Goal: Communication & Community: Answer question/provide support

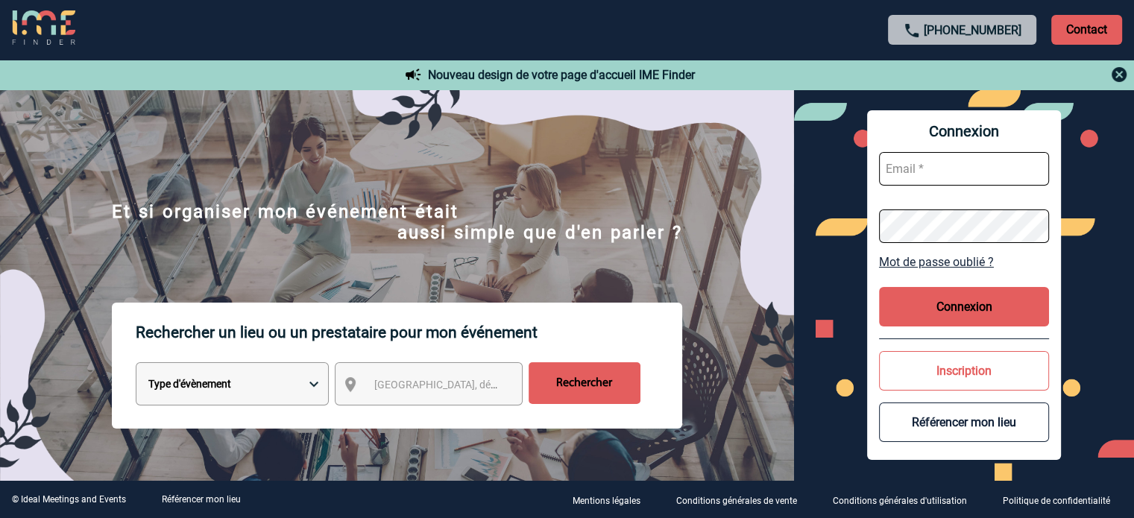
type input "jnetobogalho@ime-groupe.com"
click at [987, 305] on button "Connexion" at bounding box center [964, 307] width 170 height 40
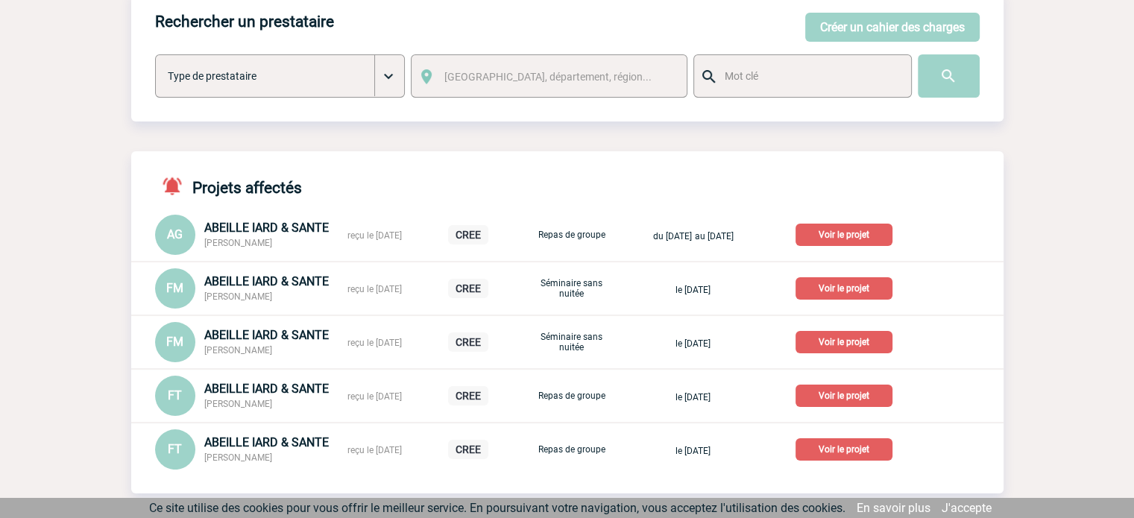
scroll to position [149, 0]
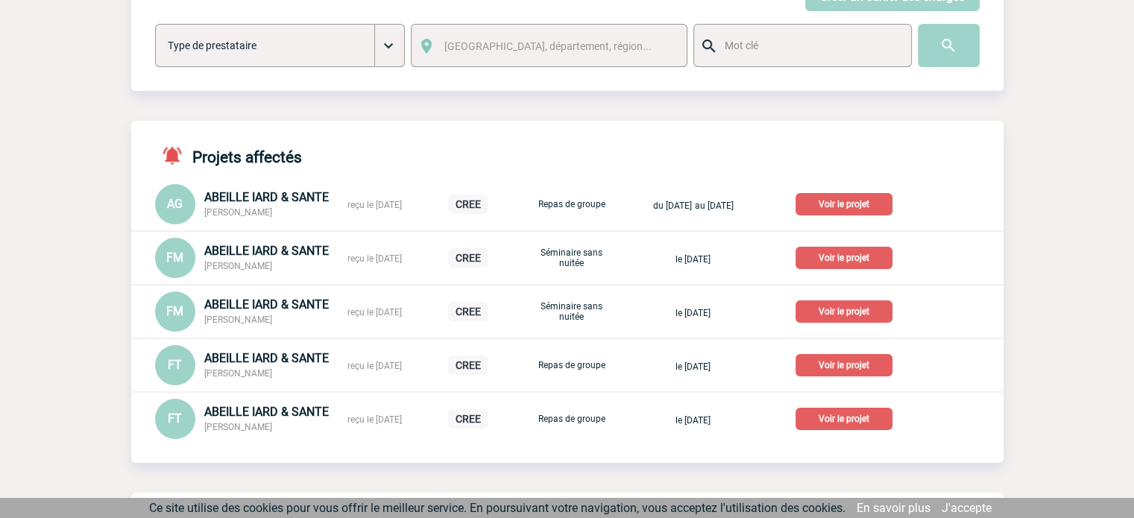
click at [859, 420] on p "Voir le projet" at bounding box center [844, 419] width 97 height 22
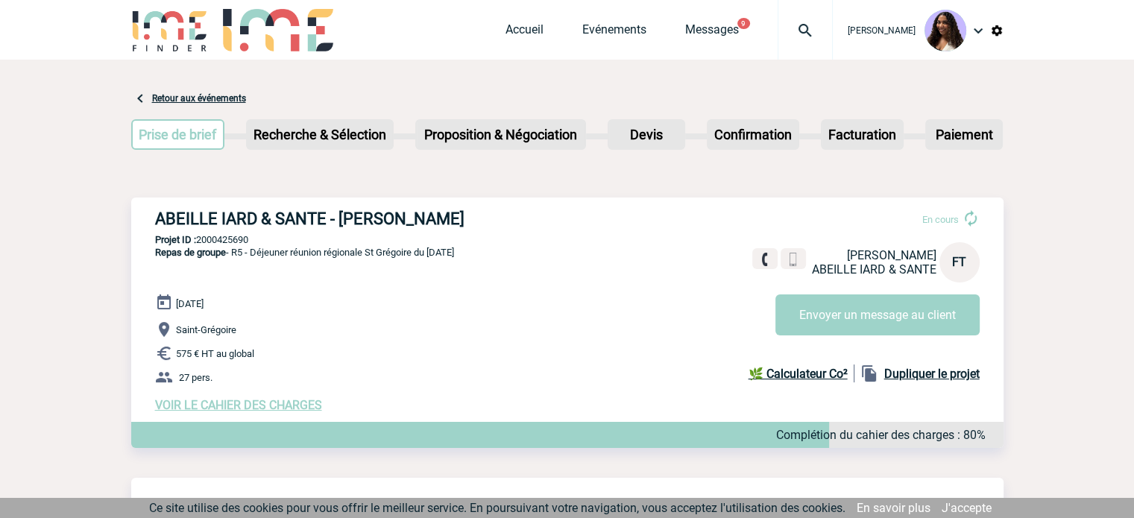
drag, startPoint x: 149, startPoint y: 220, endPoint x: 503, endPoint y: 227, distance: 354.3
click at [503, 227] on div "ABEILLE IARD & SANTE - Frédérique TOURNEUR En cours Frédérique TOURNEUR ABEILLE…" at bounding box center [567, 311] width 872 height 227
copy h3 "ABEILLE IARD & SANTE - Frédérique TOURNEUR"
drag, startPoint x: 259, startPoint y: 235, endPoint x: 201, endPoint y: 239, distance: 59.0
click at [201, 239] on p "Projet ID : 2000425690" at bounding box center [567, 239] width 872 height 11
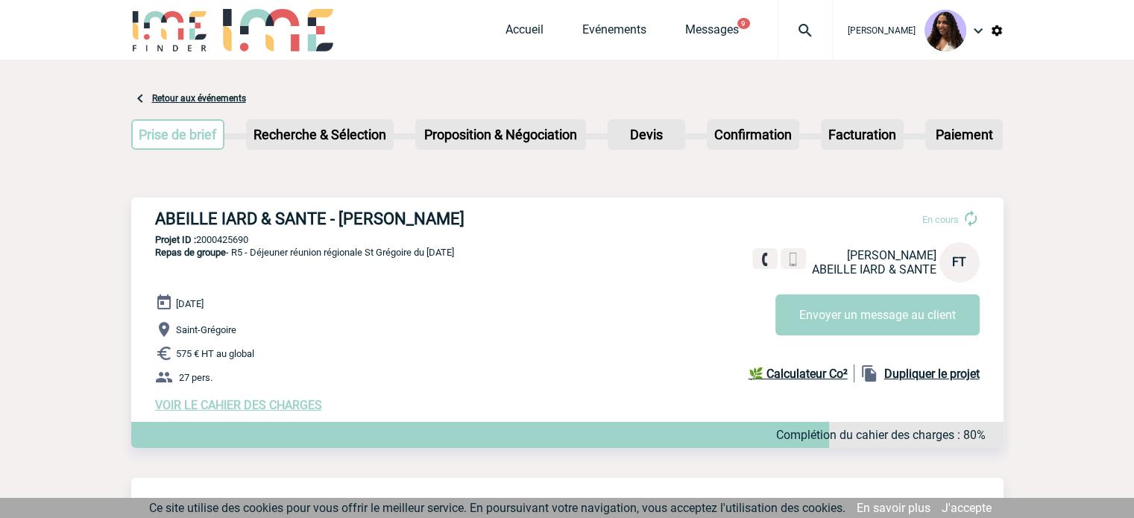
copy p "2000425690"
click at [229, 240] on p "Projet ID : 2000425690" at bounding box center [567, 239] width 872 height 11
click at [228, 240] on p "Projet ID : 2000425690" at bounding box center [567, 239] width 872 height 11
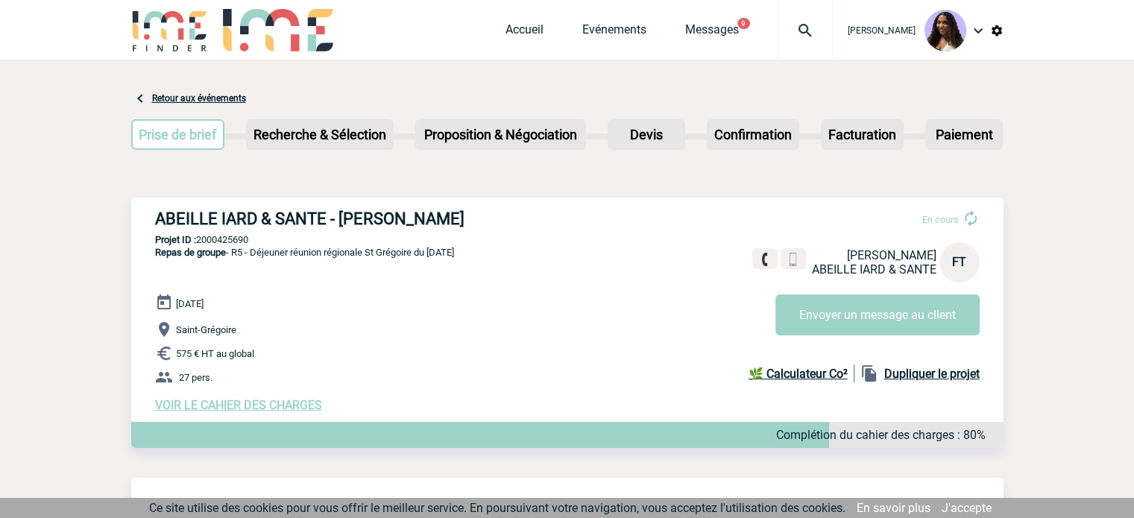
click at [227, 240] on p "Projet ID : 2000425690" at bounding box center [567, 239] width 872 height 11
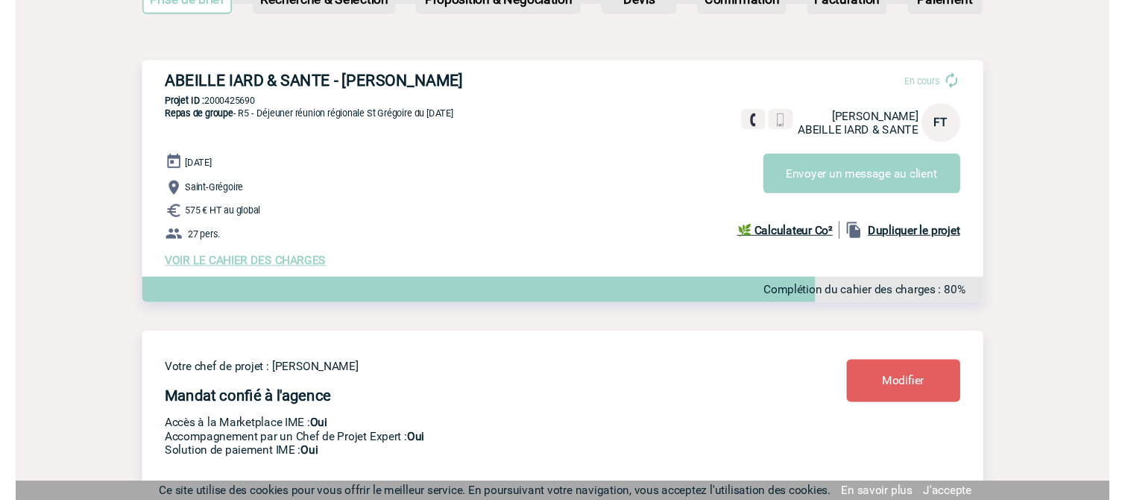
scroll to position [149, 0]
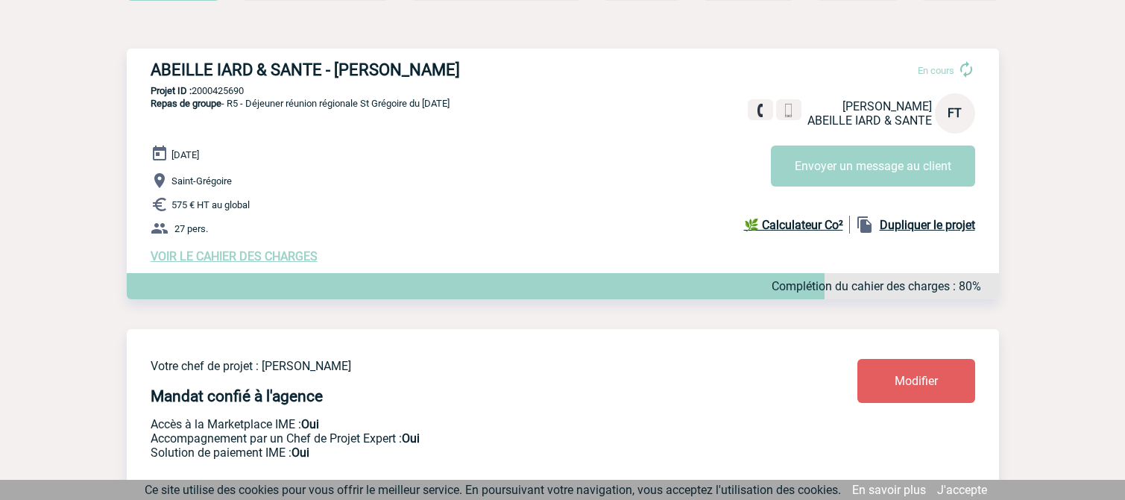
click at [302, 256] on span "VOIR LE CAHIER DES CHARGES" at bounding box center [234, 256] width 167 height 14
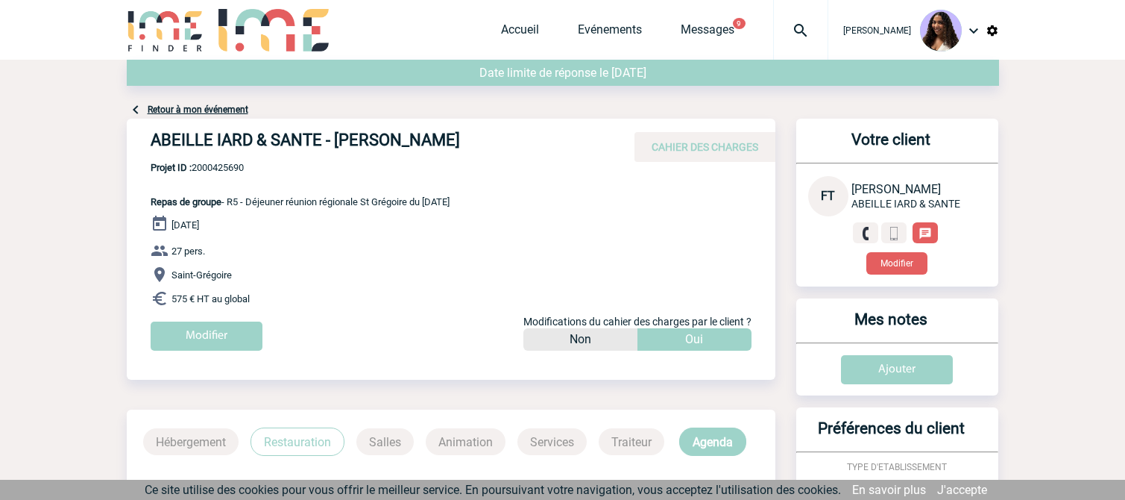
drag, startPoint x: 145, startPoint y: 198, endPoint x: 261, endPoint y: 289, distance: 147.1
click at [261, 291] on div "ABEILLE IARD & SANTE - Frédérique TOURNEUR CAHIER DES CHARGES ABEILLE IARD & SA…" at bounding box center [451, 240] width 649 height 243
copy div "Repas de groupe - R5 - Déjeuner réunion régionale St Grégoire du 20/11/2025 20 …"
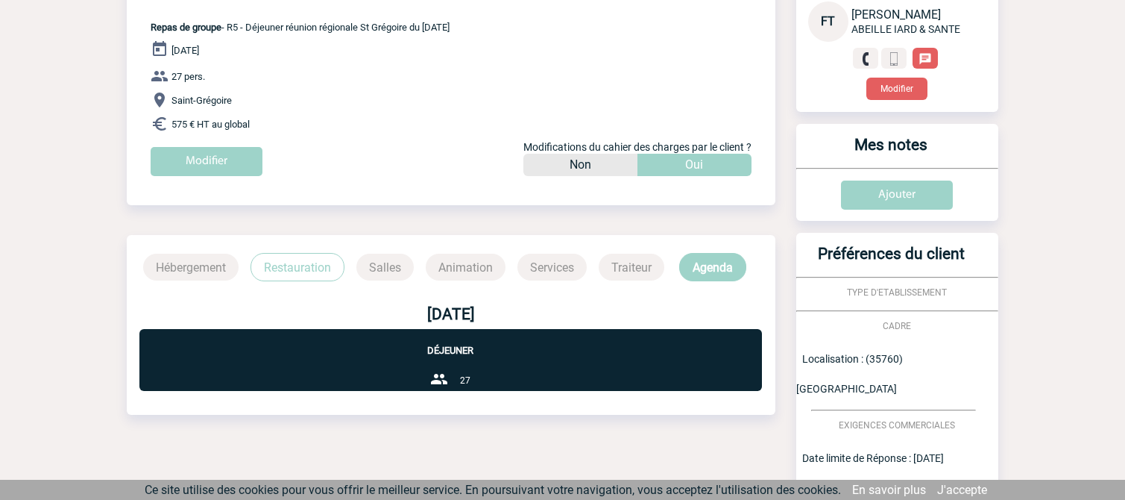
scroll to position [199, 0]
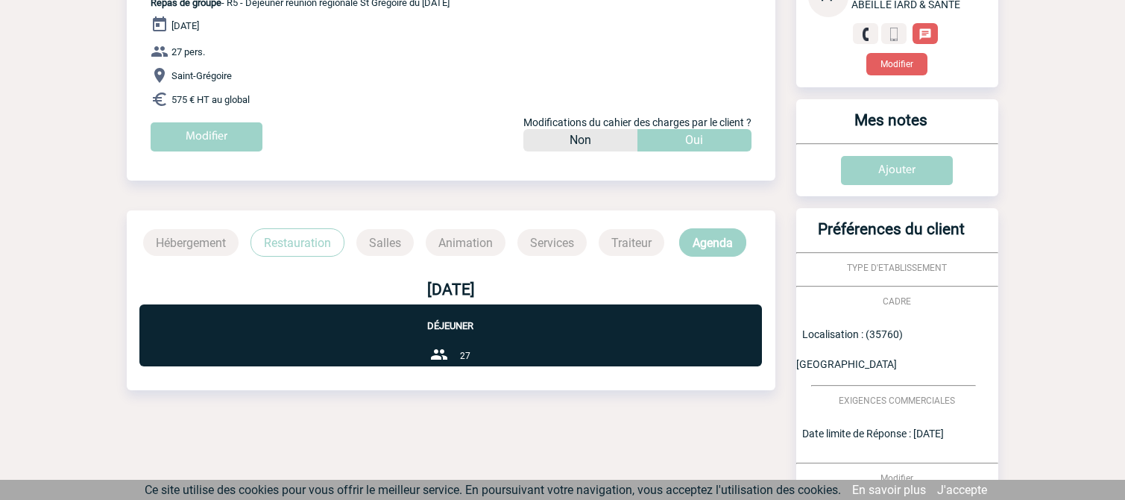
click at [285, 232] on p "Restauration" at bounding box center [298, 242] width 94 height 28
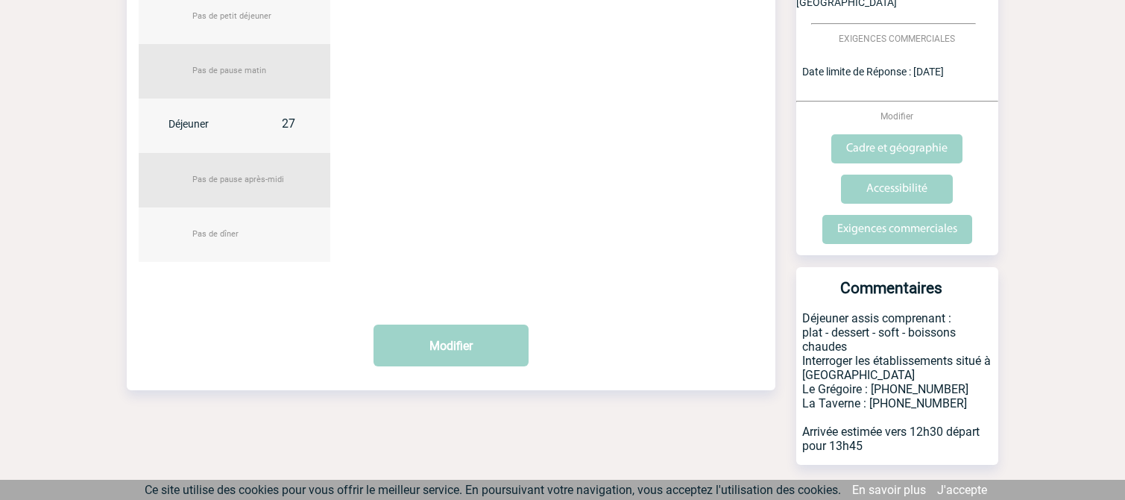
scroll to position [567, 0]
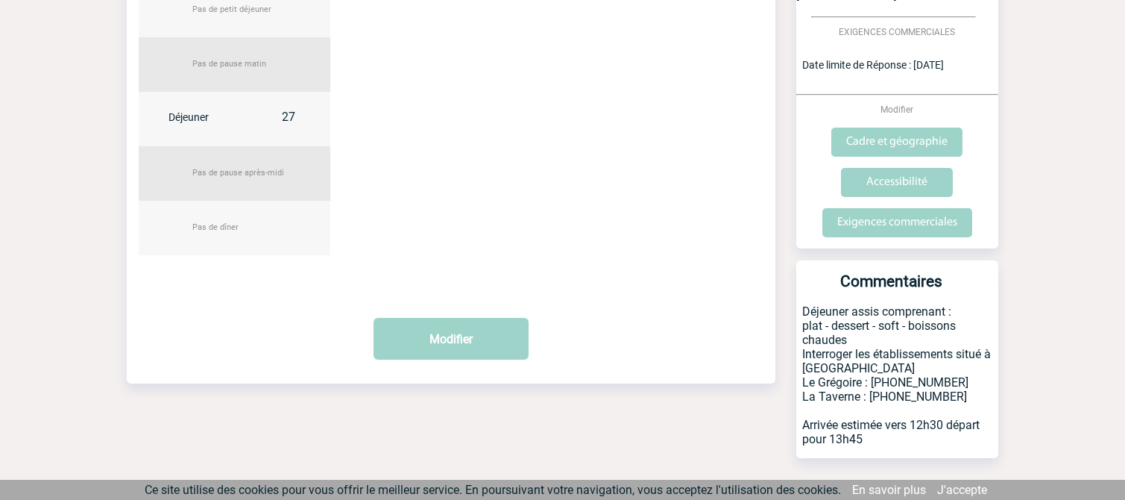
drag, startPoint x: 806, startPoint y: 281, endPoint x: 878, endPoint y: 416, distance: 153.1
click at [878, 416] on p "Déjeuner assis comprenant : plat - dessert - soft - boissons chaudes Interroger…" at bounding box center [897, 381] width 202 height 154
copy p "Déjeuner assis comprenant : plat - dessert - soft - boissons chaudes Interroger…"
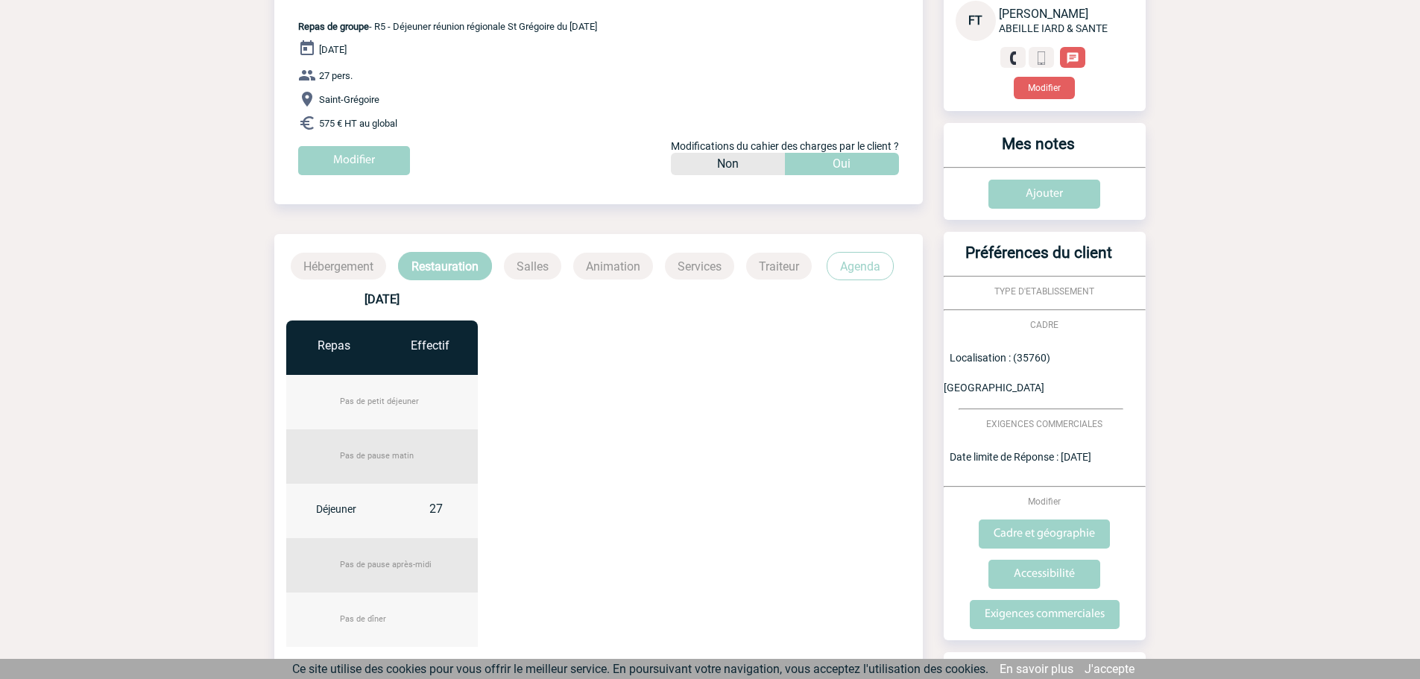
scroll to position [139, 0]
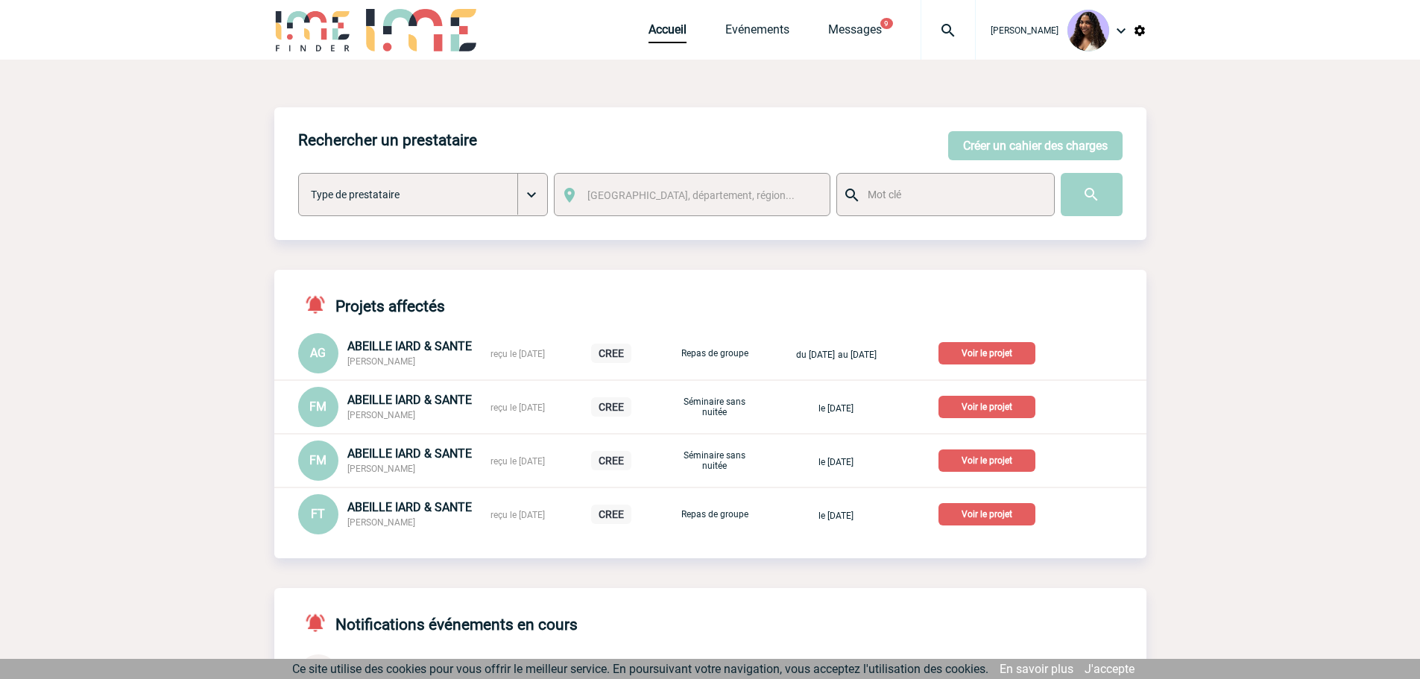
click at [984, 506] on p "Voir le projet" at bounding box center [987, 514] width 97 height 22
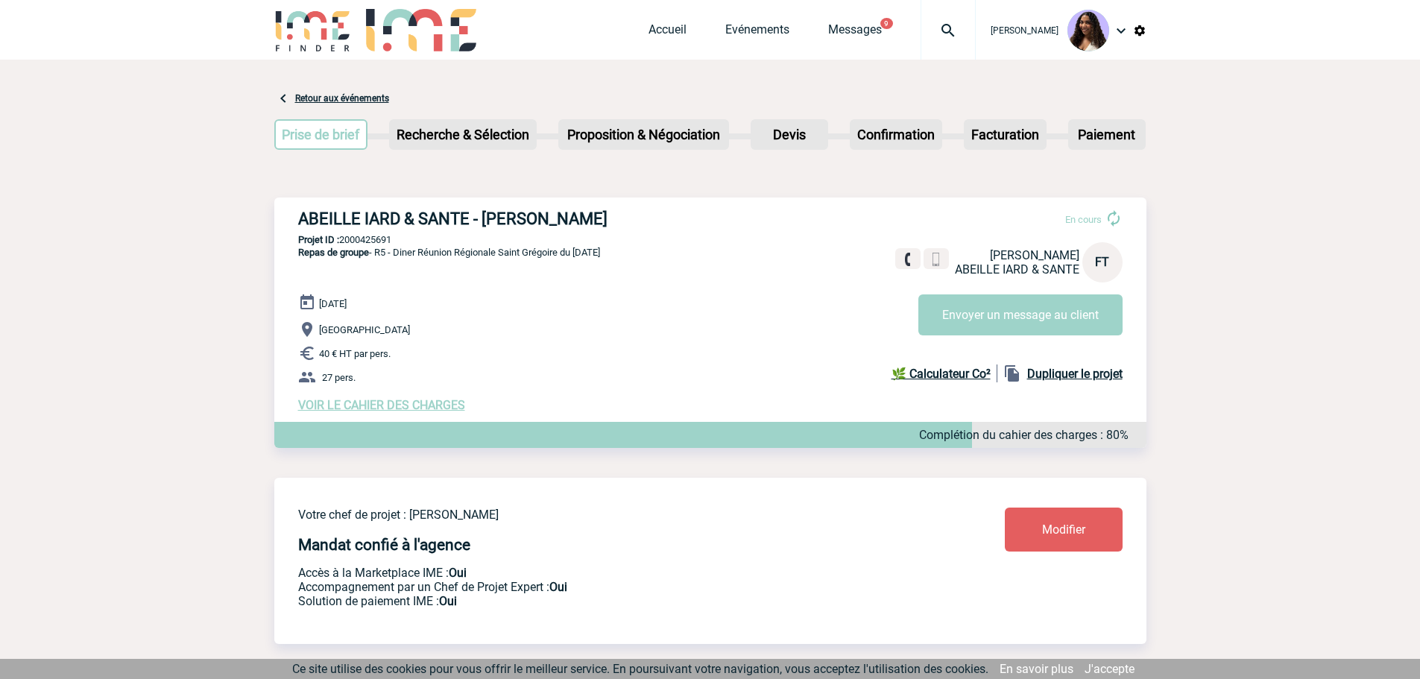
click at [438, 404] on span "VOIR LE CAHIER DES CHARGES" at bounding box center [381, 405] width 167 height 14
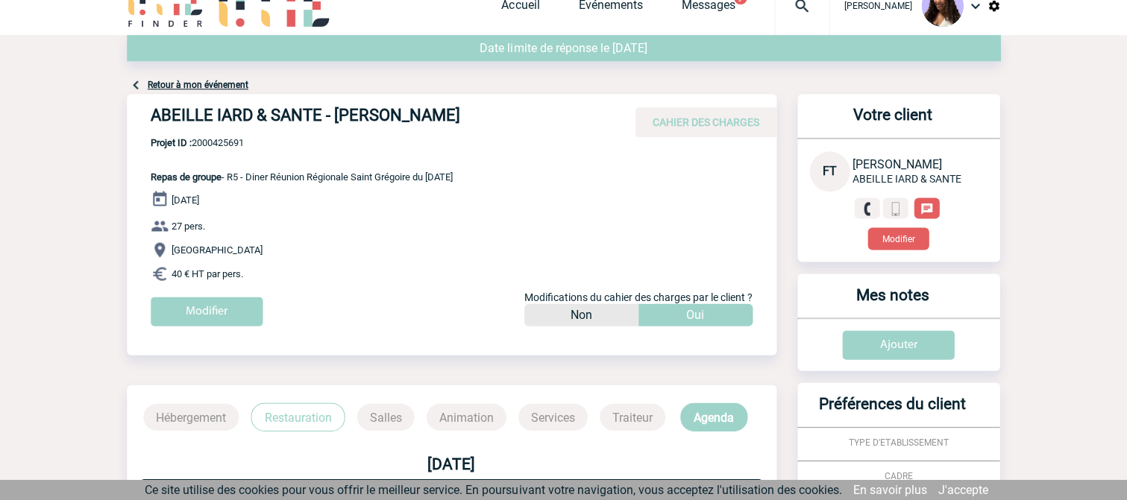
scroll to position [24, 0]
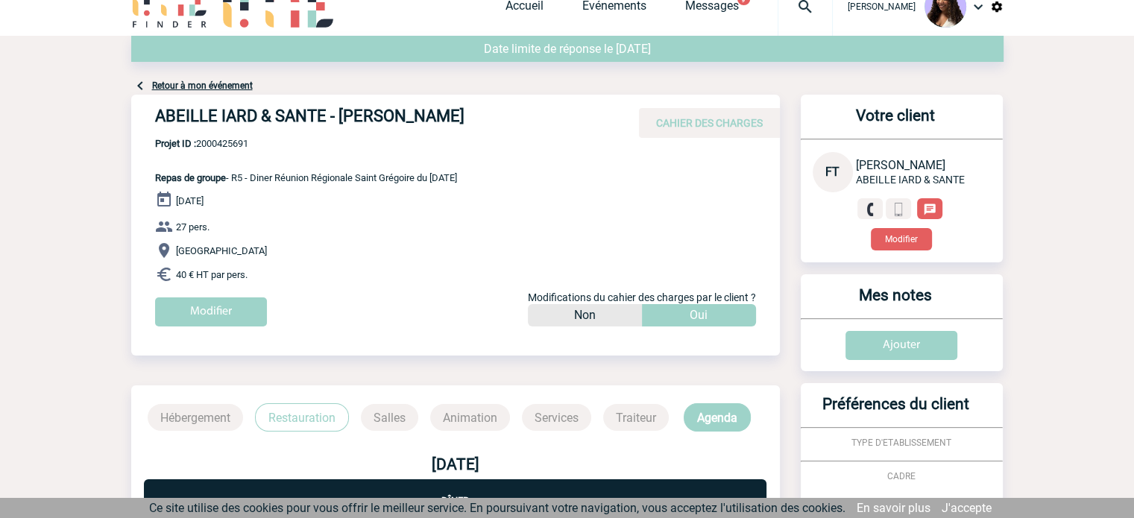
drag, startPoint x: 157, startPoint y: 115, endPoint x: 515, endPoint y: 116, distance: 357.9
click at [516, 116] on h4 "ABEILLE IARD & SANTE - Frédérique TOURNEUR" at bounding box center [378, 119] width 447 height 25
copy h4 "ABEILLE IARD & SANTE - Frédérique TOURNEUR"
drag, startPoint x: 260, startPoint y: 147, endPoint x: 198, endPoint y: 143, distance: 62.0
click at [198, 143] on span "Projet ID : 2000425691" at bounding box center [306, 143] width 302 height 11
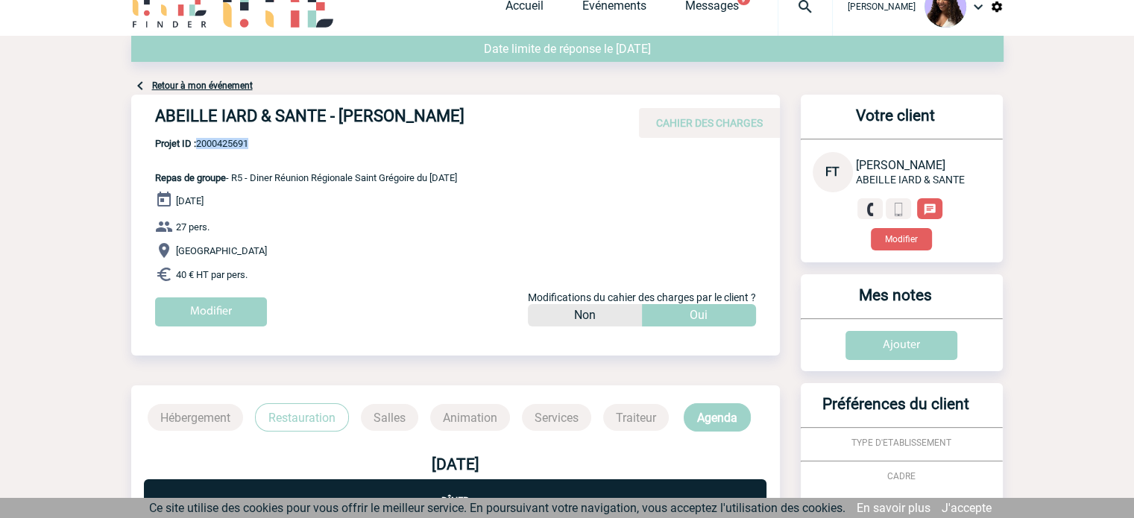
copy span "2000425691"
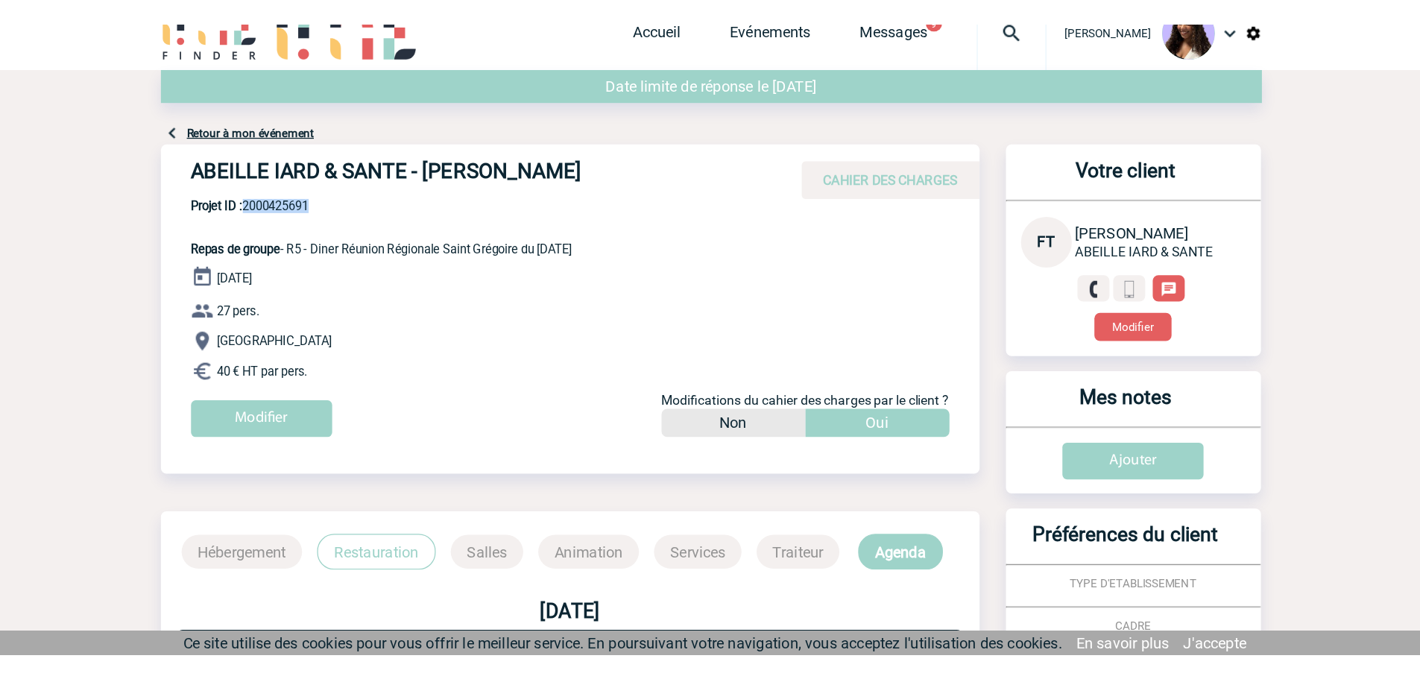
scroll to position [25, 0]
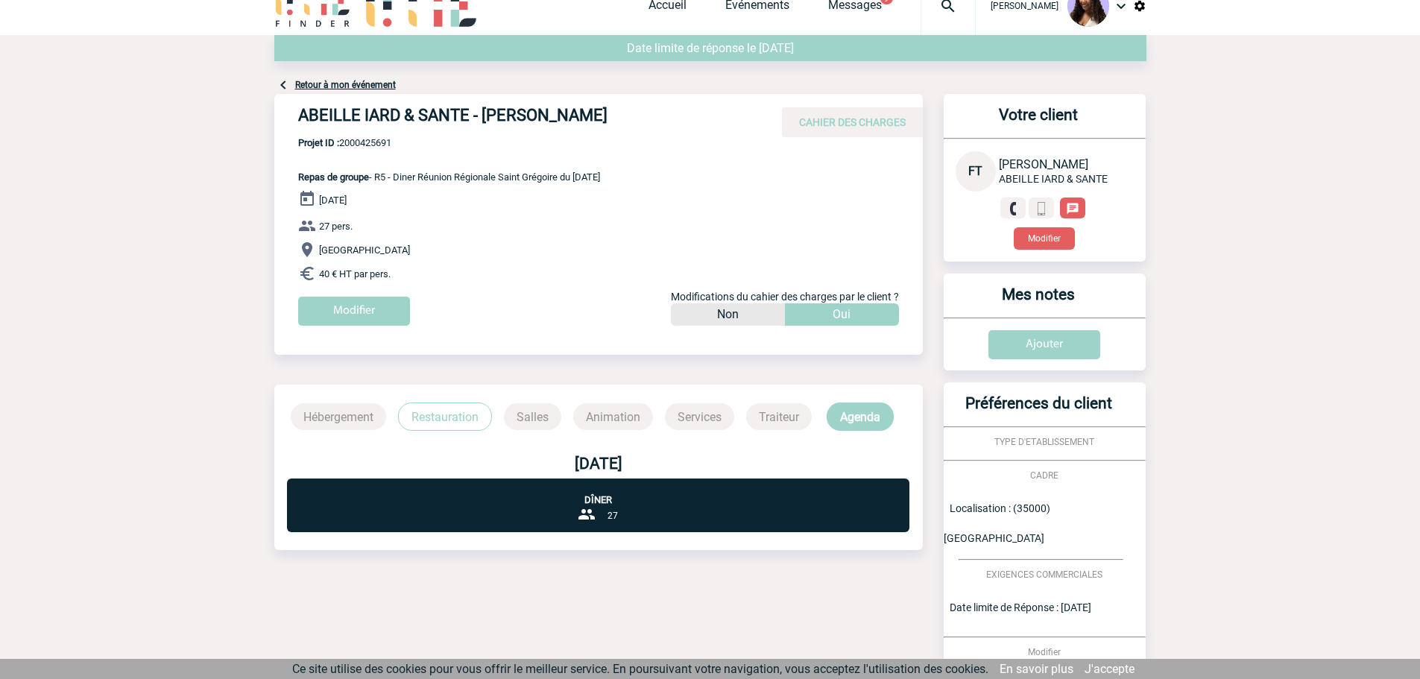
click at [339, 153] on p "Projet ID : 2000425691 Repas de groupe - R5 - Diner Réunion Régionale Saint Gré…" at bounding box center [437, 159] width 326 height 45
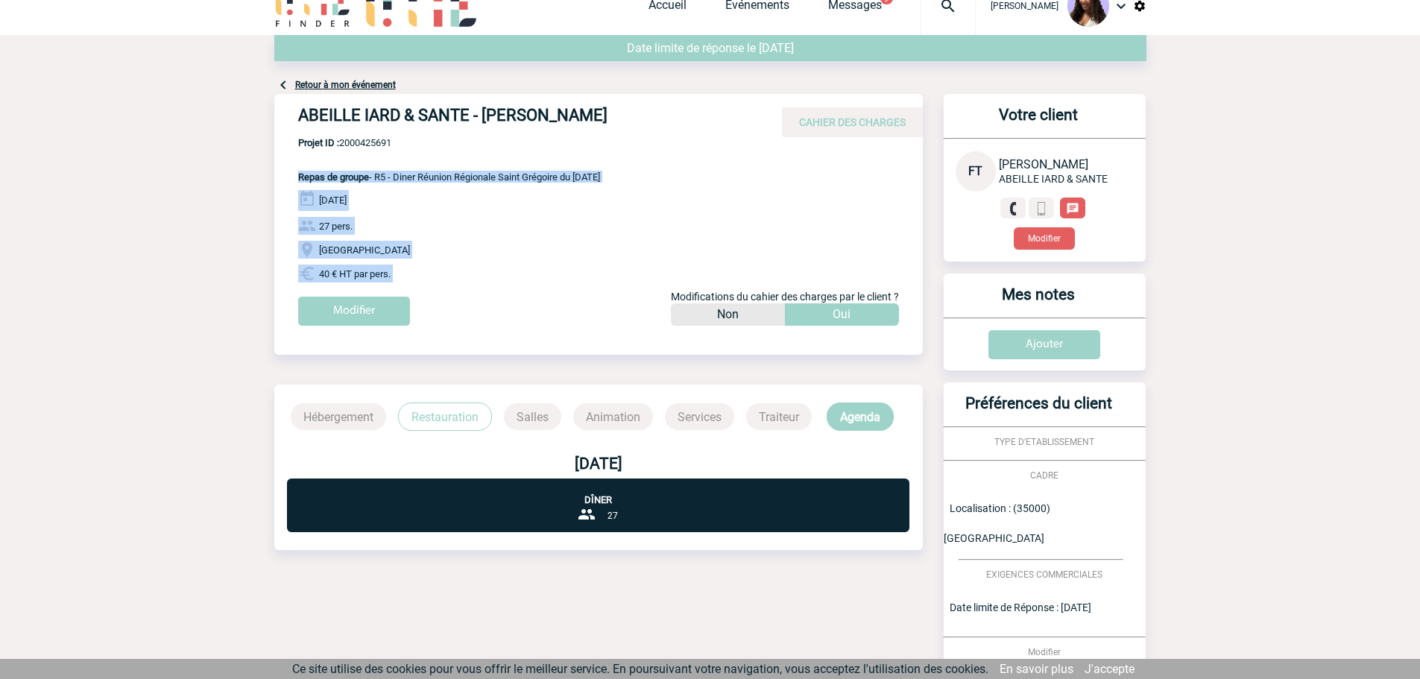
drag, startPoint x: 293, startPoint y: 178, endPoint x: 386, endPoint y: 283, distance: 140.5
click at [386, 283] on div "ABEILLE IARD & SANTE - Frédérique TOURNEUR CAHIER DES CHARGES ABEILLE IARD & SA…" at bounding box center [598, 215] width 649 height 243
copy div "Repas de groupe - R5 - Diner Réunion Régionale Saint Grégoire du 20/11/2025 20 …"
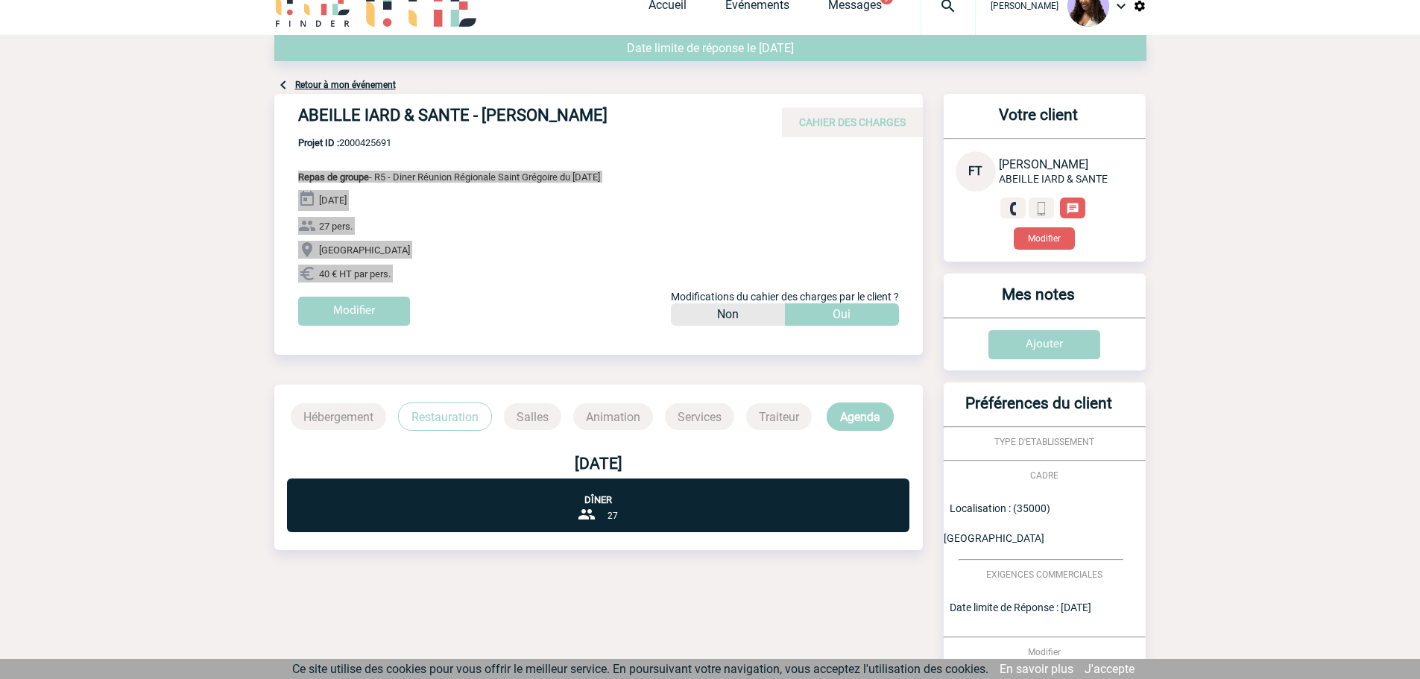
scroll to position [402, 0]
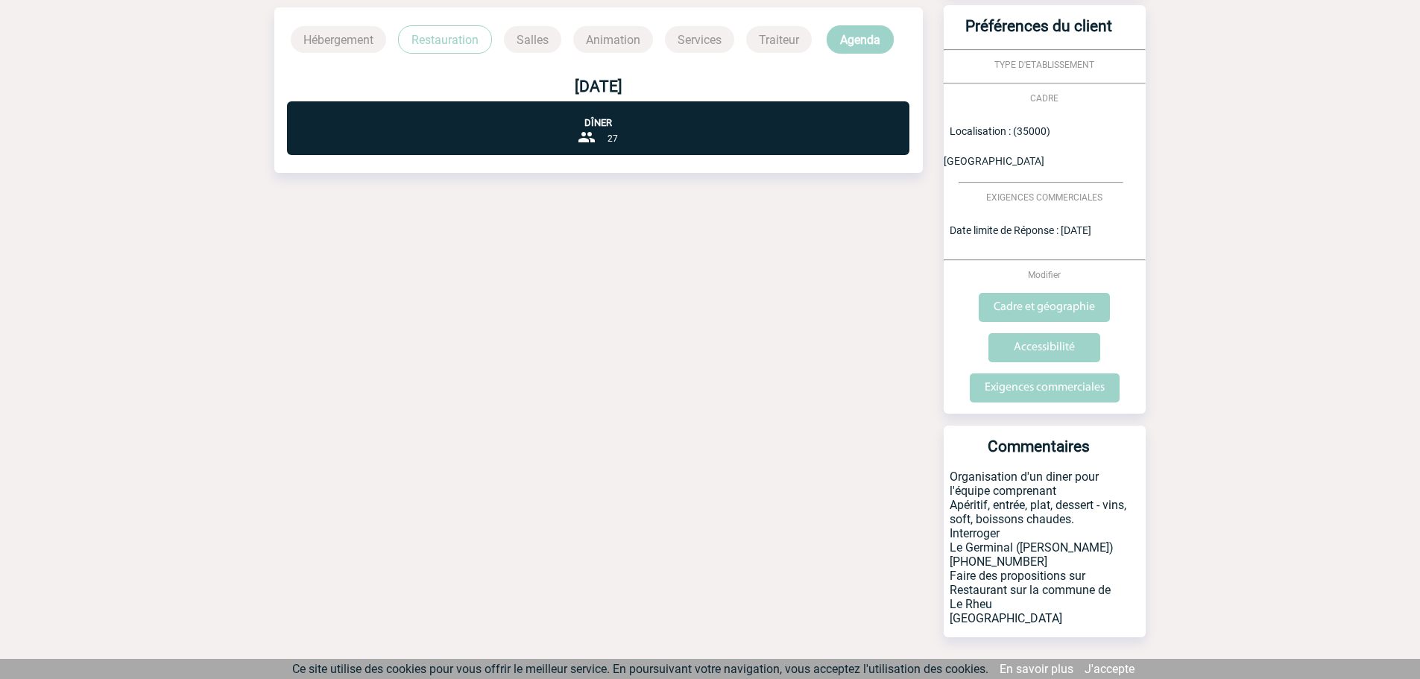
drag, startPoint x: 1100, startPoint y: 256, endPoint x: 1209, endPoint y: 380, distance: 164.8
click at [1209, 380] on body "Jessica NETO BOGALHO Accueil Evénements 9" at bounding box center [710, 153] width 1420 height 1111
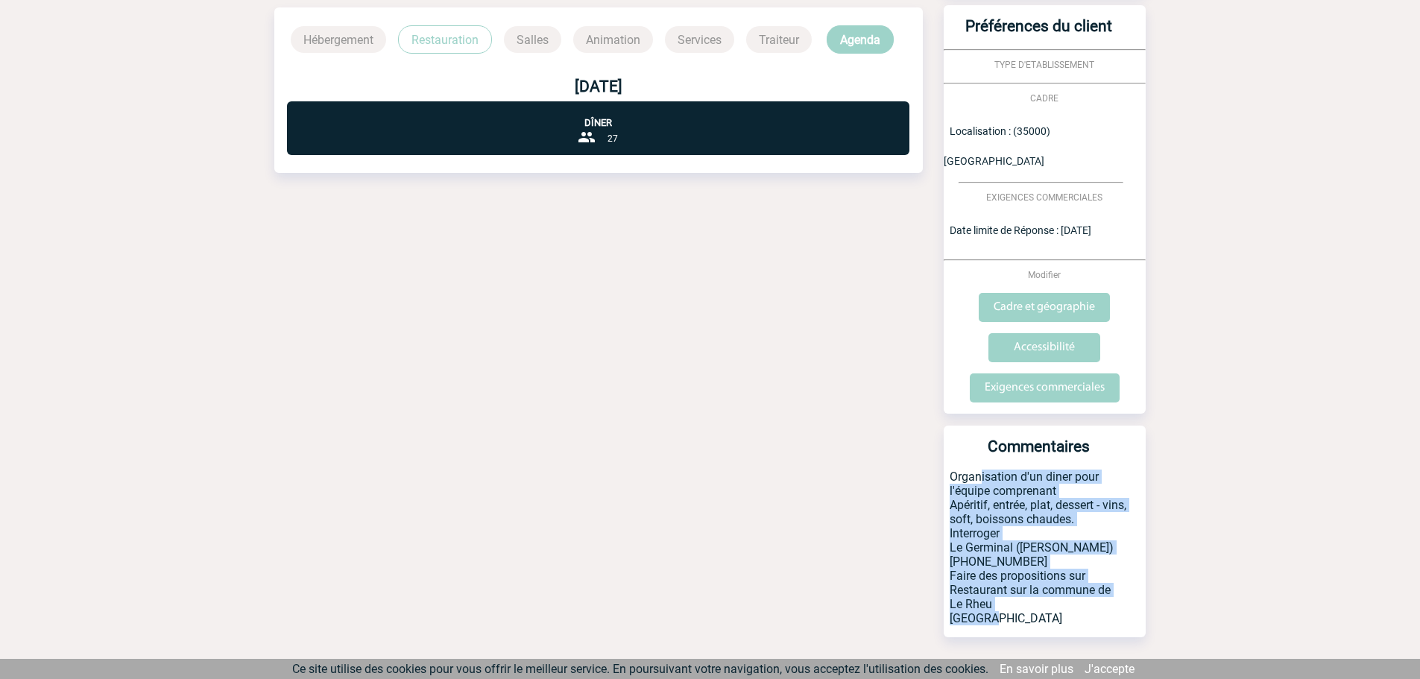
drag, startPoint x: 951, startPoint y: 447, endPoint x: 1020, endPoint y: 613, distance: 179.9
click at [1020, 613] on div "Votre client FT Frédérique TOURNEUR ABEILLE IARD & SANTE Modifier Mes notes Ajo…" at bounding box center [1036, 183] width 221 height 933
copy p "Organisation d'un diner pour l'équipe comprenant Apéritif, entrée, plat, desser…"
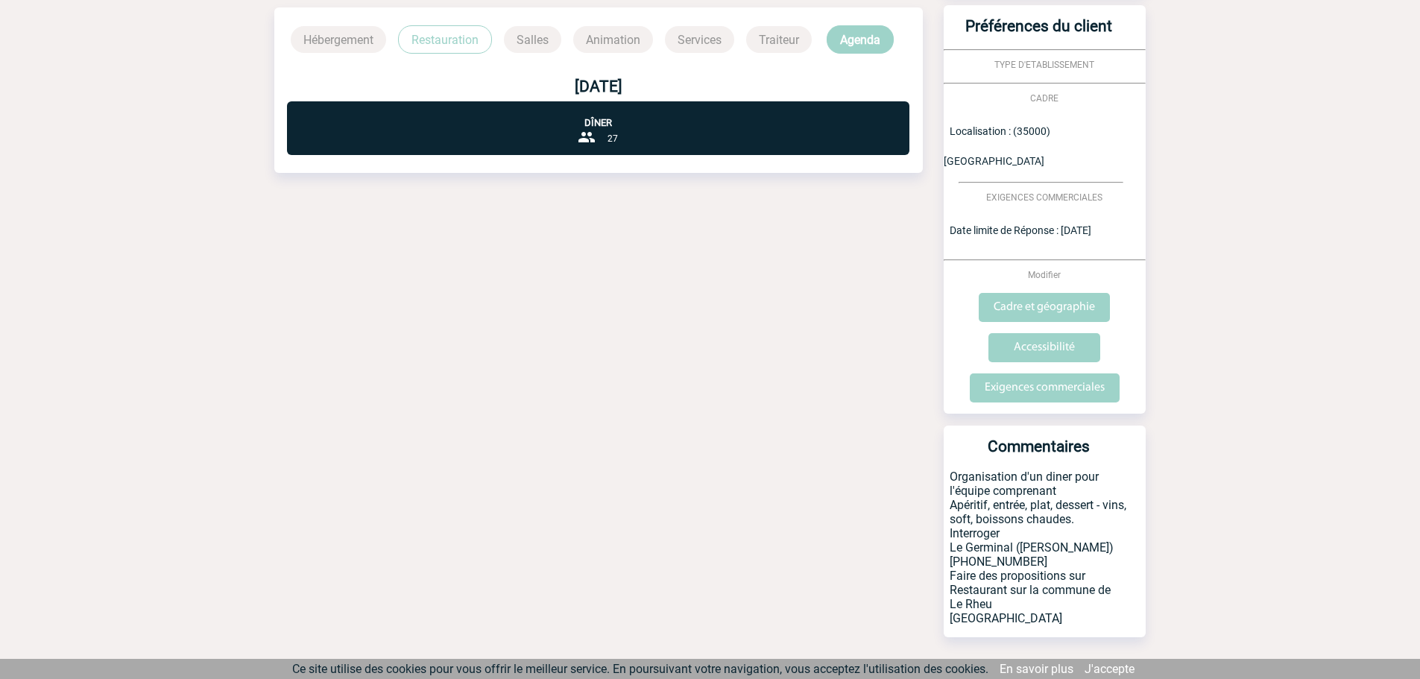
click at [884, 390] on div "Date limite de réponse le 26-09-2025 Retour à mon événement ABEILLE IARD & SANT…" at bounding box center [710, 183] width 872 height 1051
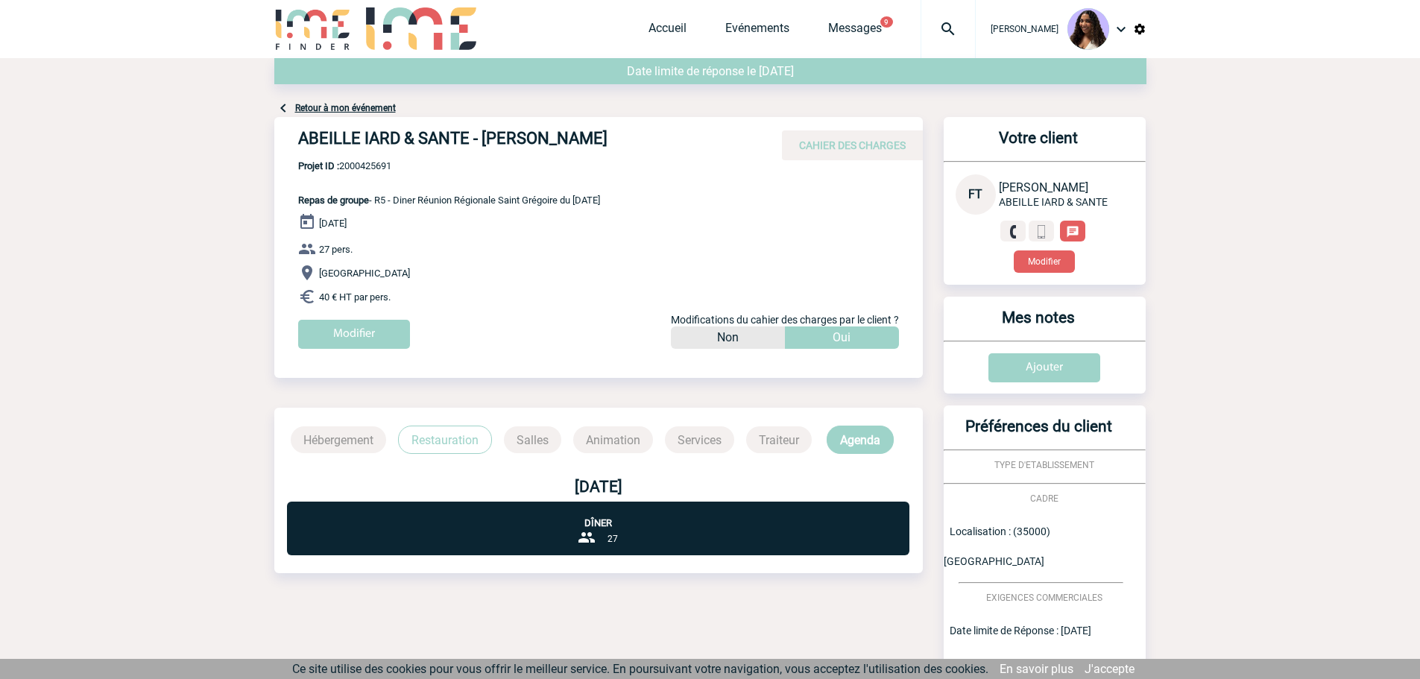
scroll to position [0, 0]
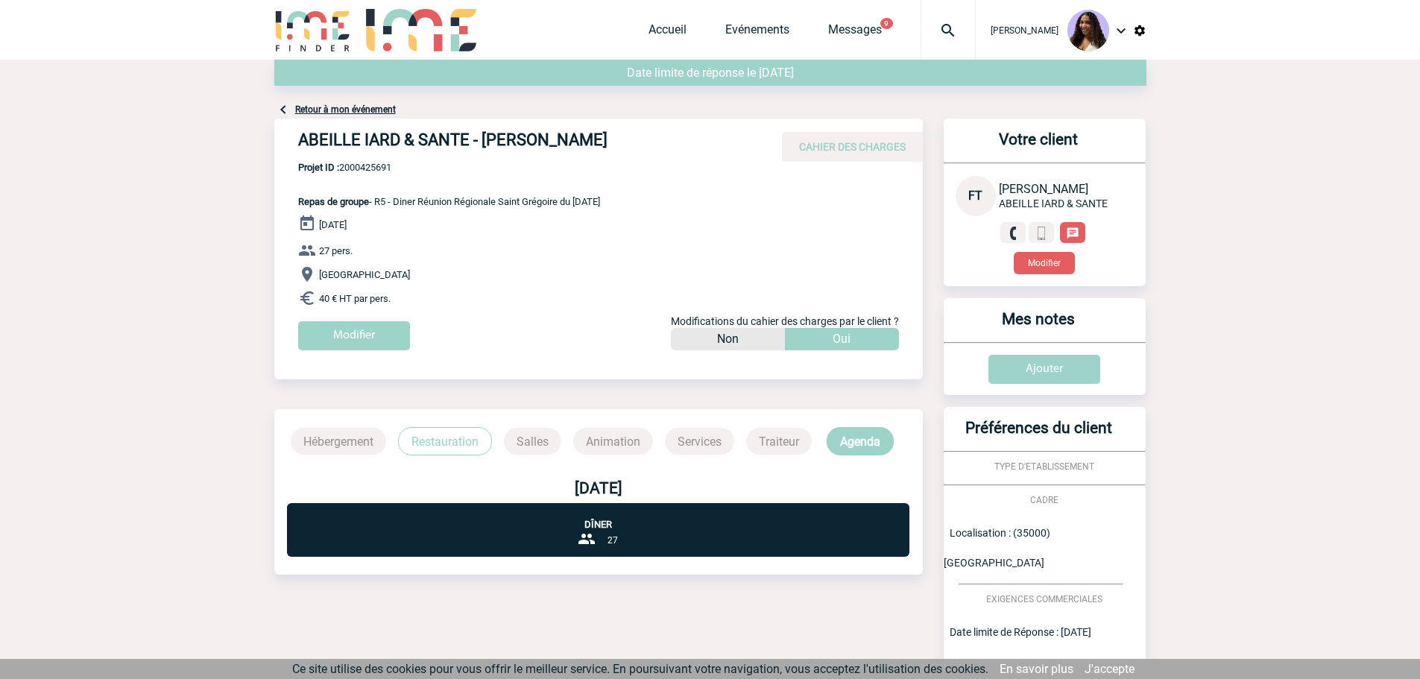
drag, startPoint x: 632, startPoint y: 202, endPoint x: 380, endPoint y: 205, distance: 252.1
click at [380, 205] on span "Repas de groupe - R5 - Diner Réunion Régionale Saint Grégoire du 20/11/2025" at bounding box center [449, 201] width 302 height 11
copy span "R5 - Diner Réunion Régionale Saint Grégoire du 20/11/2025"
click at [922, 31] on img at bounding box center [949, 31] width 54 height 18
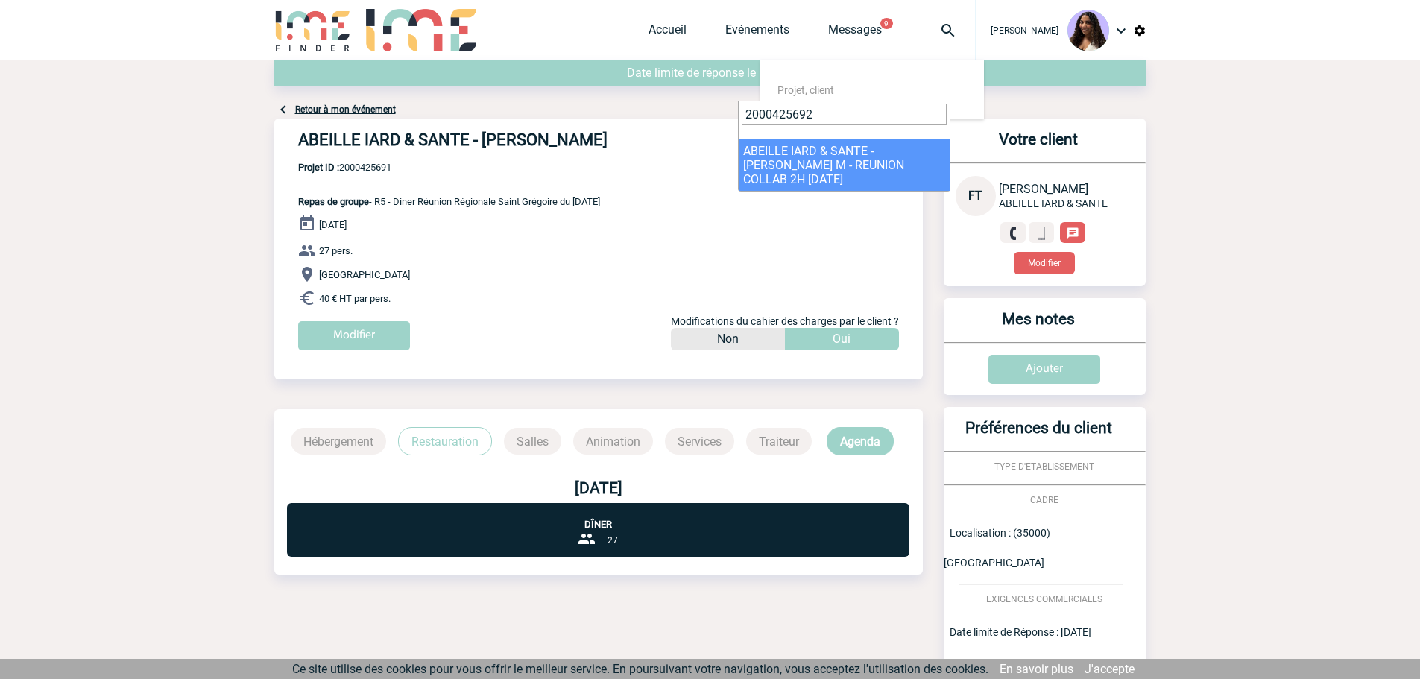
type input "2000425692"
select select "25193"
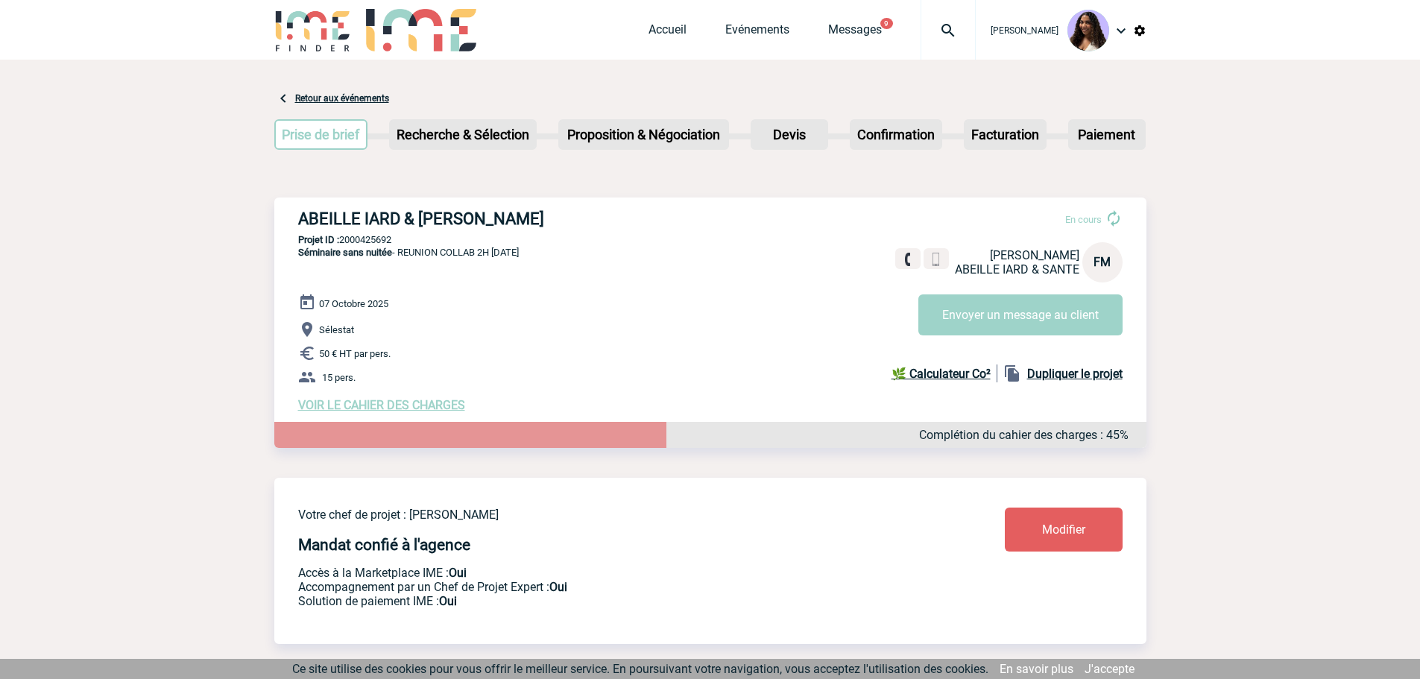
drag, startPoint x: 289, startPoint y: 225, endPoint x: 635, endPoint y: 225, distance: 346.0
click at [635, 225] on div "ABEILLE IARD & SANTE - Florence MATHIEU En cours Florence MATHIEU ABEILLE IARD …" at bounding box center [710, 311] width 872 height 227
copy h3 "ABEILLE IARD & [PERSON_NAME]"
drag, startPoint x: 395, startPoint y: 244, endPoint x: 342, endPoint y: 245, distance: 52.9
click at [342, 245] on p "Projet ID : 2000425692" at bounding box center [710, 239] width 872 height 11
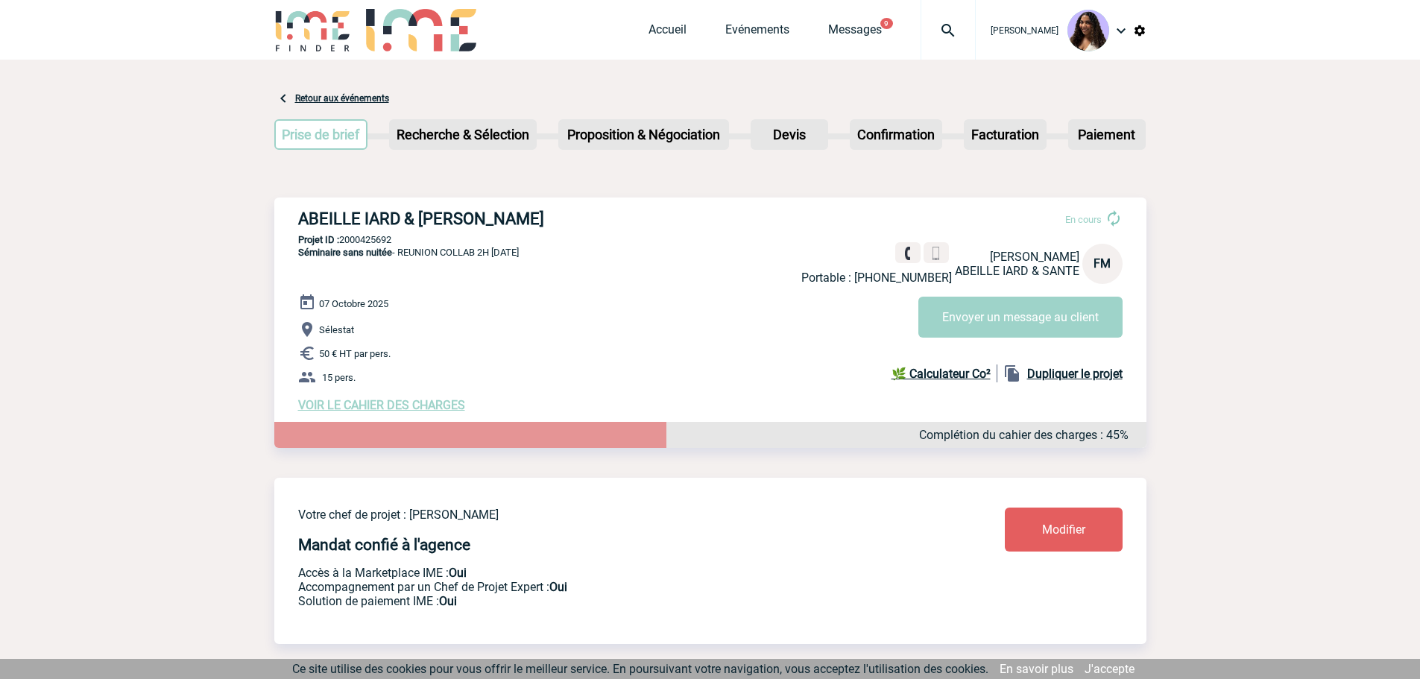
copy p "2000425692"
drag, startPoint x: 309, startPoint y: 278, endPoint x: 301, endPoint y: 283, distance: 10.0
click at [309, 278] on p "Séminaire sans nuitée - REUNION COLLAB 2H 07/10/2025" at bounding box center [396, 270] width 245 height 48
drag, startPoint x: 290, startPoint y: 301, endPoint x: 415, endPoint y: 377, distance: 145.9
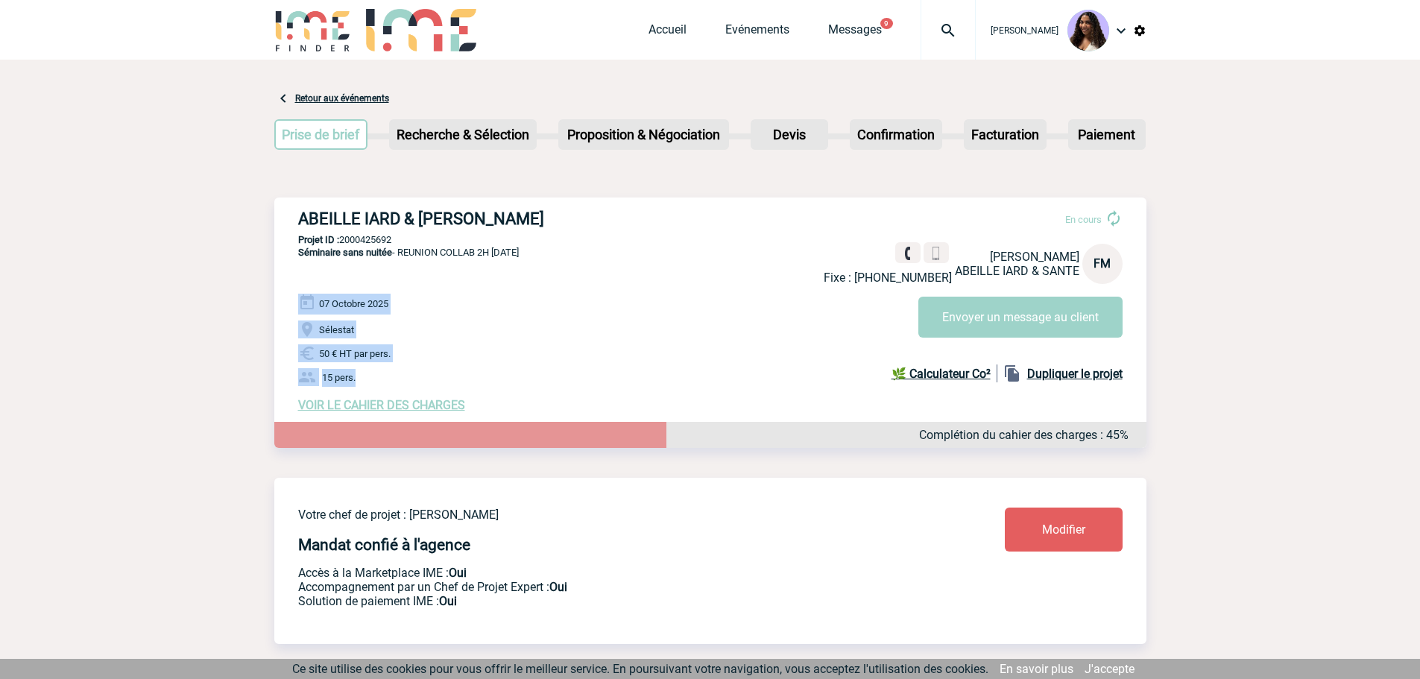
click at [415, 377] on div "ABEILLE IARD & SANTE - Florence MATHIEU En cours Fixe : +33351012014 Florence M…" at bounding box center [710, 311] width 872 height 227
copy div "07 Octobre 2025 Sélestat 50 € HT par pers. 15 pers."
drag, startPoint x: 294, startPoint y: 257, endPoint x: 569, endPoint y: 257, distance: 275.1
click at [569, 257] on div "ABEILLE IARD & SANTE - Florence MATHIEU En cours Fixe : +33351012014 Florence M…" at bounding box center [710, 311] width 872 height 227
copy span "Séminaire sans nuitée - REUNION COLLAB 2H 07/10/2025"
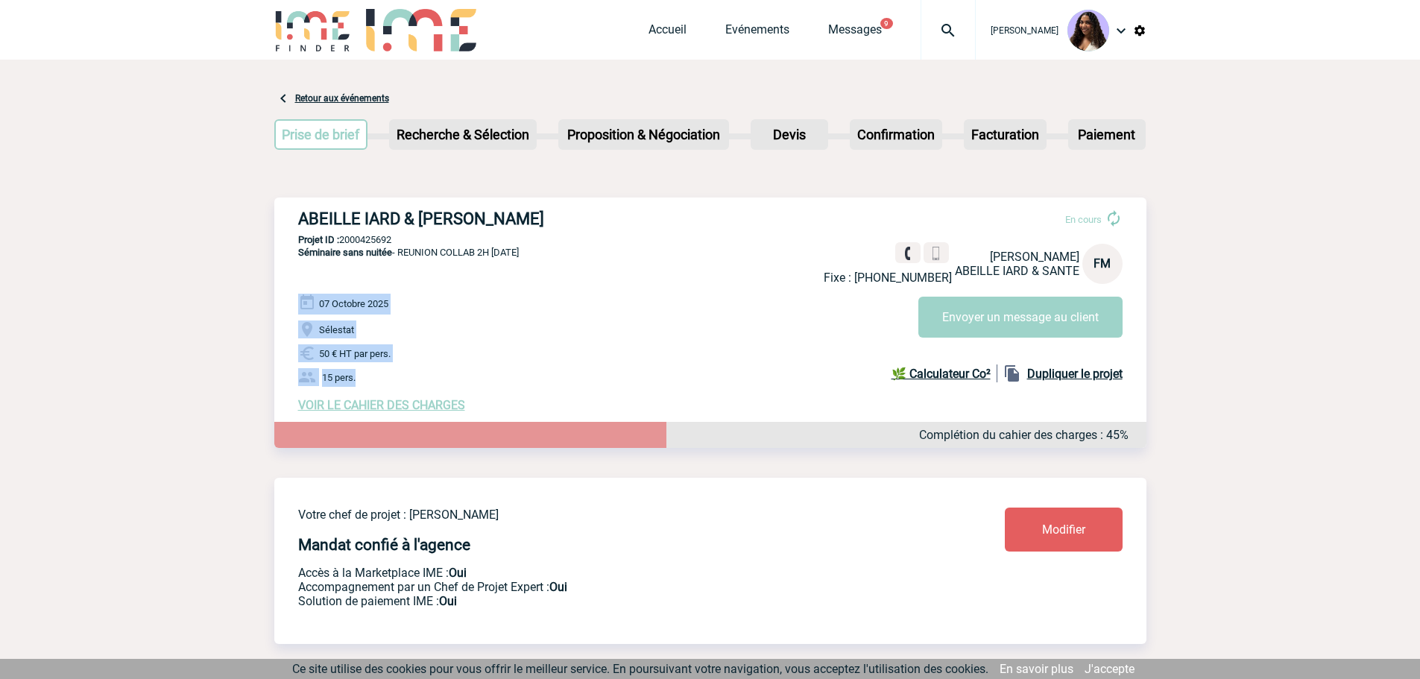
drag, startPoint x: 389, startPoint y: 388, endPoint x: 277, endPoint y: 309, distance: 137.6
click at [277, 309] on div "ABEILLE IARD & SANTE - Florence MATHIEU En cours Fixe : +33351012014 Florence M…" at bounding box center [710, 311] width 872 height 227
copy div "07 Octobre 2025 Sélestat 50 € HT par pers. 15 pers."
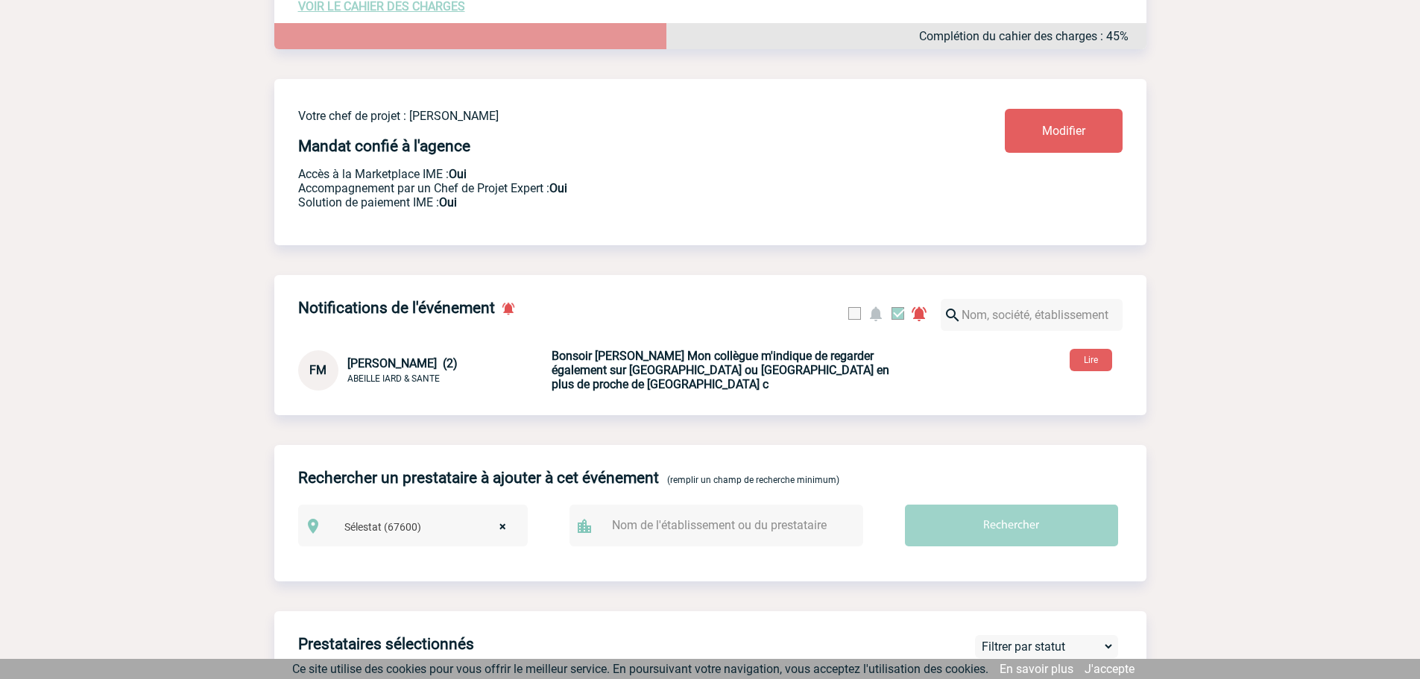
scroll to position [522, 0]
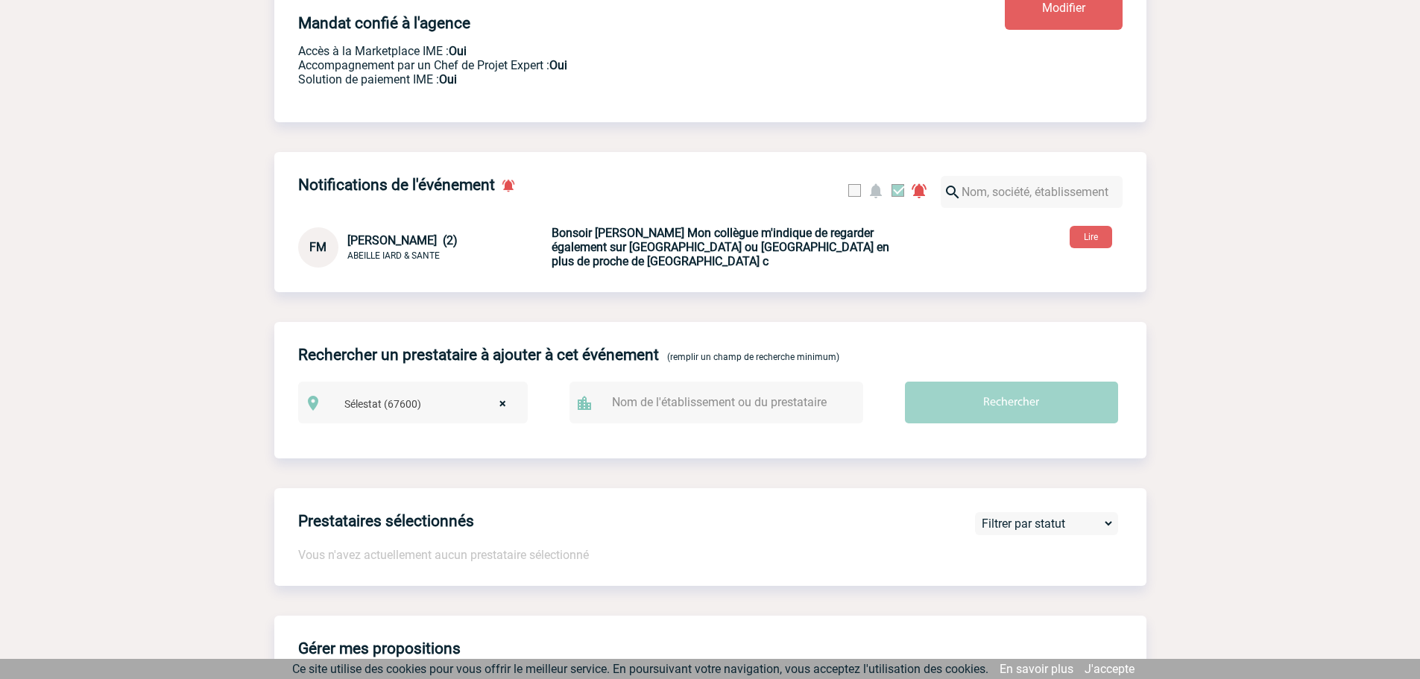
click at [810, 255] on b "Bonsoir Jessica Mon collègue m'indique de regarder également sur Obernai ou Mol…" at bounding box center [721, 247] width 338 height 43
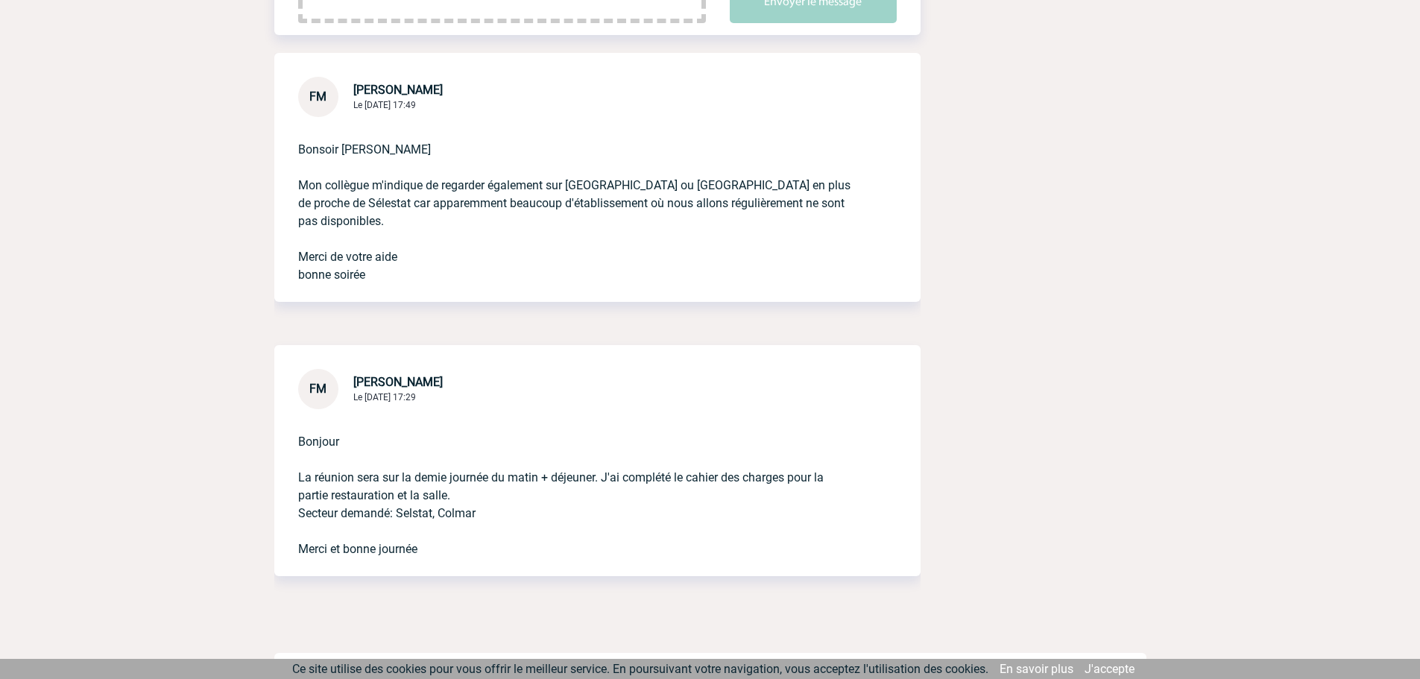
scroll to position [465, 0]
drag, startPoint x: 312, startPoint y: 457, endPoint x: 485, endPoint y: 494, distance: 177.0
click at [485, 494] on div "Bonjour La réunion sera sur la demie journée du matin + déjeuner. J'ai complété…" at bounding box center [597, 491] width 646 height 167
copy p "La réunion sera sur la demie journée du matin + déjeuner. J'ai complété le cahi…"
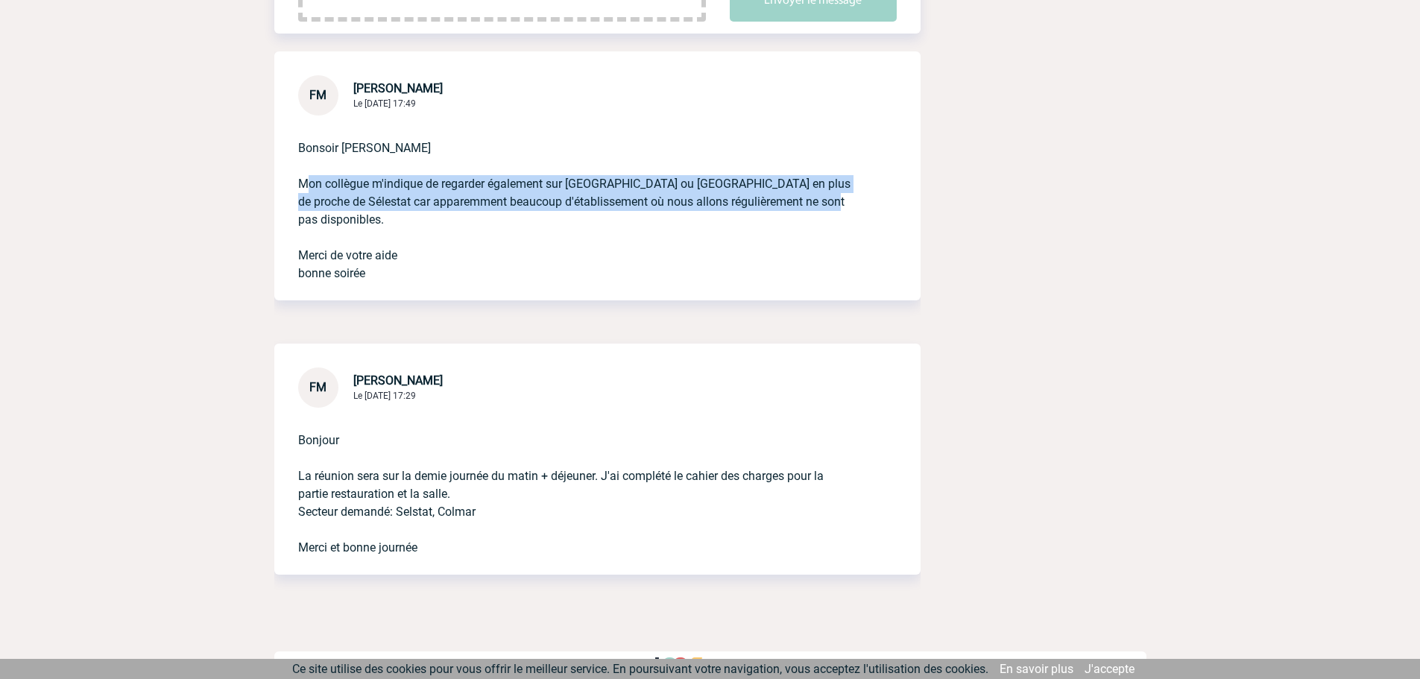
drag, startPoint x: 299, startPoint y: 182, endPoint x: 836, endPoint y: 213, distance: 537.7
click at [836, 213] on p "Bonsoir [PERSON_NAME] Mon collègue m'indique de regarder également sur [GEOGRAP…" at bounding box center [576, 199] width 557 height 167
copy p "Mon collègue m'indique de regarder également sur [GEOGRAPHIC_DATA] ou [GEOGRAPH…"
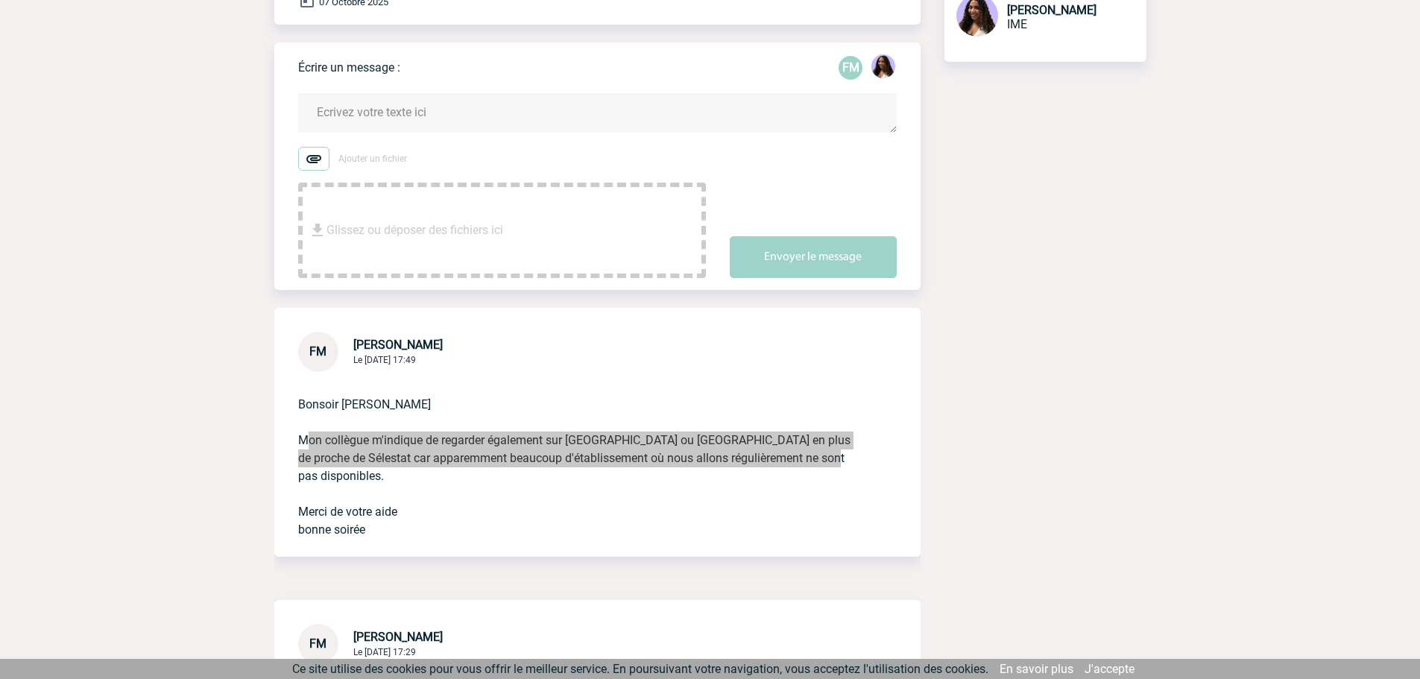
scroll to position [191, 0]
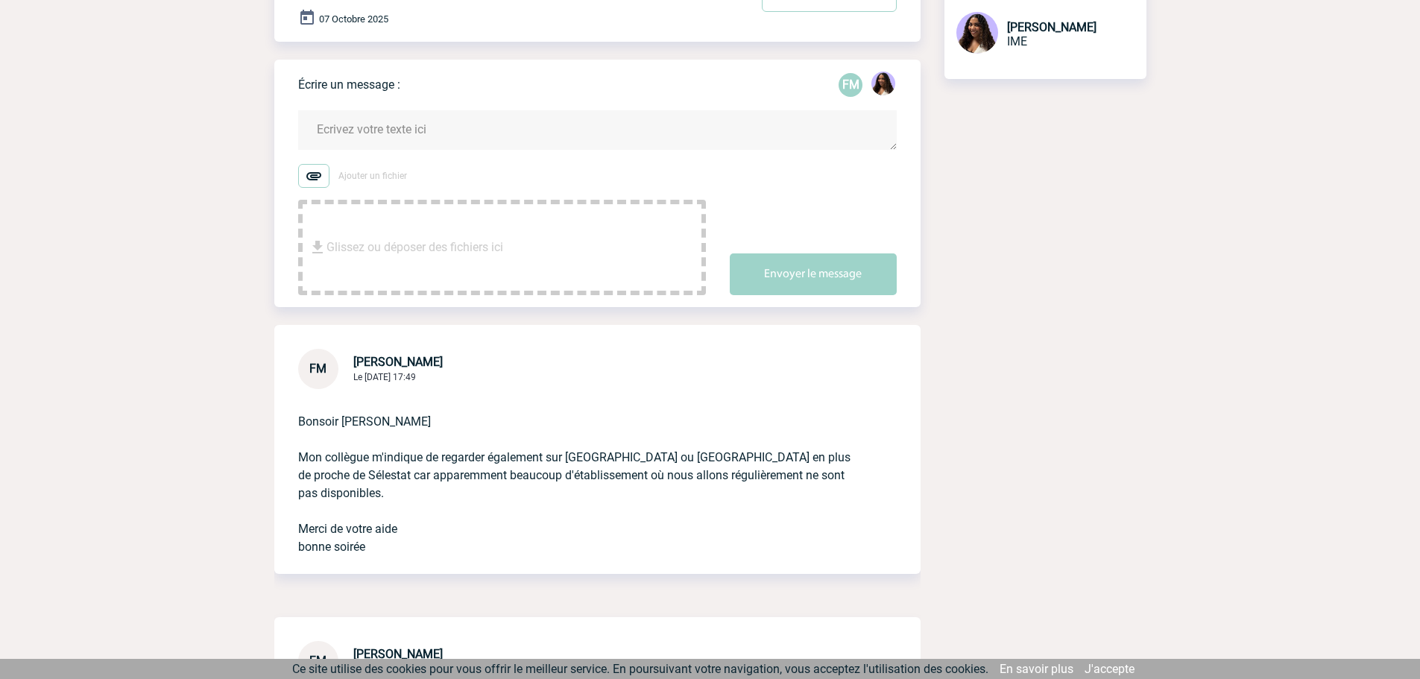
click at [446, 167] on label "Ajouter un fichier" at bounding box center [502, 176] width 408 height 24
click at [0, 0] on input "Ajouter un fichier" at bounding box center [0, 0] width 0 height 0
drag, startPoint x: 457, startPoint y: 131, endPoint x: 482, endPoint y: 130, distance: 25.4
click at [456, 130] on textarea at bounding box center [597, 130] width 599 height 40
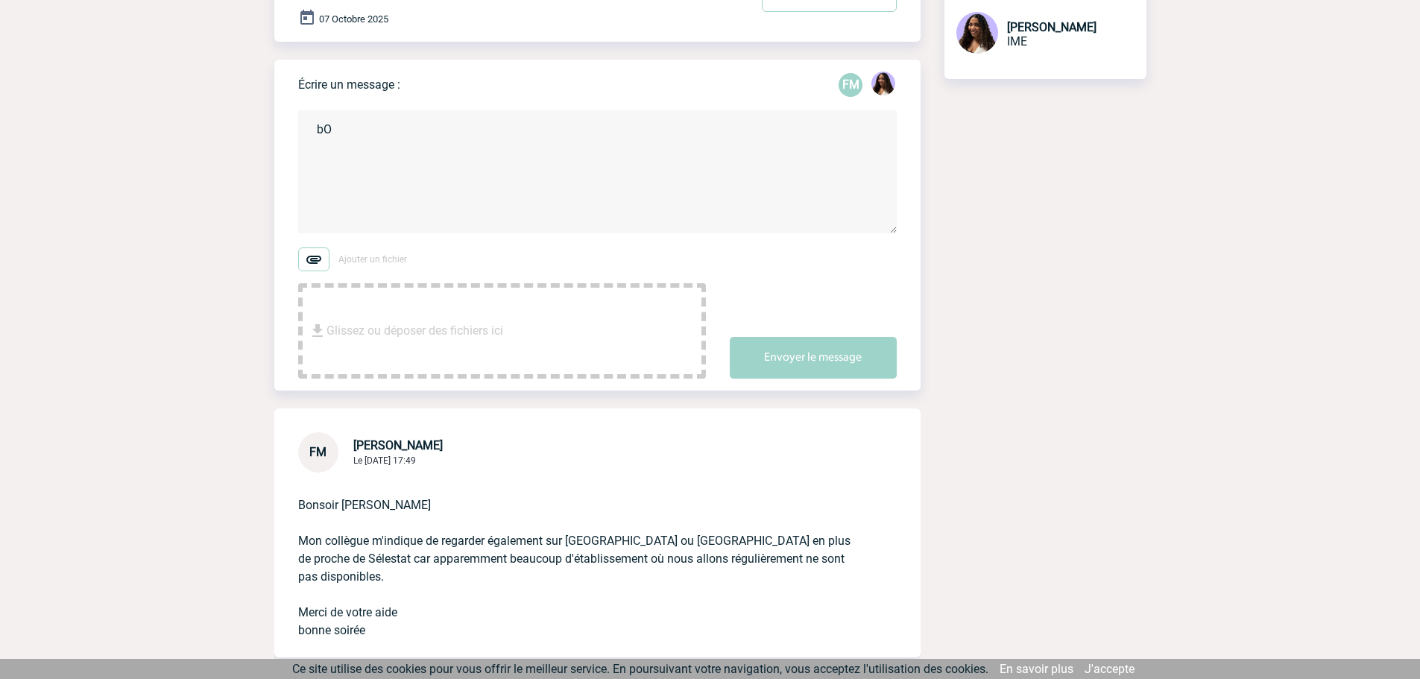
type textarea "b"
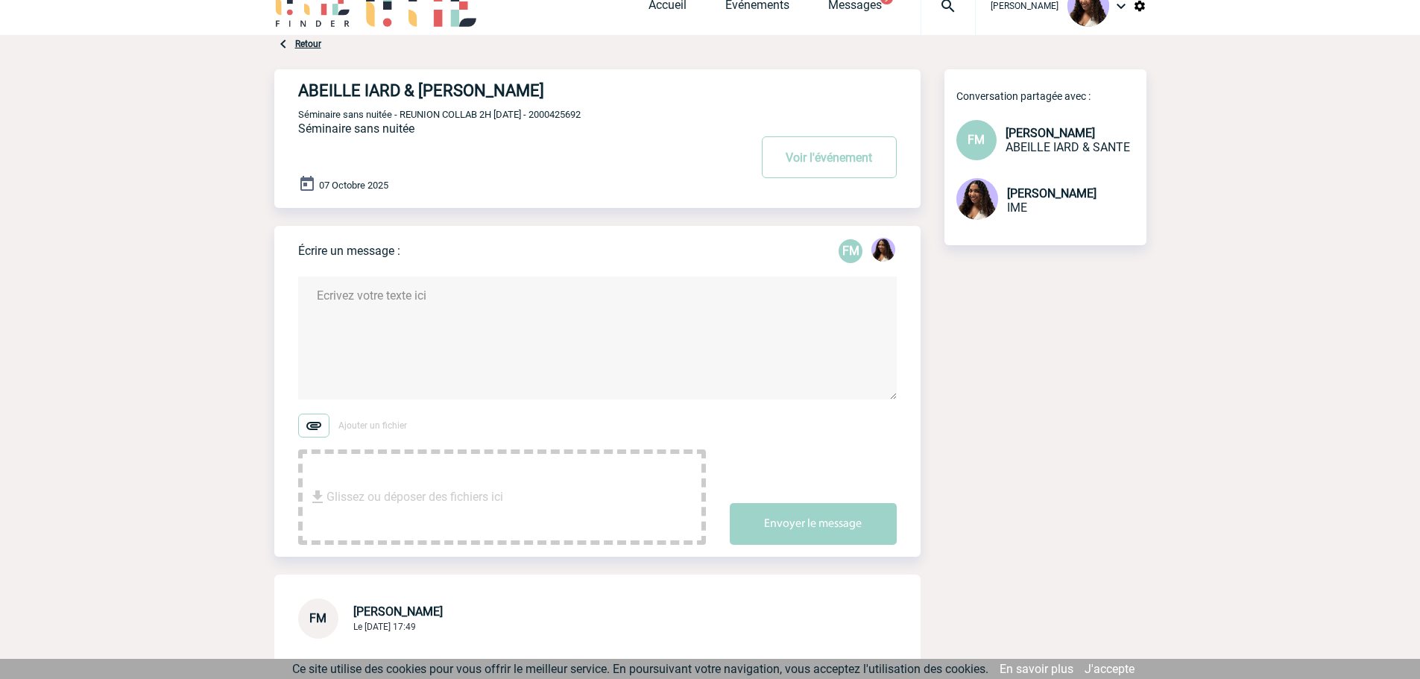
scroll to position [17, 0]
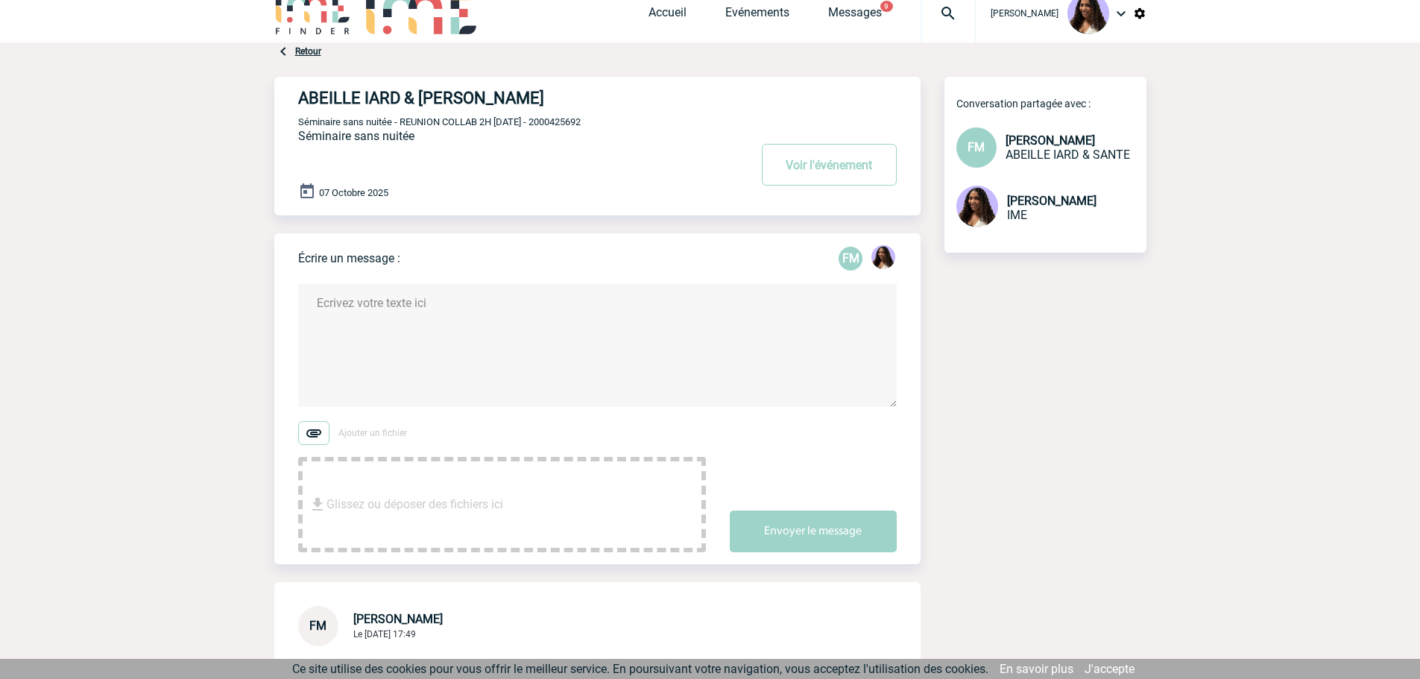
drag, startPoint x: 611, startPoint y: 128, endPoint x: 558, endPoint y: 122, distance: 54.0
click at [558, 122] on p "Séminaire sans nuitée - REUNION COLLAB 2H [DATE] - 2000425692" at bounding box center [521, 122] width 447 height 12
copy span "2000425692"
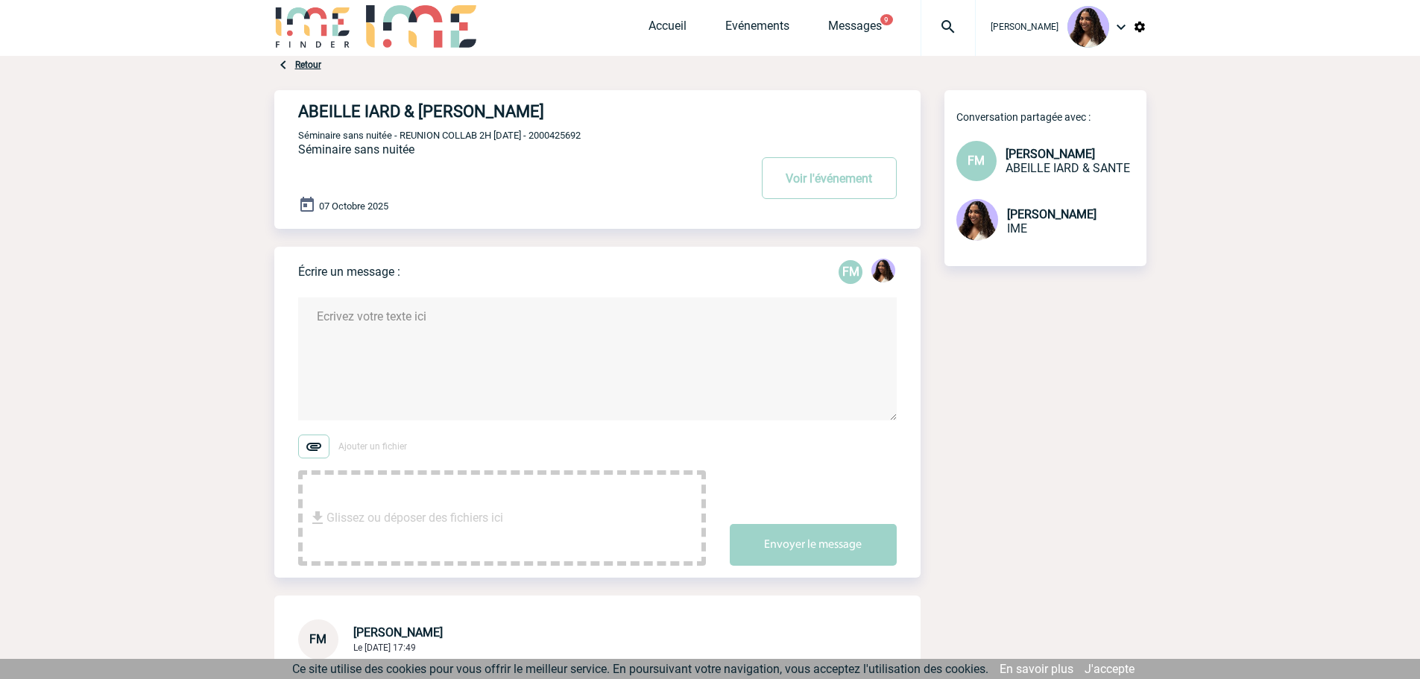
scroll to position [0, 0]
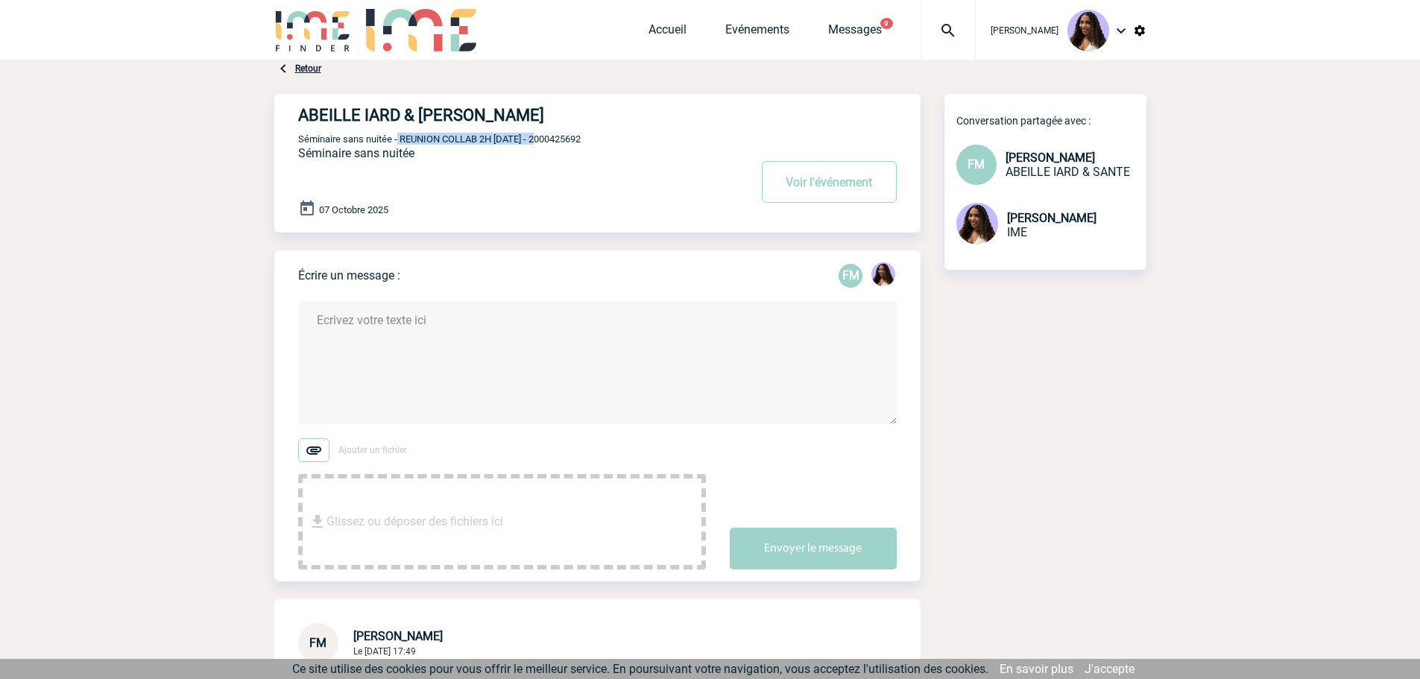
drag, startPoint x: 547, startPoint y: 142, endPoint x: 399, endPoint y: 136, distance: 148.5
click at [399, 136] on span "Séminaire sans nuitée - REUNION COLLAB 2H [DATE] - 2000425692" at bounding box center [439, 138] width 283 height 11
copy span "REUNION COLLAB 2H [DATE]"
click at [463, 334] on textarea at bounding box center [597, 362] width 599 height 123
type textarea "b"
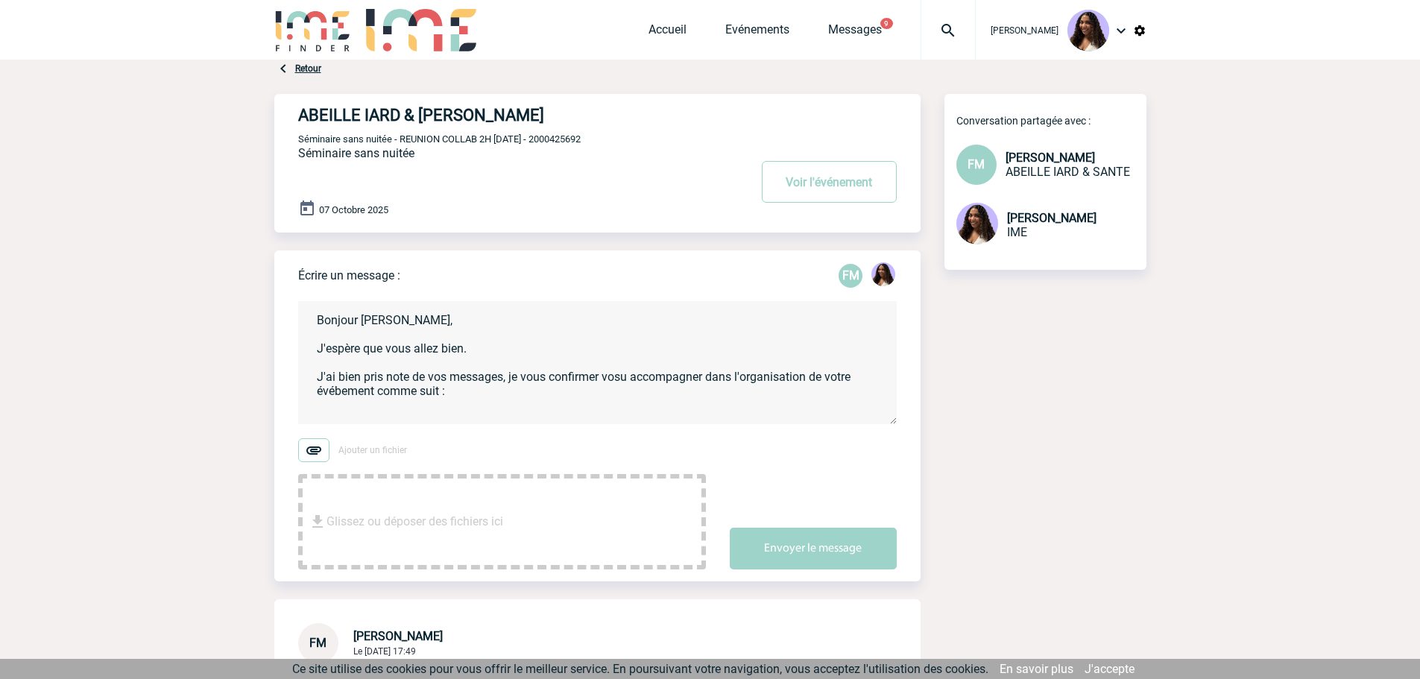
scroll to position [3, 0]
paste textarea "REUNION COLLAB 2H [DATE]"
click at [350, 388] on textarea "Bonjour [PERSON_NAME], J'espère que vous allez bien. J'ai bien pris note de vos…" at bounding box center [597, 362] width 599 height 123
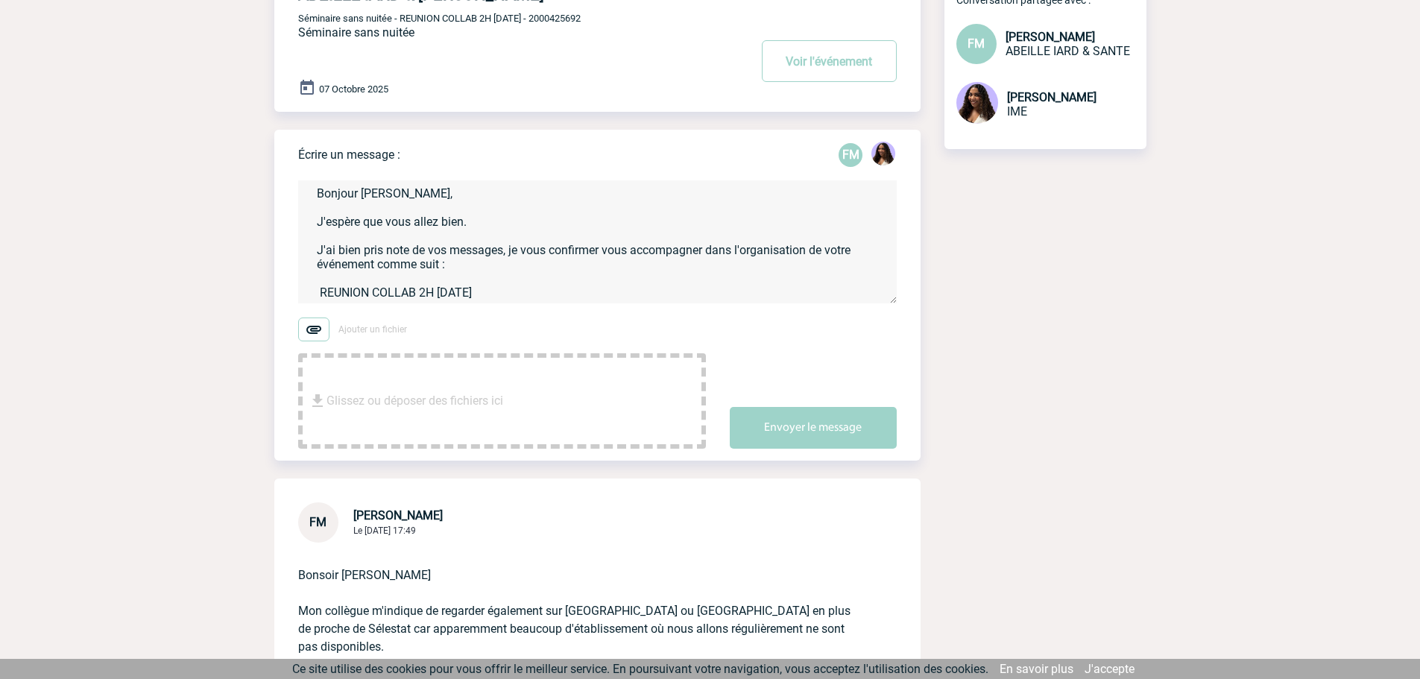
scroll to position [149, 0]
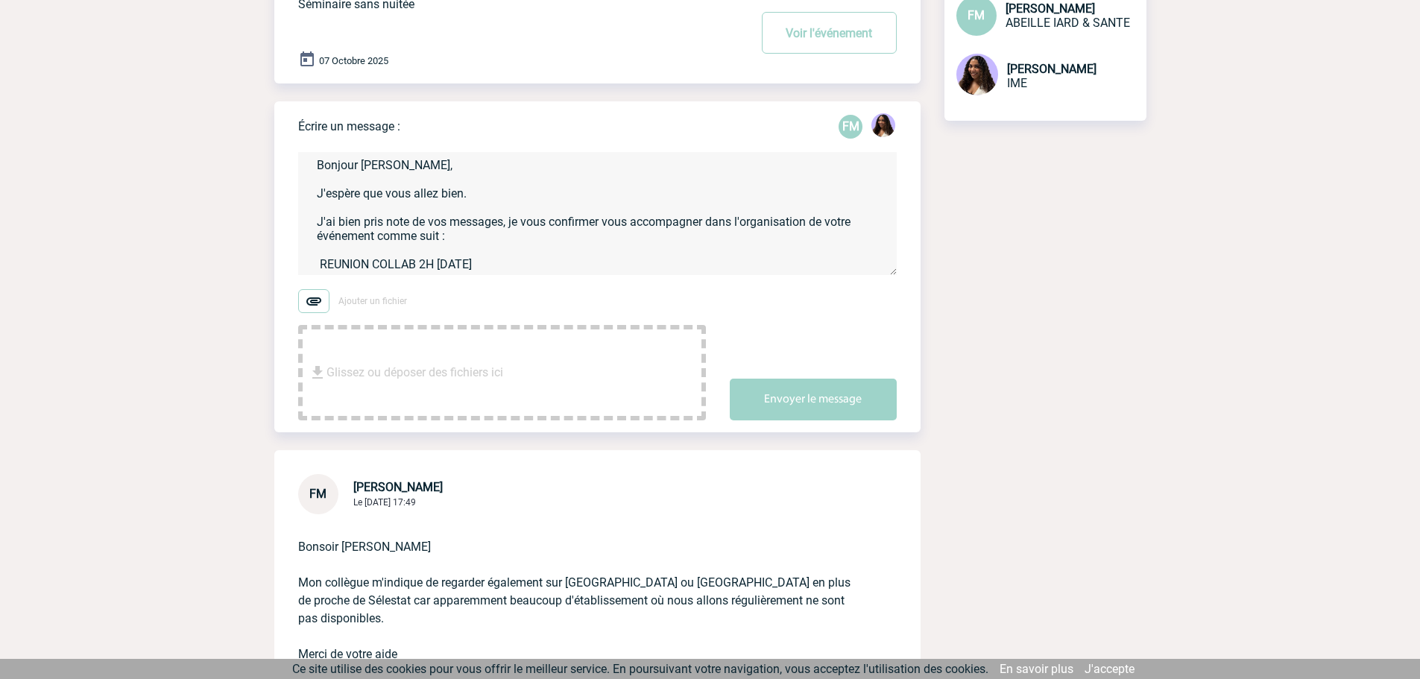
click at [535, 257] on textarea "Bonjour Florence, J'espère que vous allez bien. J'ai bien pris note de vos mess…" at bounding box center [597, 213] width 599 height 123
click at [541, 260] on textarea "Bonjour Florence, J'espère que vous allez bien. J'ai bien pris note de vos mess…" at bounding box center [597, 213] width 599 height 123
drag, startPoint x: 543, startPoint y: 263, endPoint x: 302, endPoint y: 265, distance: 240.9
click at [302, 265] on textarea "Bonjour Florence, J'espère que vous allez bien. J'ai bien pris note de vos mess…" at bounding box center [597, 213] width 599 height 123
paste textarea "Cahier des Charges – Séminaire sans nuitée Événement : REUNION COLLAB 2H 07/10/…"
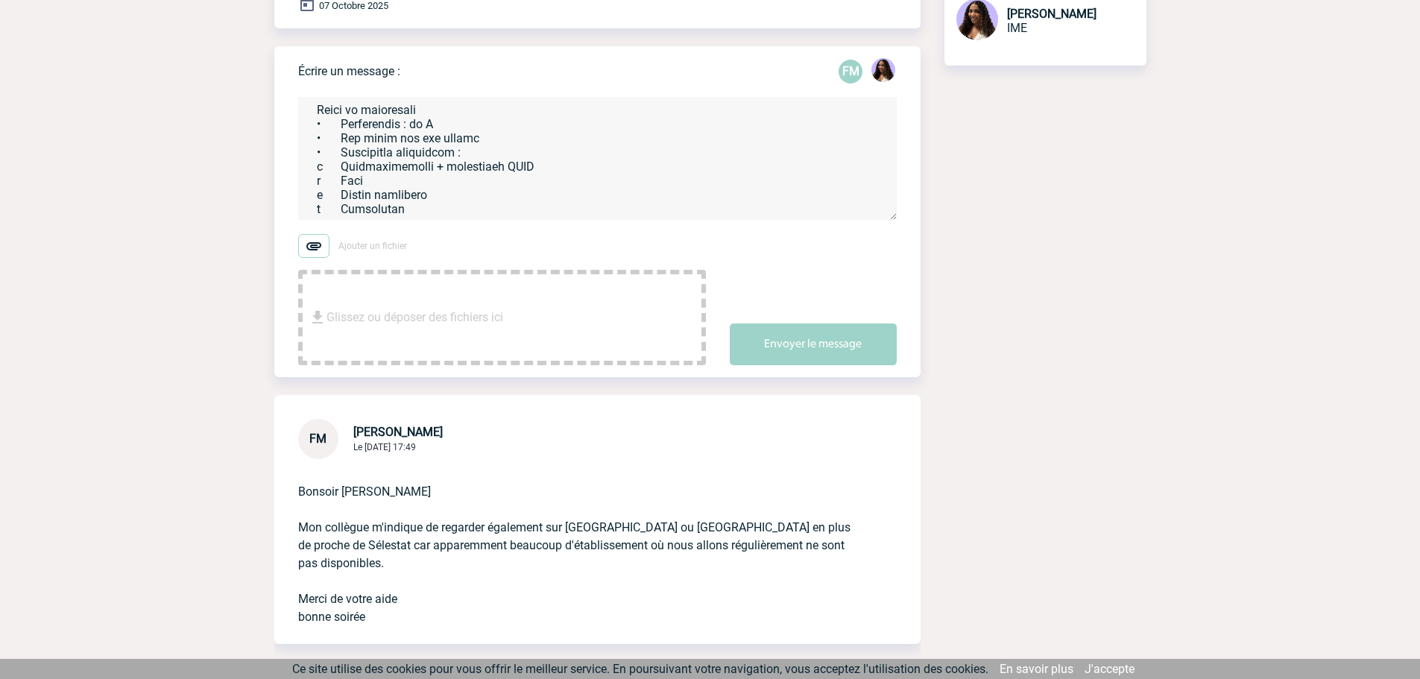
scroll to position [298, 0]
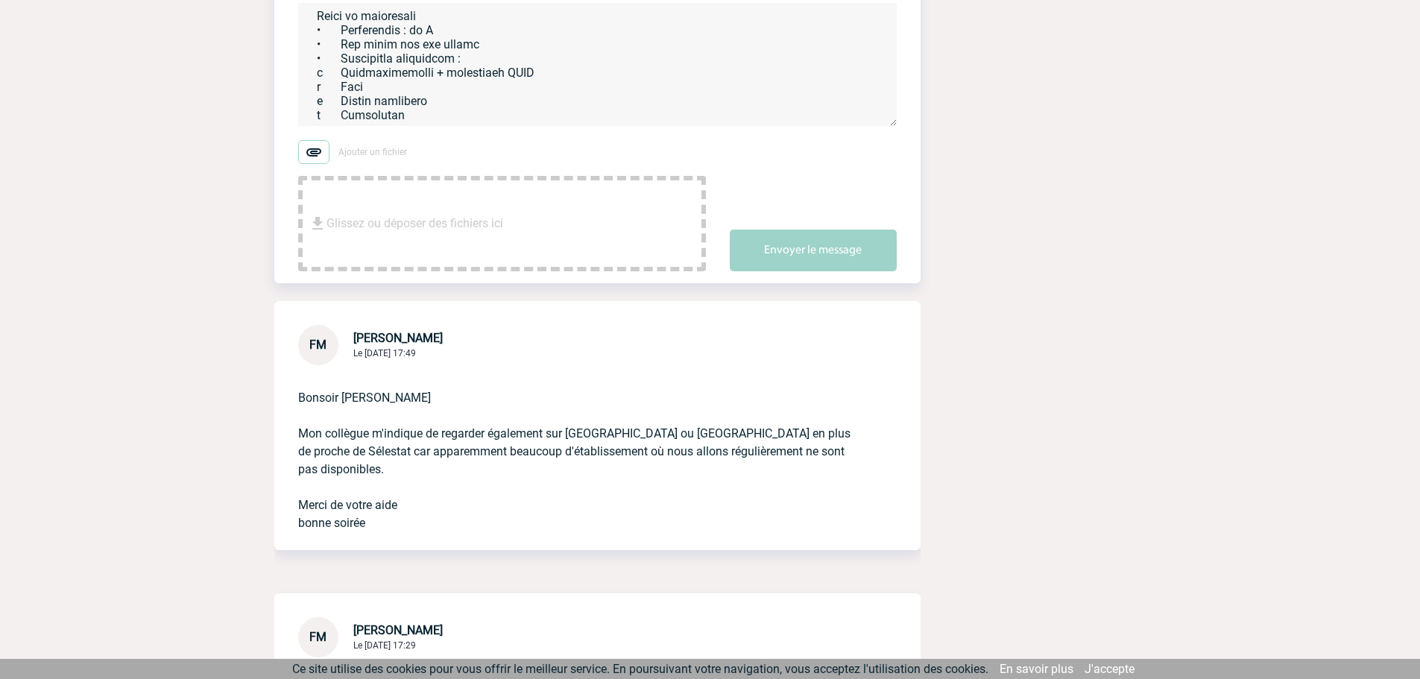
click at [466, 101] on textarea at bounding box center [597, 64] width 599 height 123
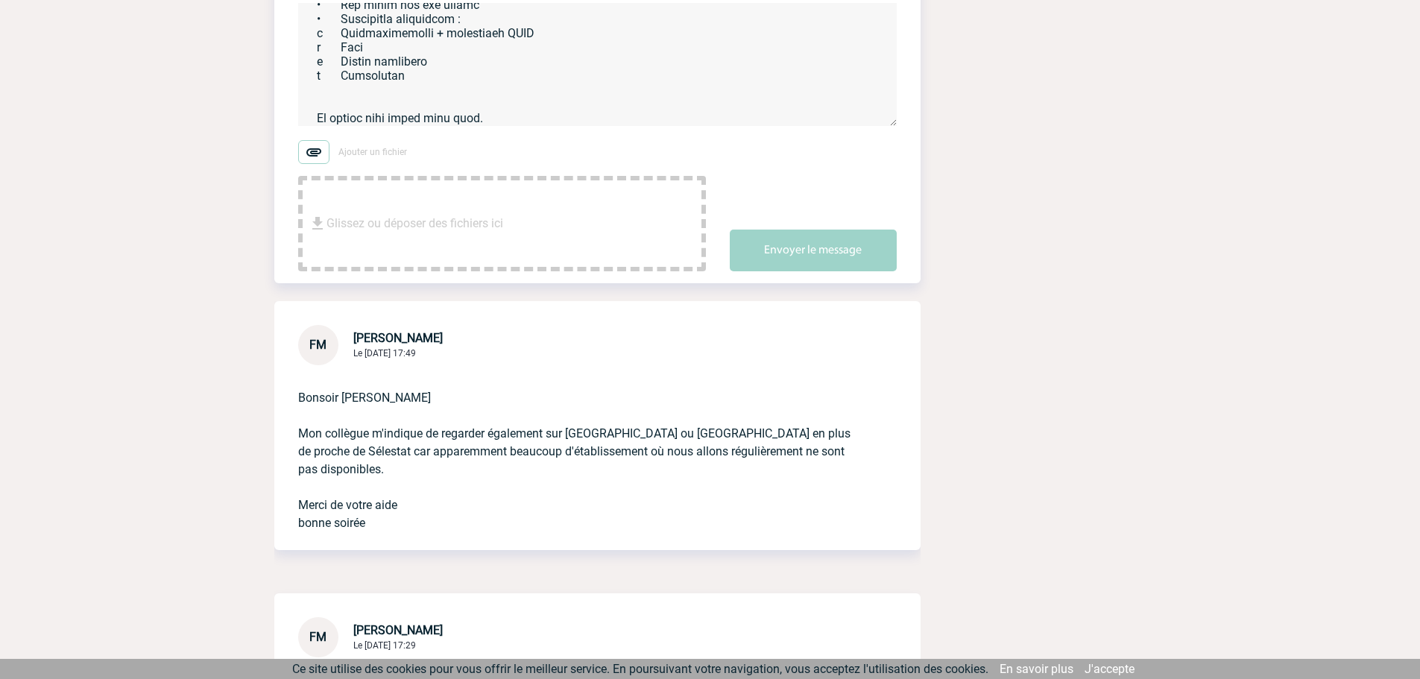
scroll to position [556, 0]
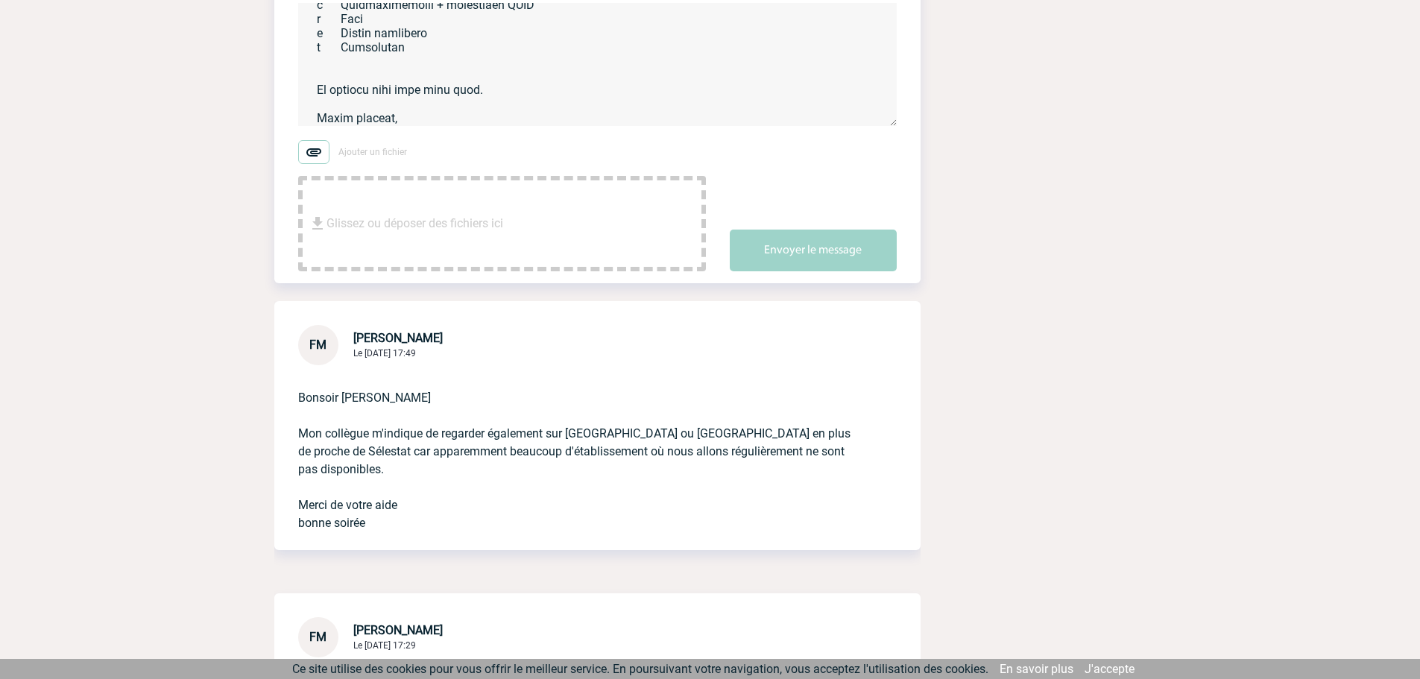
click at [430, 116] on textarea at bounding box center [597, 64] width 599 height 123
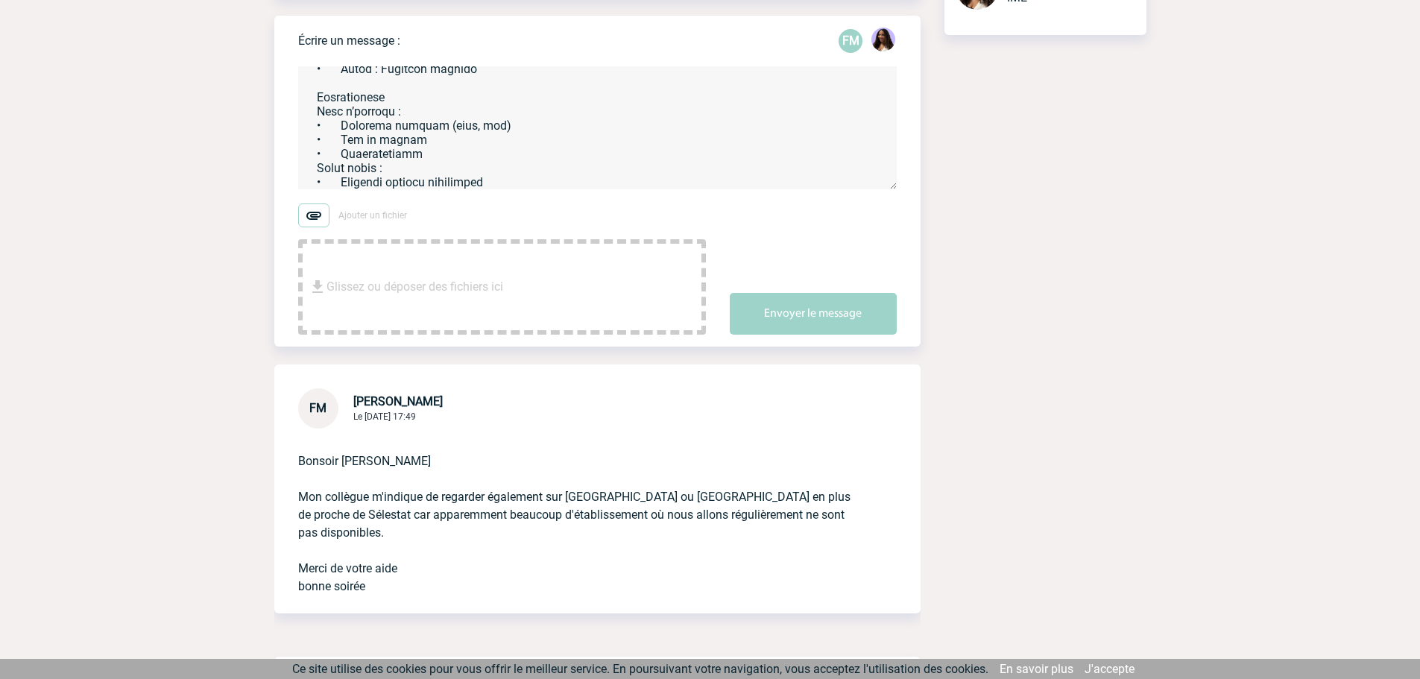
scroll to position [125, 0]
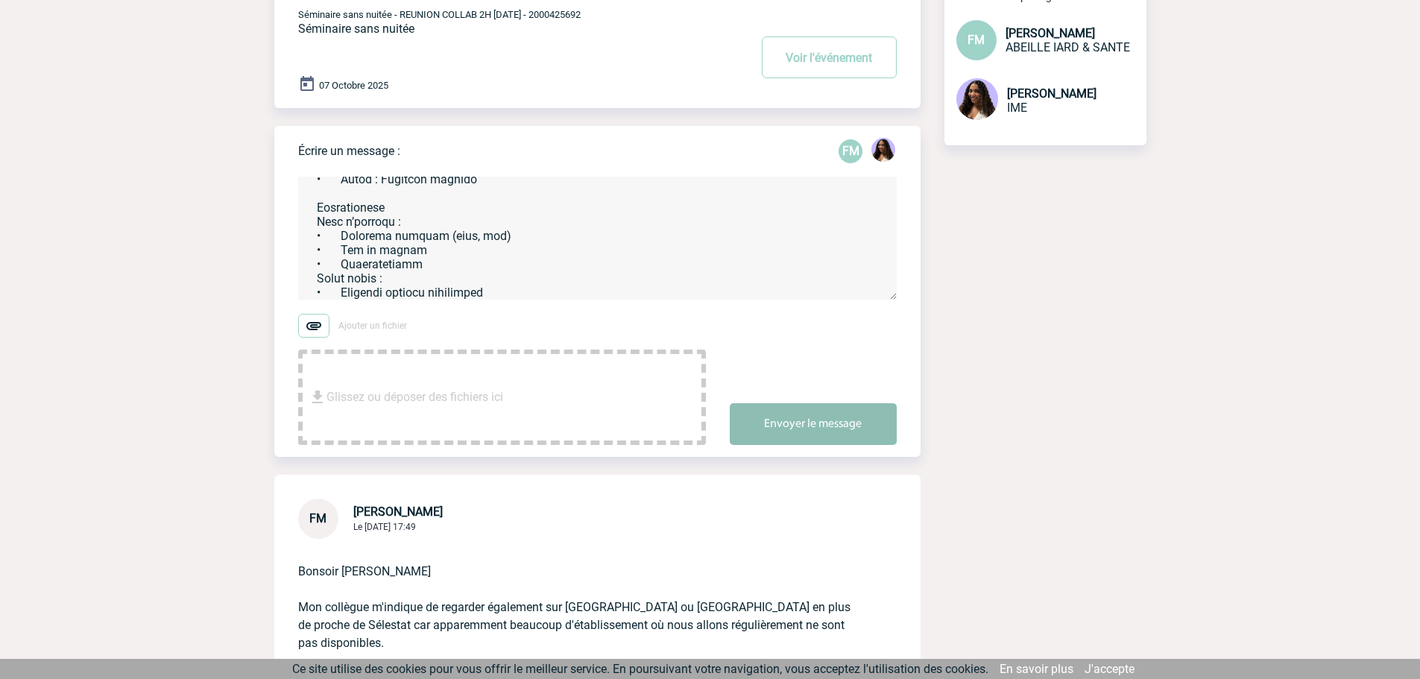
type textarea "Bonjour Florence, J'espère que vous allez bien. J'ai bien pris note de vos mess…"
click at [777, 412] on button "Envoyer le message" at bounding box center [813, 424] width 167 height 42
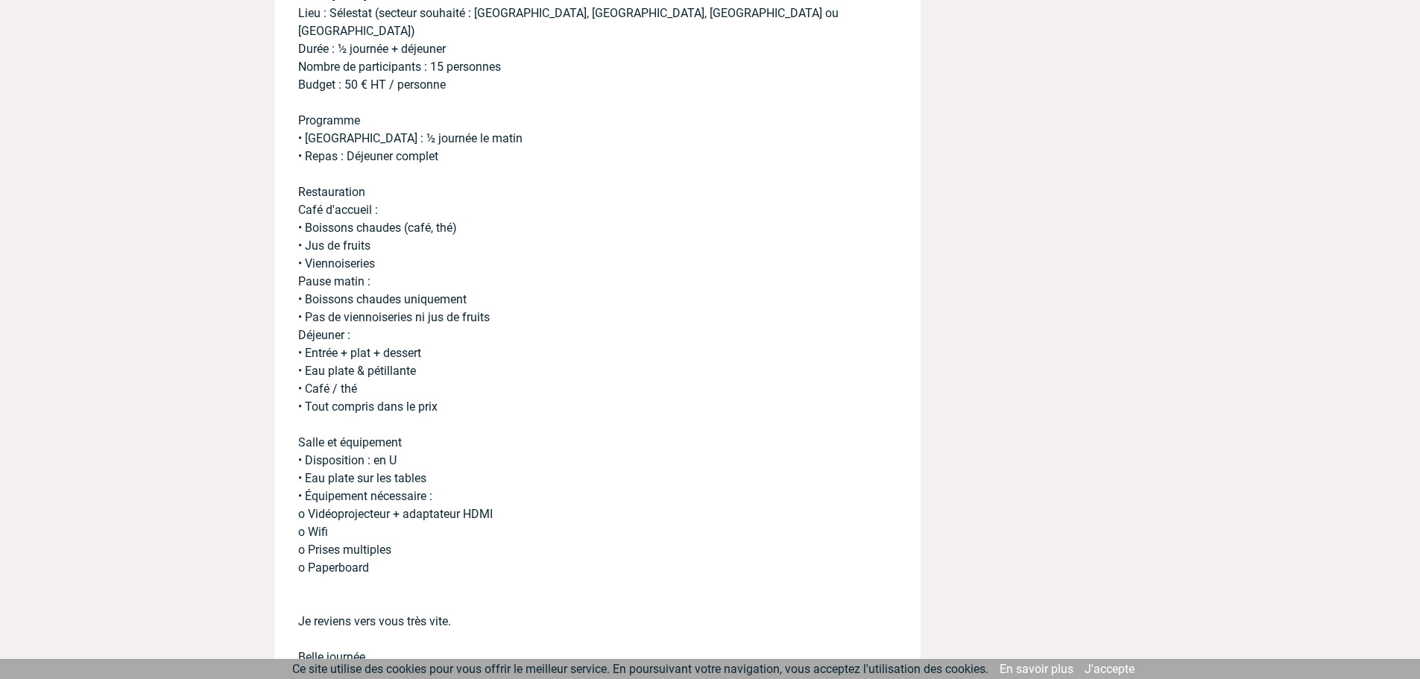
scroll to position [870, 0]
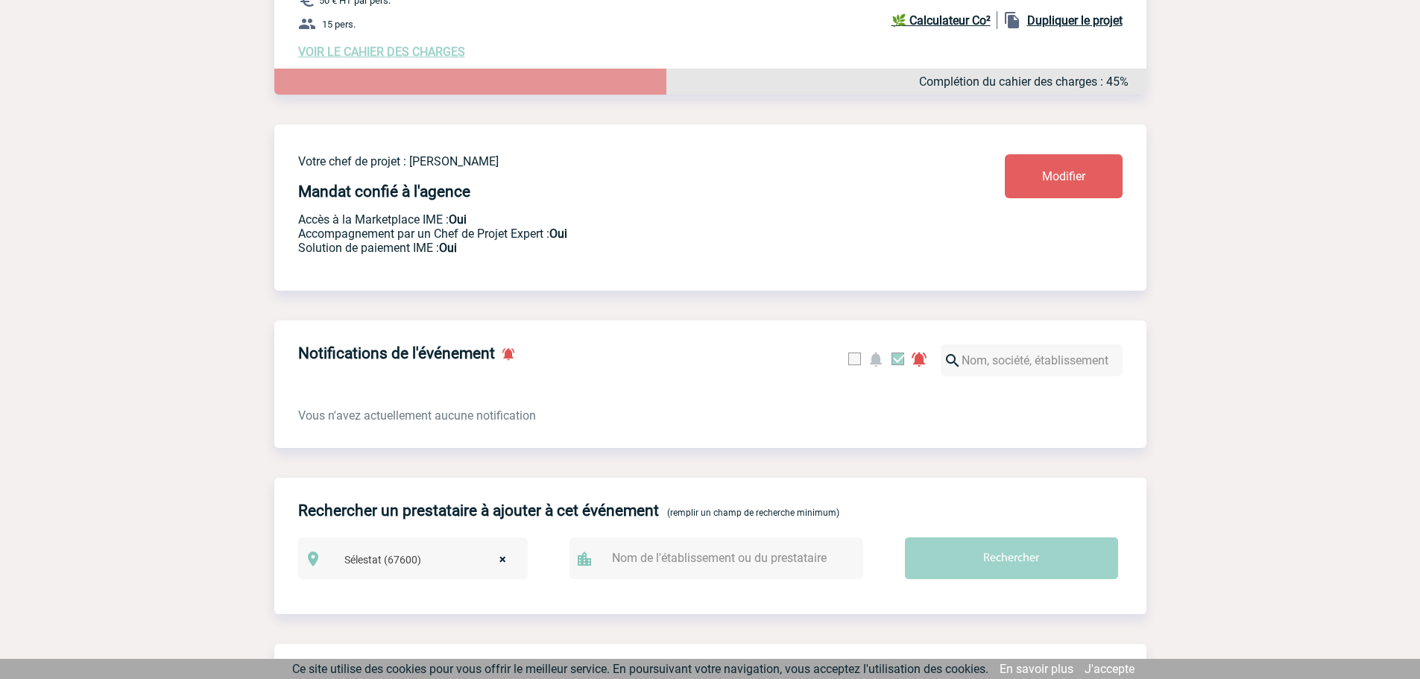
scroll to position [298, 0]
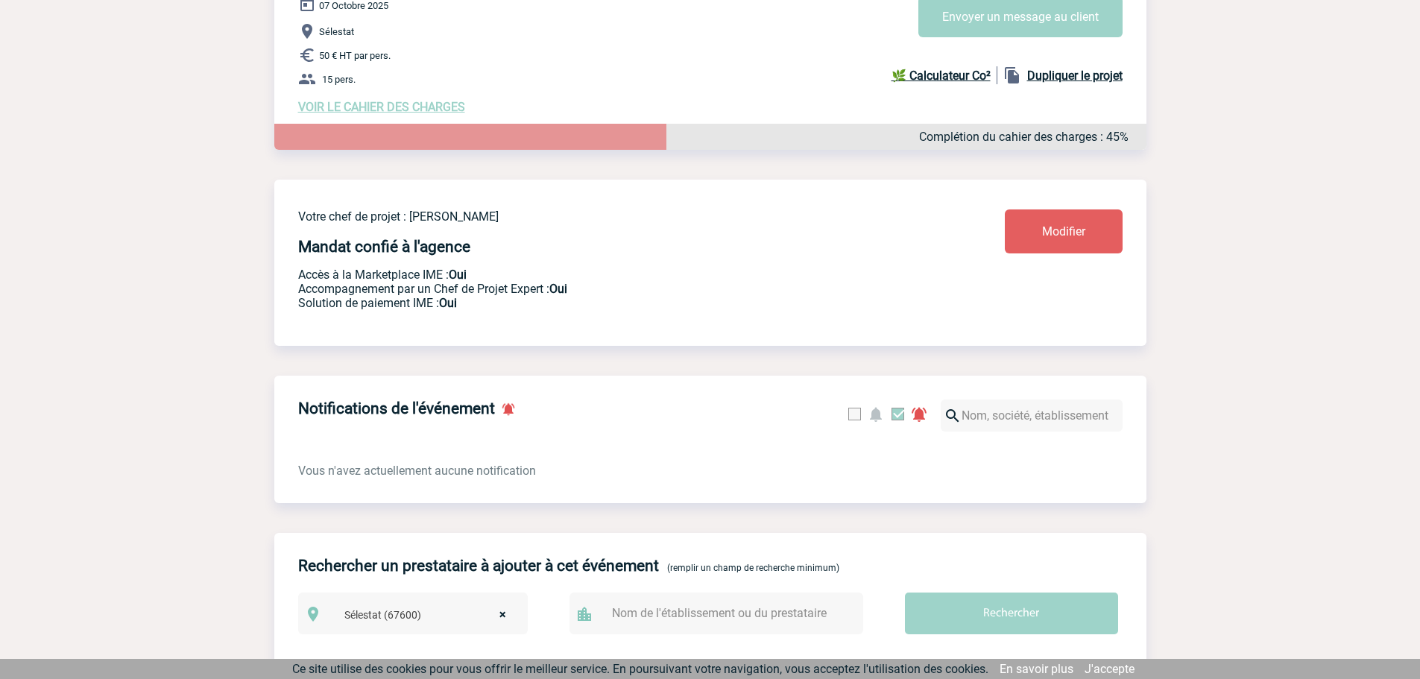
click at [387, 107] on span "VOIR LE CAHIER DES CHARGES" at bounding box center [381, 107] width 167 height 14
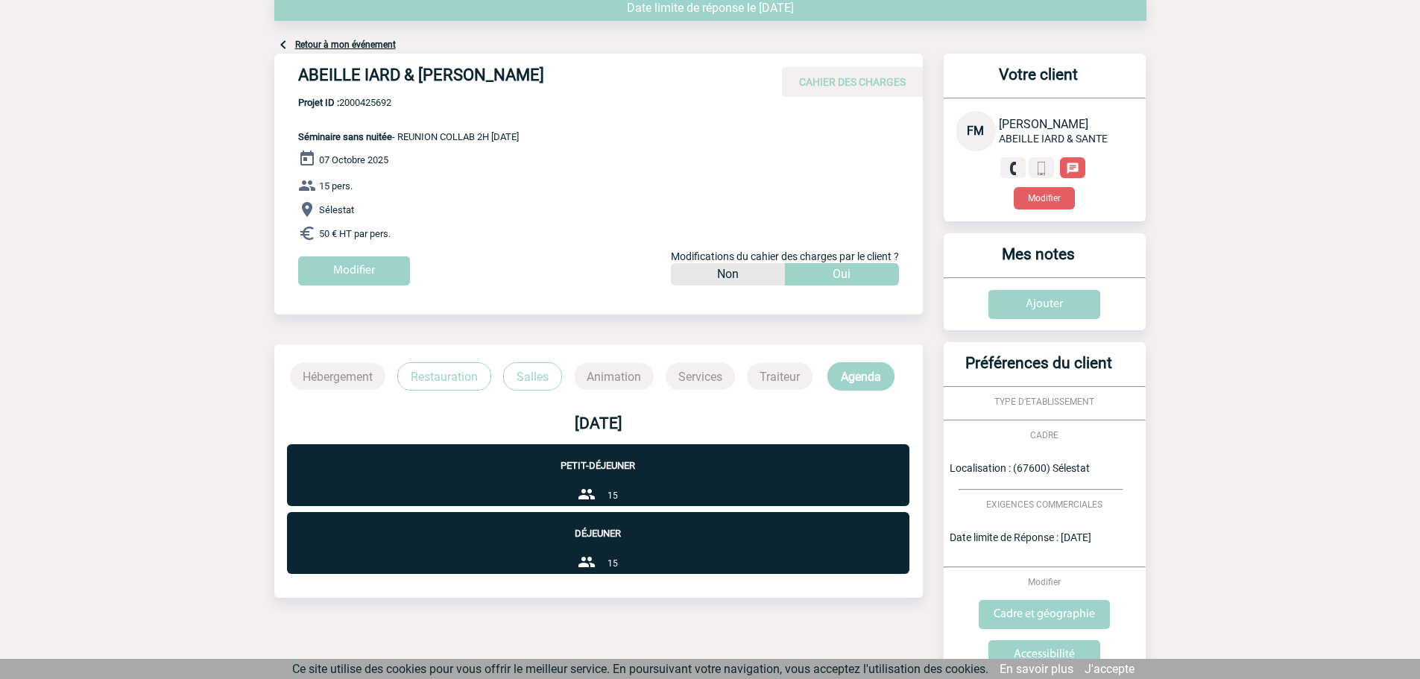
scroll to position [178, 0]
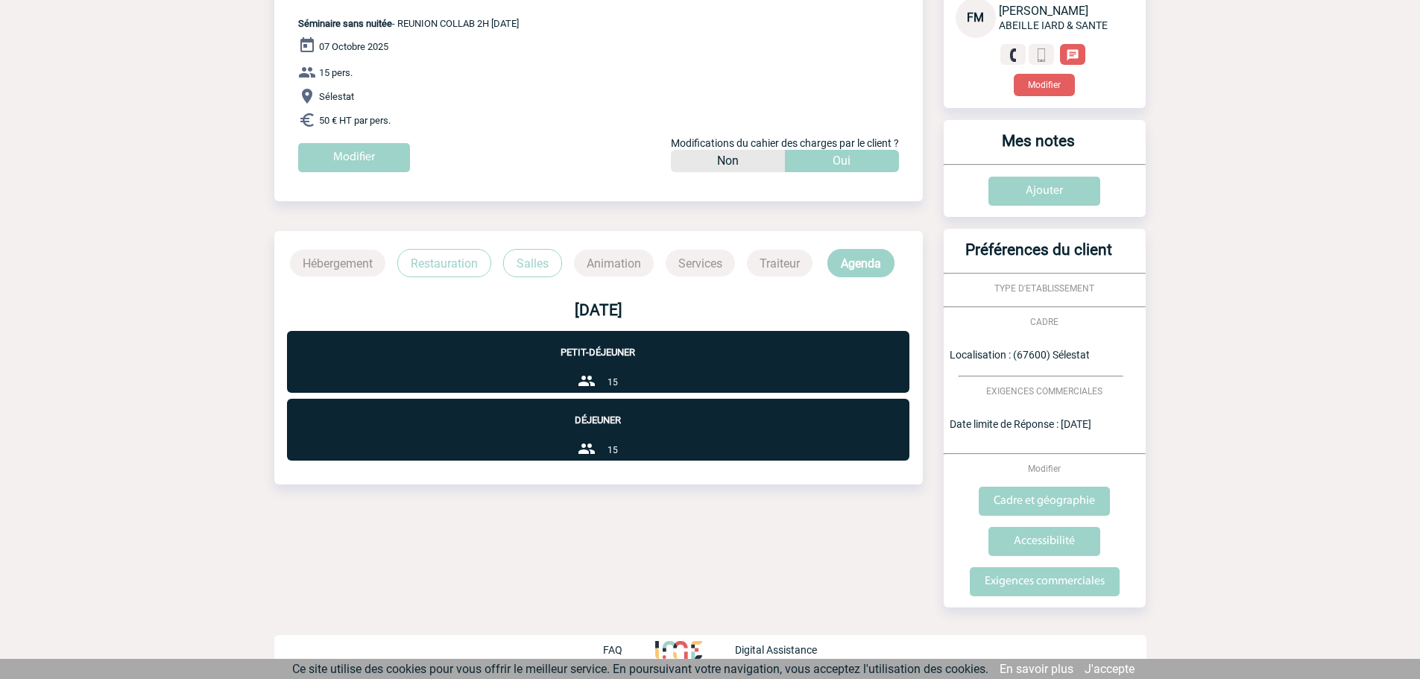
click at [421, 256] on p "Restauration" at bounding box center [444, 263] width 94 height 28
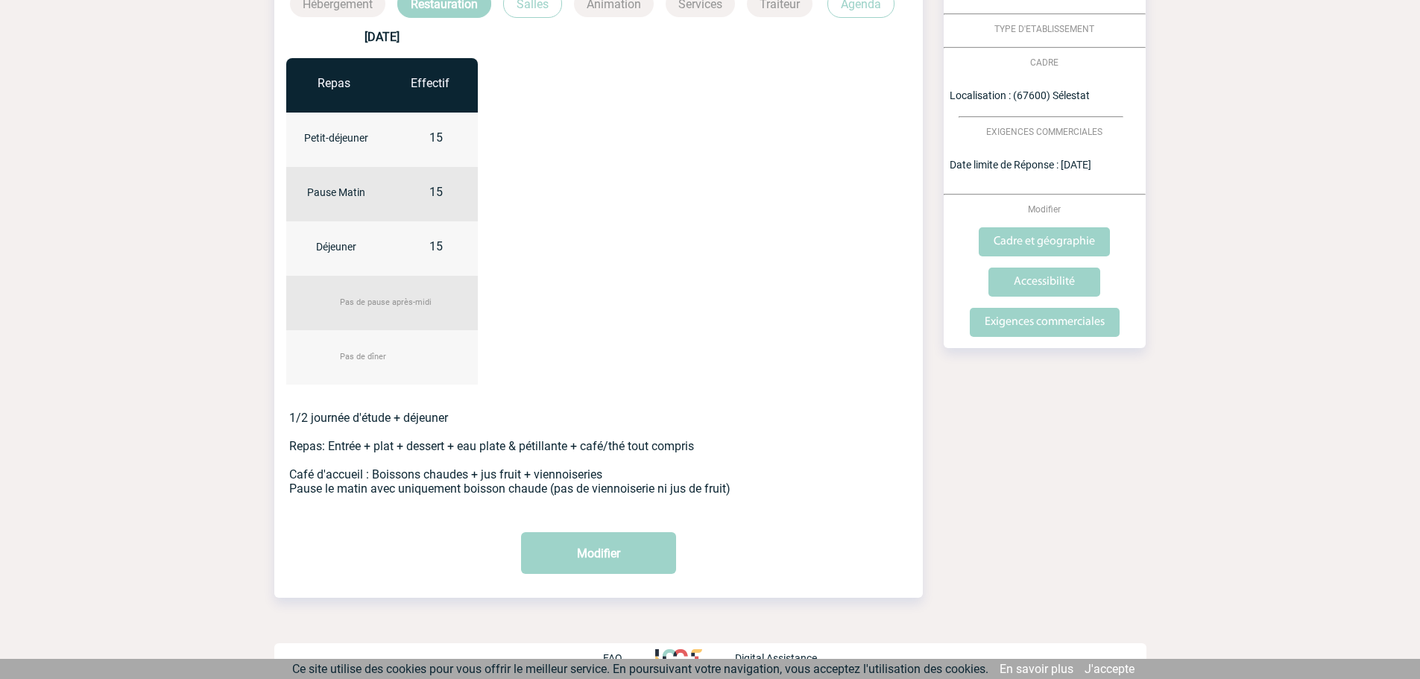
scroll to position [444, 0]
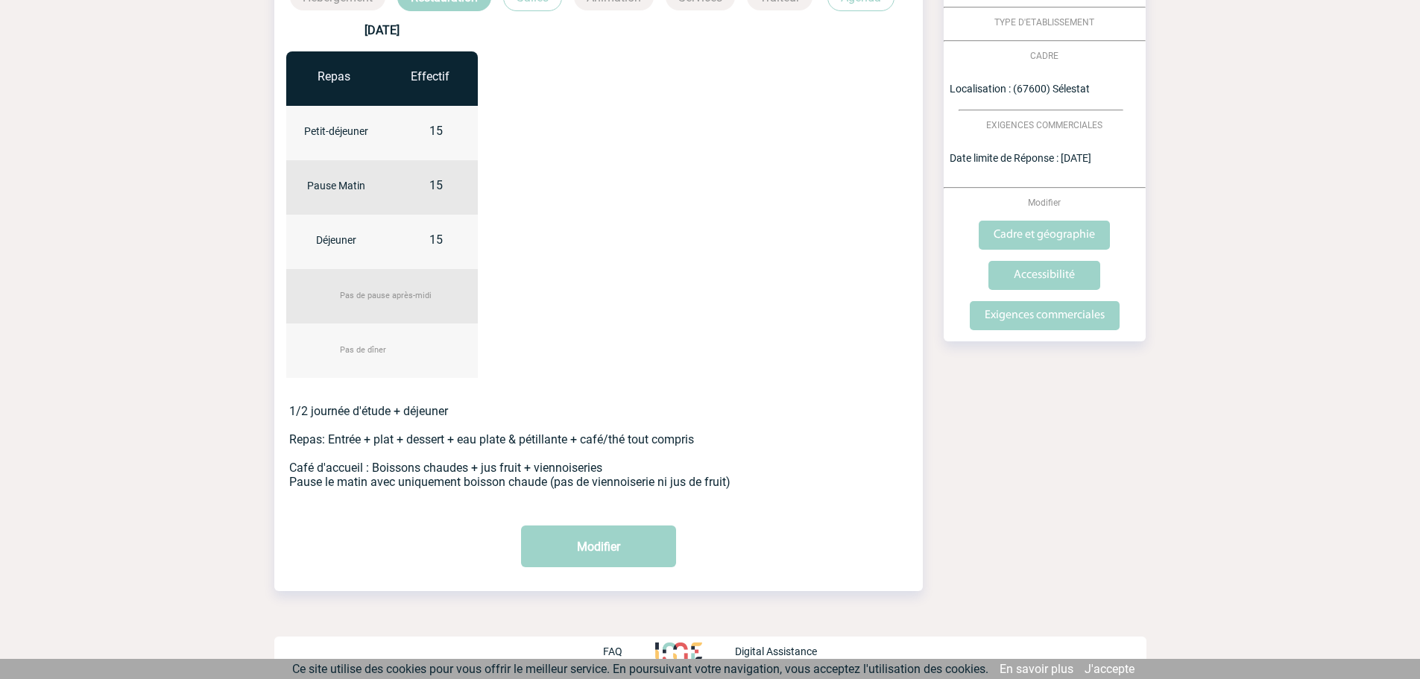
drag, startPoint x: 290, startPoint y: 404, endPoint x: 740, endPoint y: 496, distance: 458.9
click at [740, 496] on div "[DATE] Repas Effectif Petit-déjeuner 15 Pause Matin 15 Déjeuner 15" at bounding box center [598, 274] width 649 height 526
copy p "1/2 journée d'étude + déjeuner Repas: Entrée + plat + dessert + eau plate & pét…"
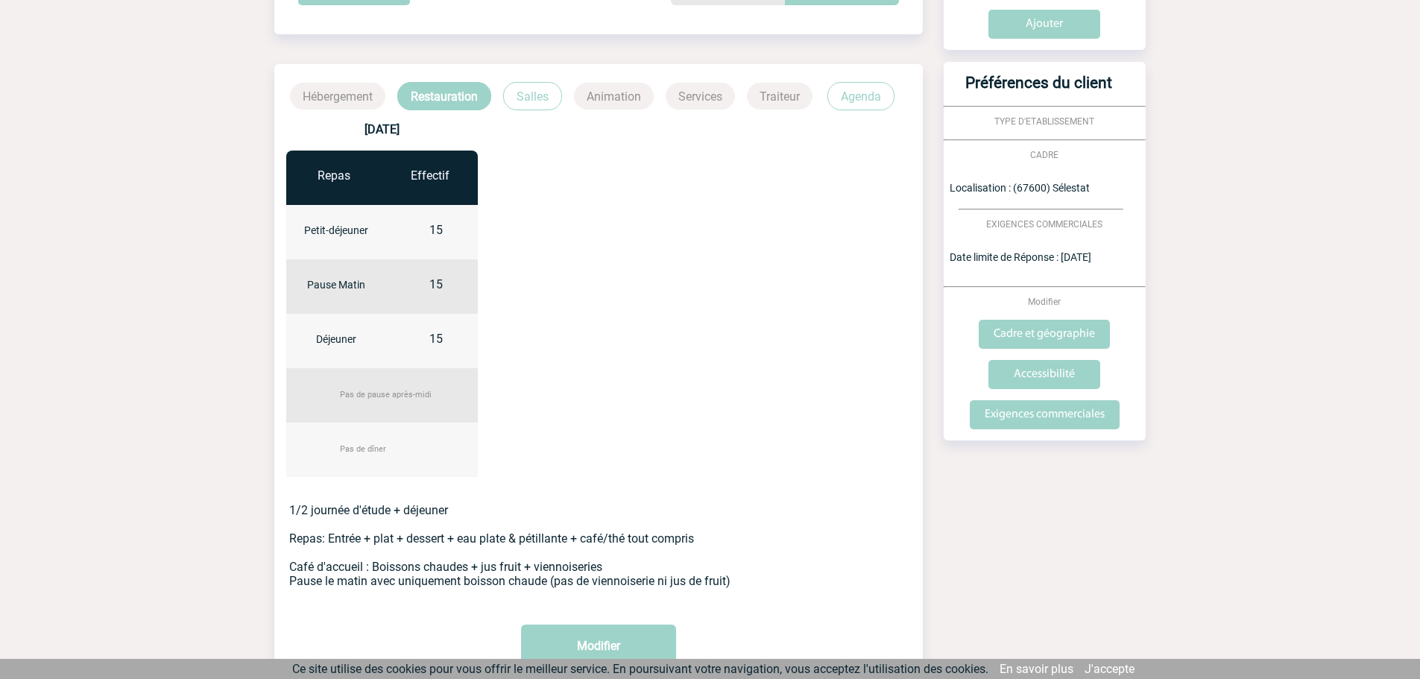
drag, startPoint x: 523, startPoint y: 98, endPoint x: 536, endPoint y: 98, distance: 13.4
click at [527, 98] on p "Salles" at bounding box center [532, 96] width 59 height 28
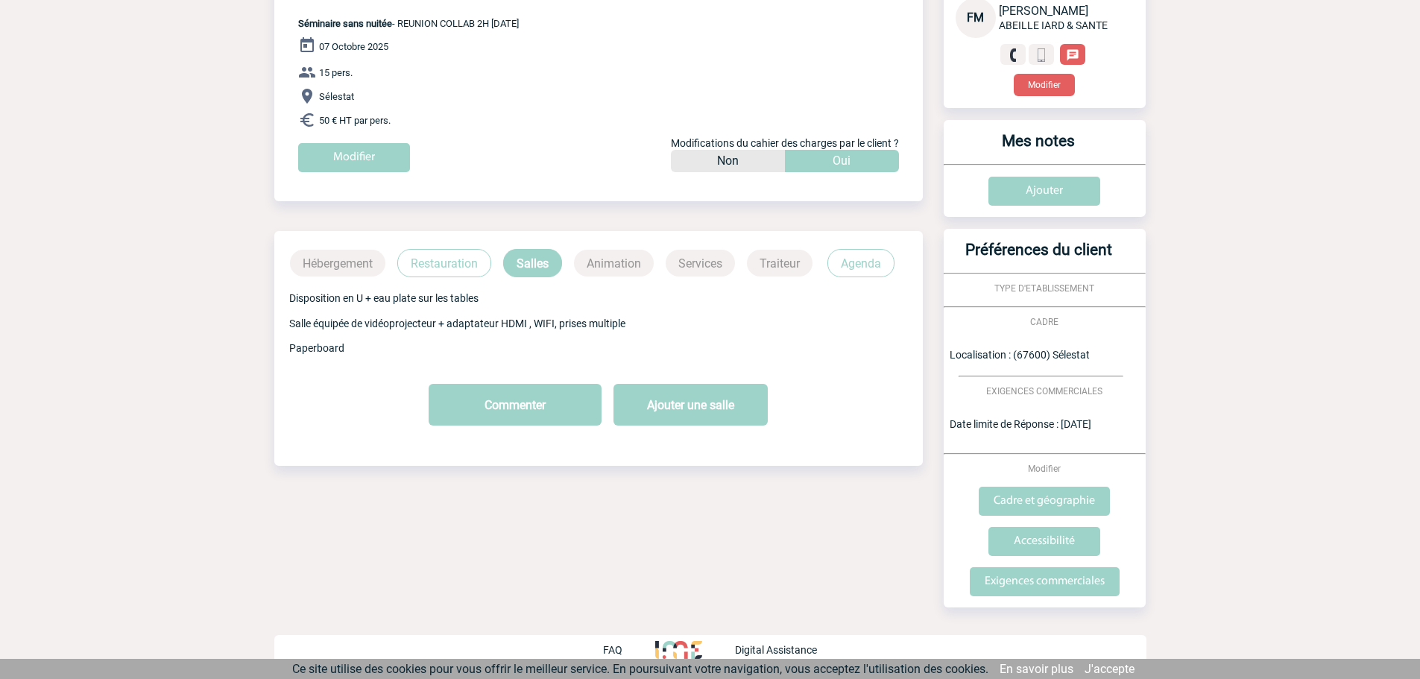
drag, startPoint x: 280, startPoint y: 299, endPoint x: 348, endPoint y: 347, distance: 83.0
click at [348, 347] on div "Disposition en U + eau plate sur les tables Salle équipée de vidéoprojecteur + …" at bounding box center [598, 323] width 649 height 92
copy p "Disposition en U + eau plate sur les tables Salle équipée de vidéoprojecteur + …"
click at [862, 261] on p "Agenda" at bounding box center [861, 263] width 67 height 28
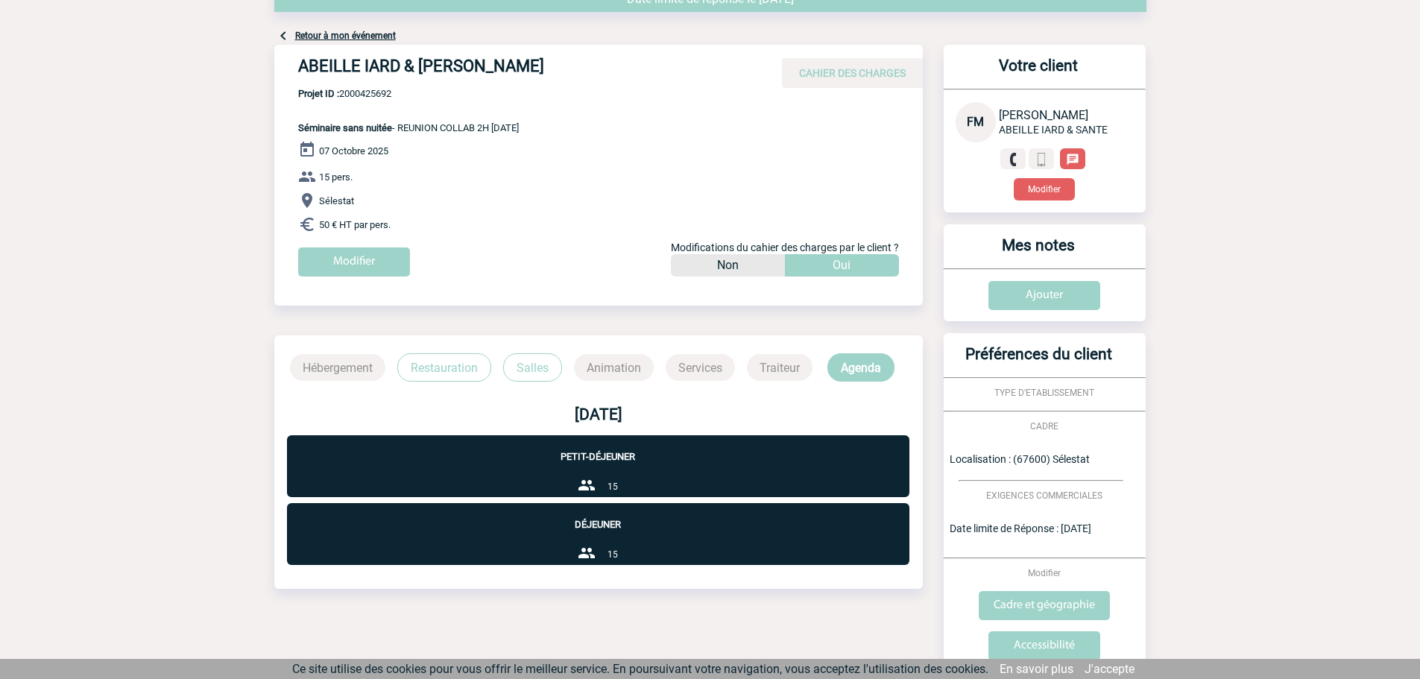
scroll to position [0, 0]
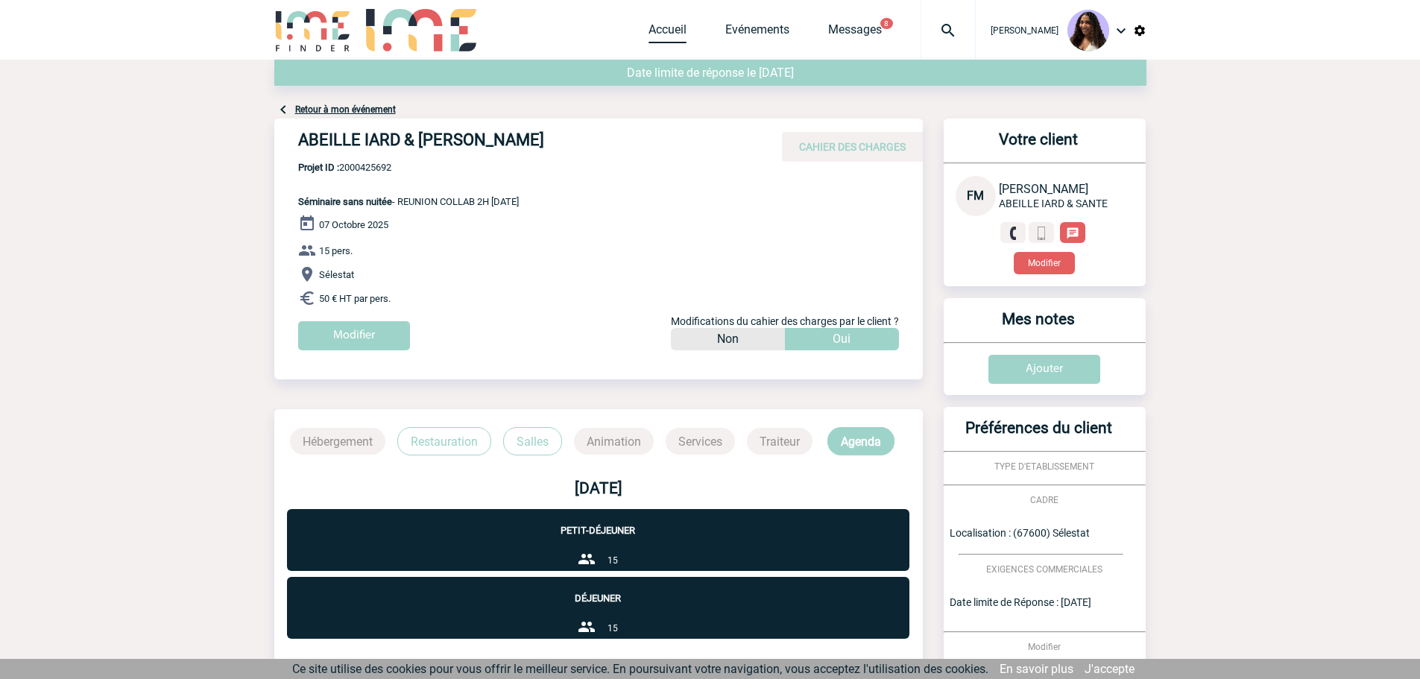
click at [649, 29] on link "Accueil" at bounding box center [668, 32] width 38 height 21
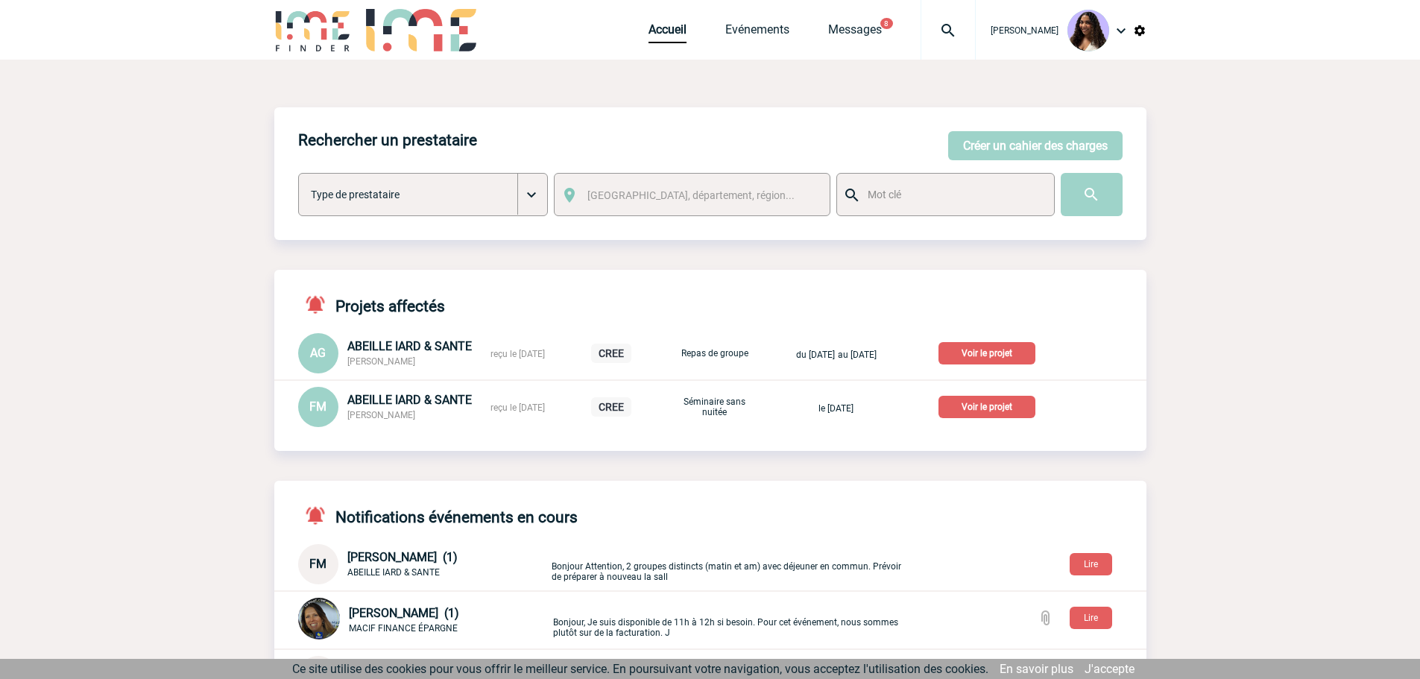
click at [980, 409] on p "Voir le projet" at bounding box center [987, 407] width 97 height 22
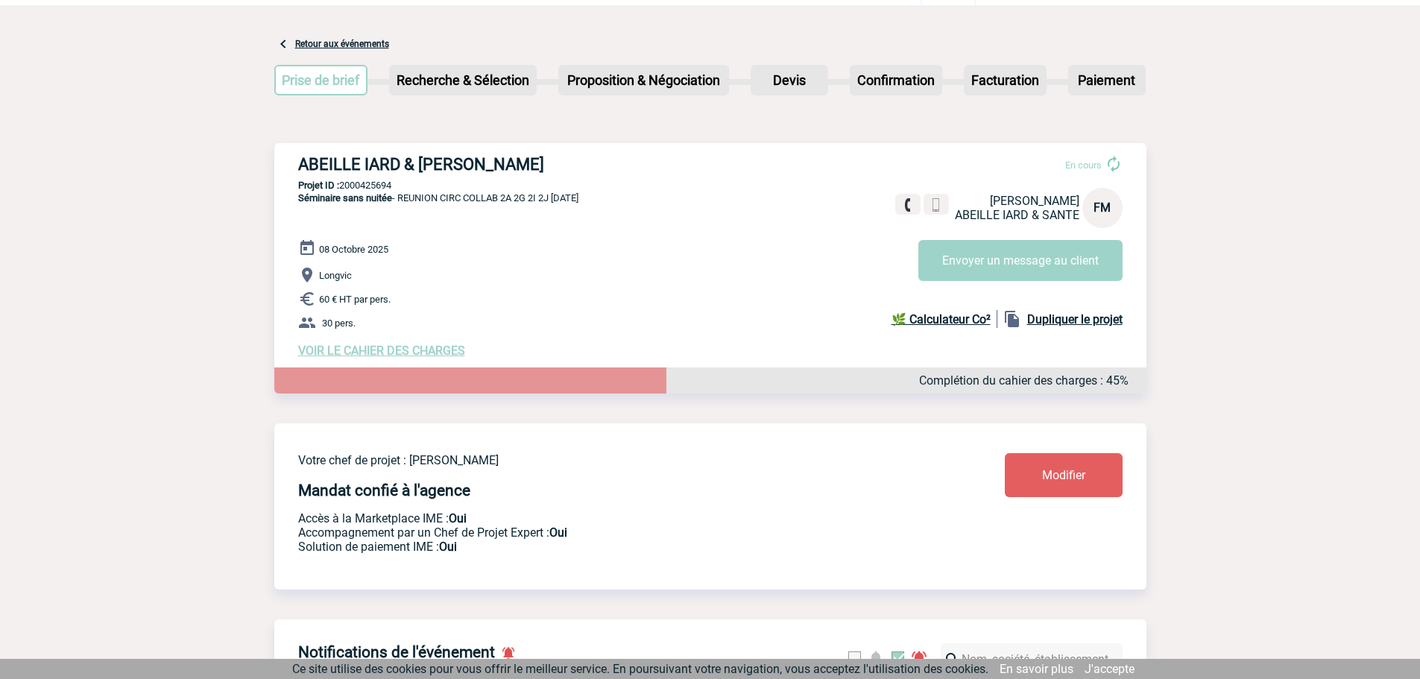
scroll to position [50, 0]
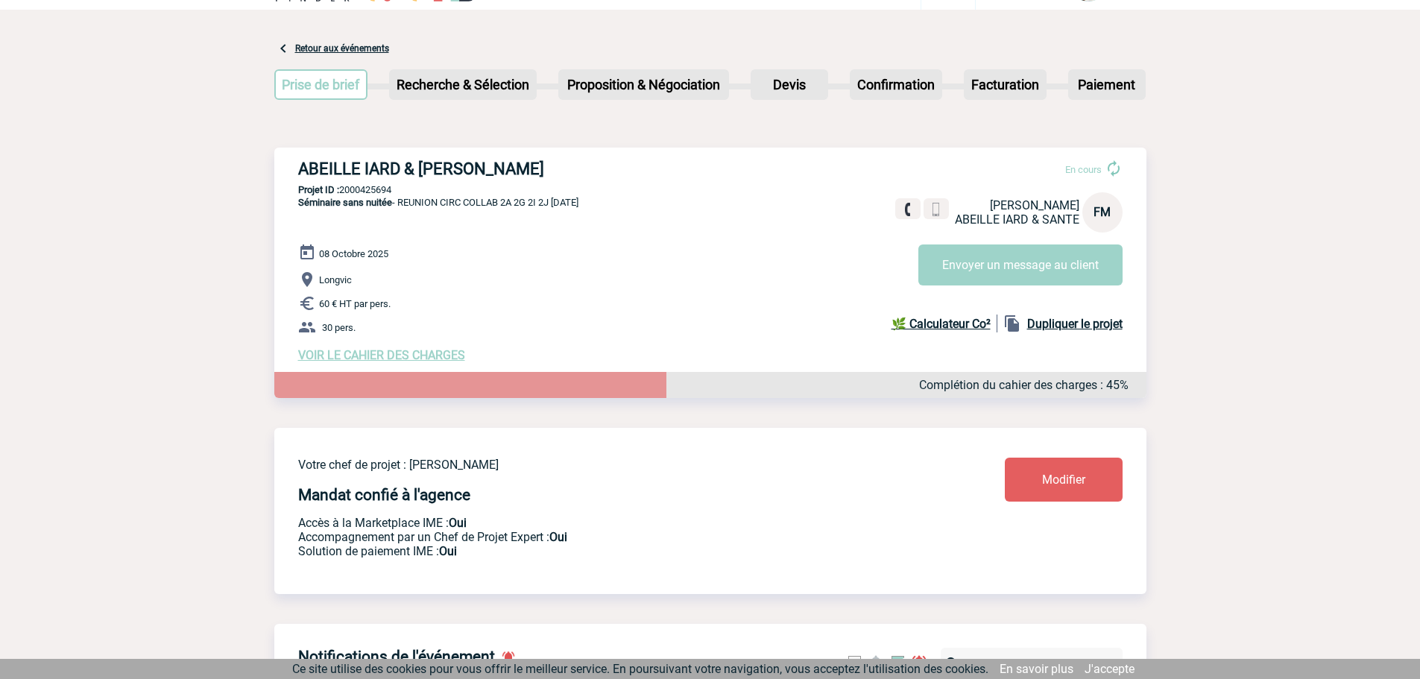
drag, startPoint x: 298, startPoint y: 163, endPoint x: 649, endPoint y: 164, distance: 351.2
click at [649, 164] on h3 "ABEILLE IARD & [PERSON_NAME]" at bounding box center [521, 169] width 447 height 19
copy h3 "ABEILLE IARD & [PERSON_NAME]"
click at [413, 186] on p "Projet ID : 2000425694" at bounding box center [710, 189] width 872 height 11
drag, startPoint x: 408, startPoint y: 191, endPoint x: 344, endPoint y: 191, distance: 64.1
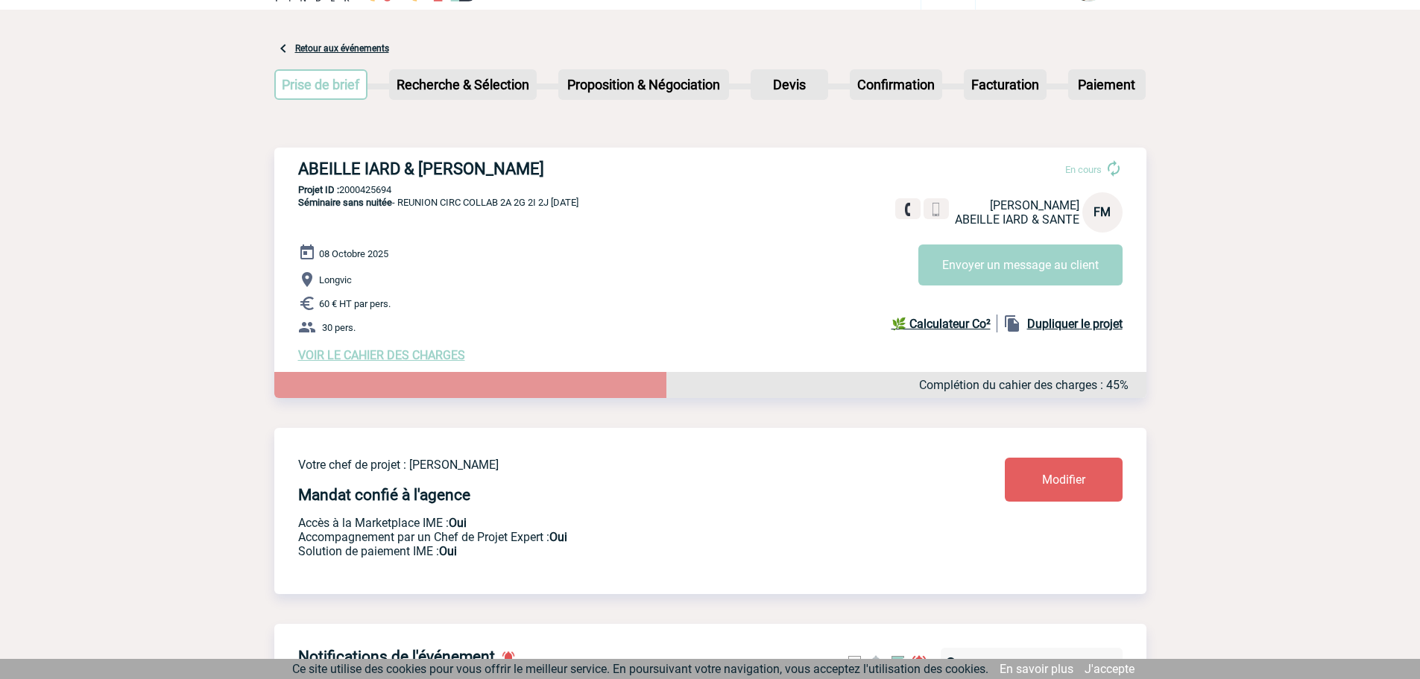
click at [344, 191] on p "Projet ID : 2000425694" at bounding box center [710, 189] width 872 height 11
copy p "2000425694"
click at [368, 192] on p "Projet ID : 2000425694" at bounding box center [710, 189] width 872 height 11
click at [370, 192] on p "Projet ID : 2000425694" at bounding box center [710, 189] width 872 height 11
click at [346, 234] on p "Séminaire sans nuitée - REUNION CIRC COLLAB 2A 2G 2I 2J 08/10/2025" at bounding box center [426, 220] width 304 height 48
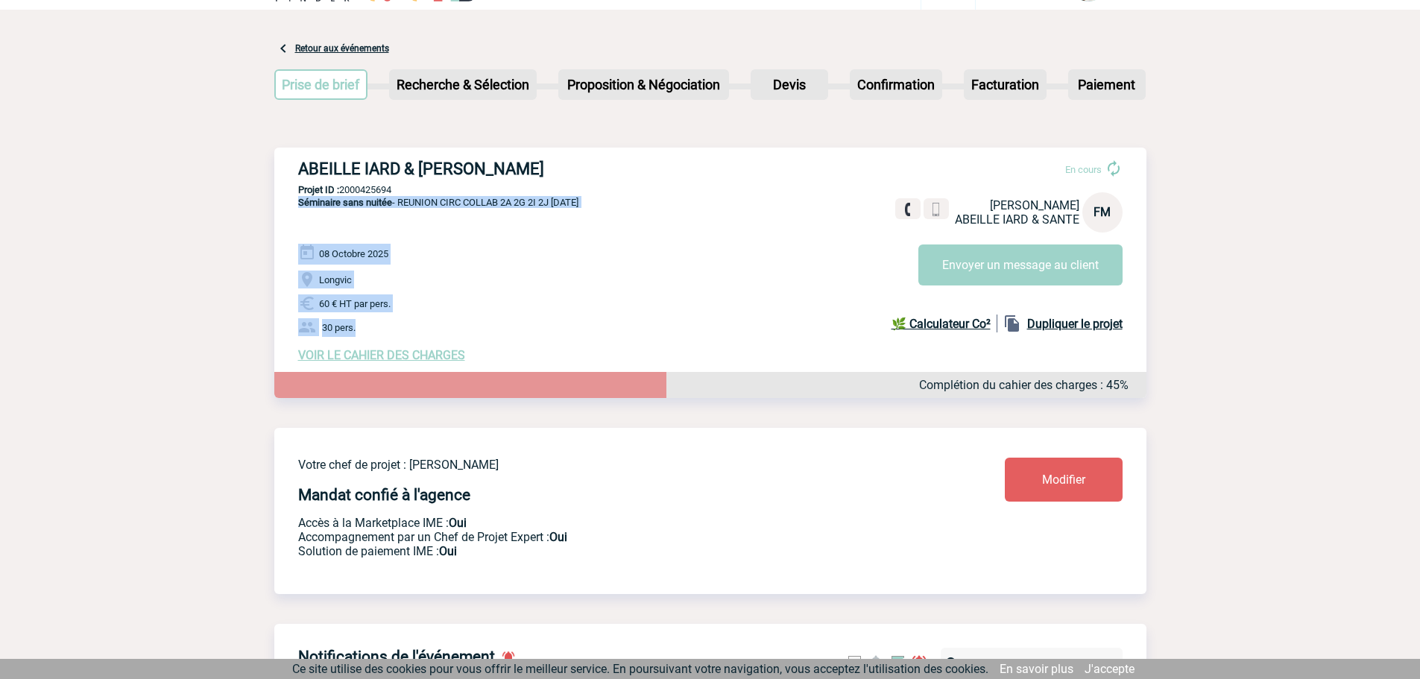
drag, startPoint x: 291, startPoint y: 205, endPoint x: 393, endPoint y: 325, distance: 157.6
click at [393, 325] on div "ABEILLE IARD & SANTE - Florence MATHIEU En cours Florence MATHIEU ABEILLE IARD …" at bounding box center [710, 261] width 872 height 227
copy div "Séminaire sans nuitée - REUNION CIRC COLLAB 2A 2G 2I 2J 08/10/2025 08 Octobre 2…"
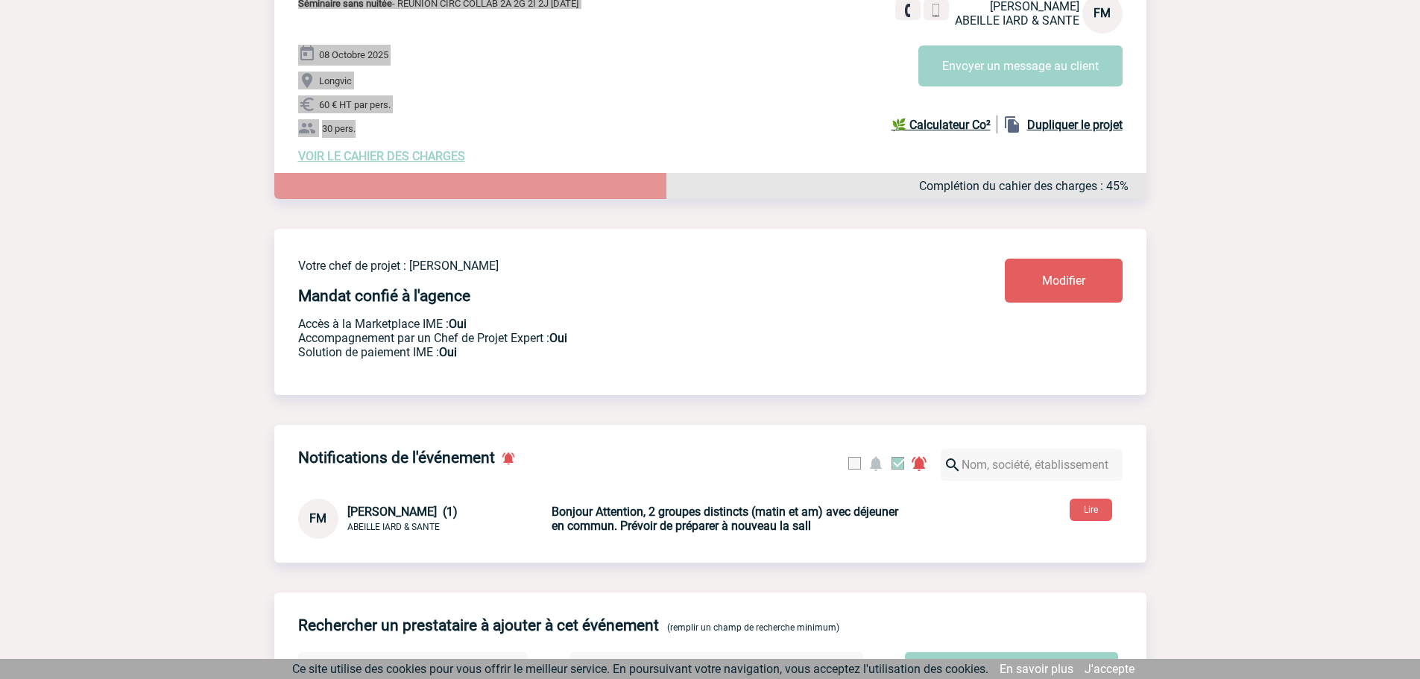
scroll to position [248, 0]
click at [429, 164] on span "VOIR LE CAHIER DES CHARGES" at bounding box center [381, 157] width 167 height 14
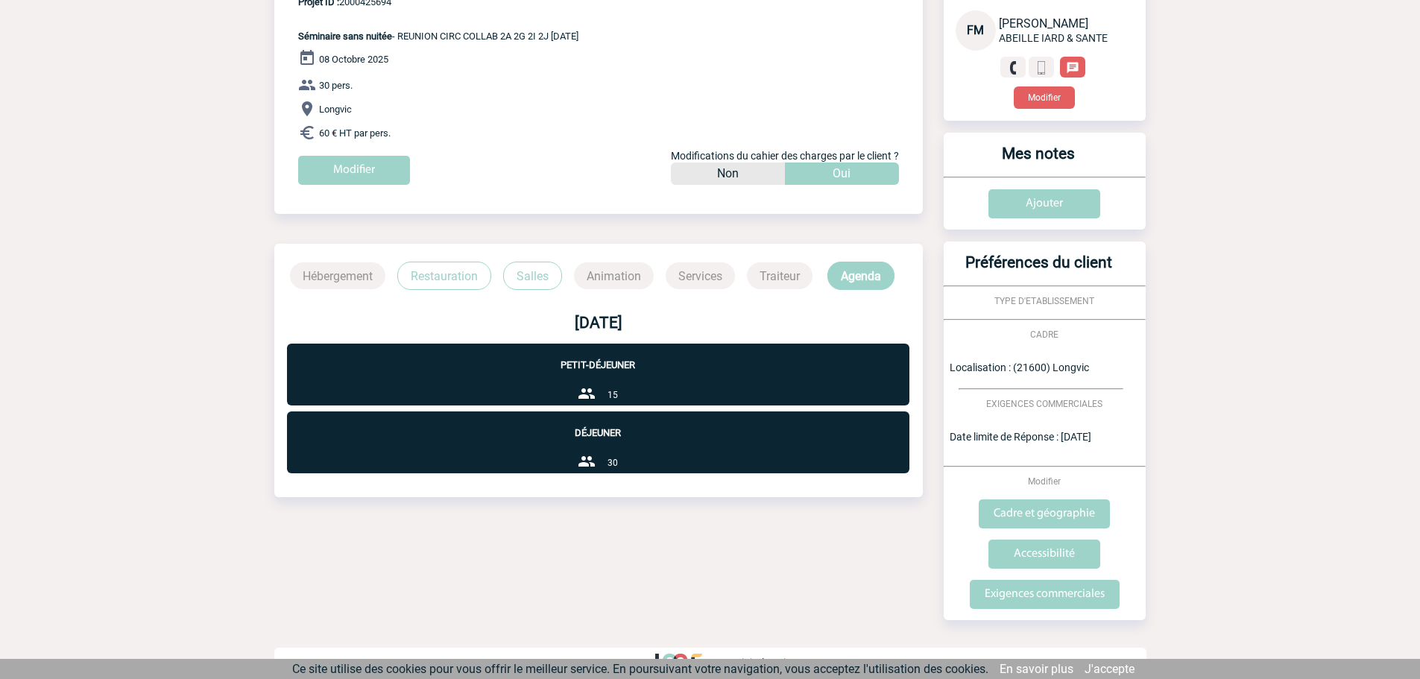
scroll to position [178, 0]
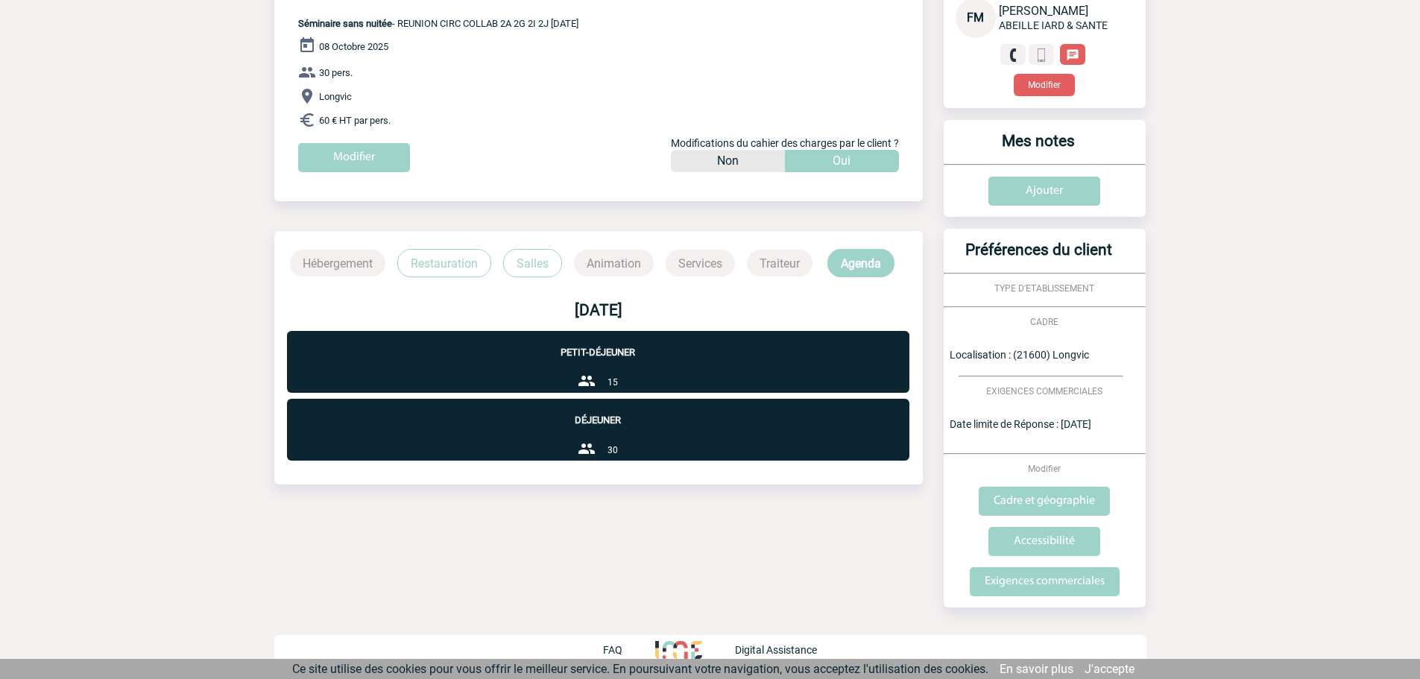
click at [426, 252] on p "Restauration" at bounding box center [444, 263] width 94 height 28
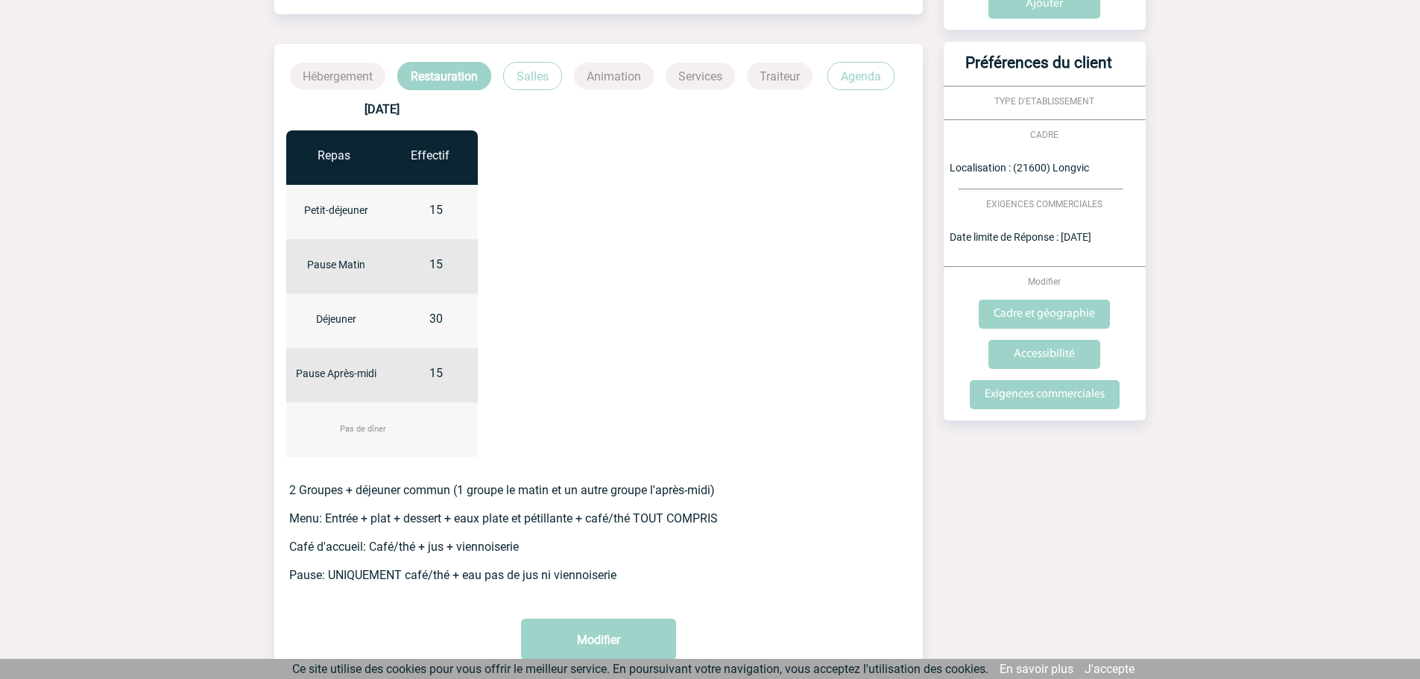
scroll to position [377, 0]
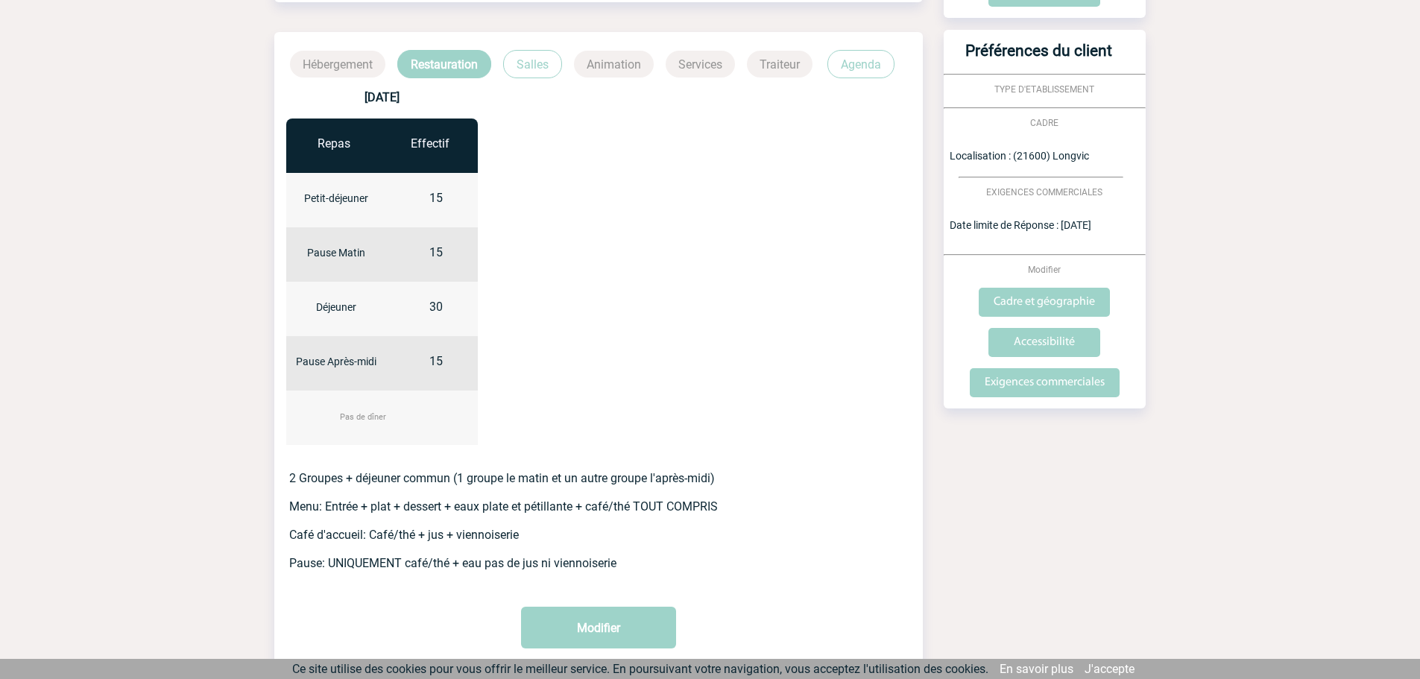
drag, startPoint x: 289, startPoint y: 475, endPoint x: 662, endPoint y: 571, distance: 385.8
click at [662, 571] on div "08 octobre 2025 Repas Effectif Petit-déjeuner 15 Pause Matin 15 Déjeuner 30" at bounding box center [598, 348] width 649 height 540
copy p "2 Groupes + déjeuner commun (1 groupe le matin et un autre groupe l'après-midi)…"
click at [547, 50] on p "Salles" at bounding box center [532, 64] width 59 height 28
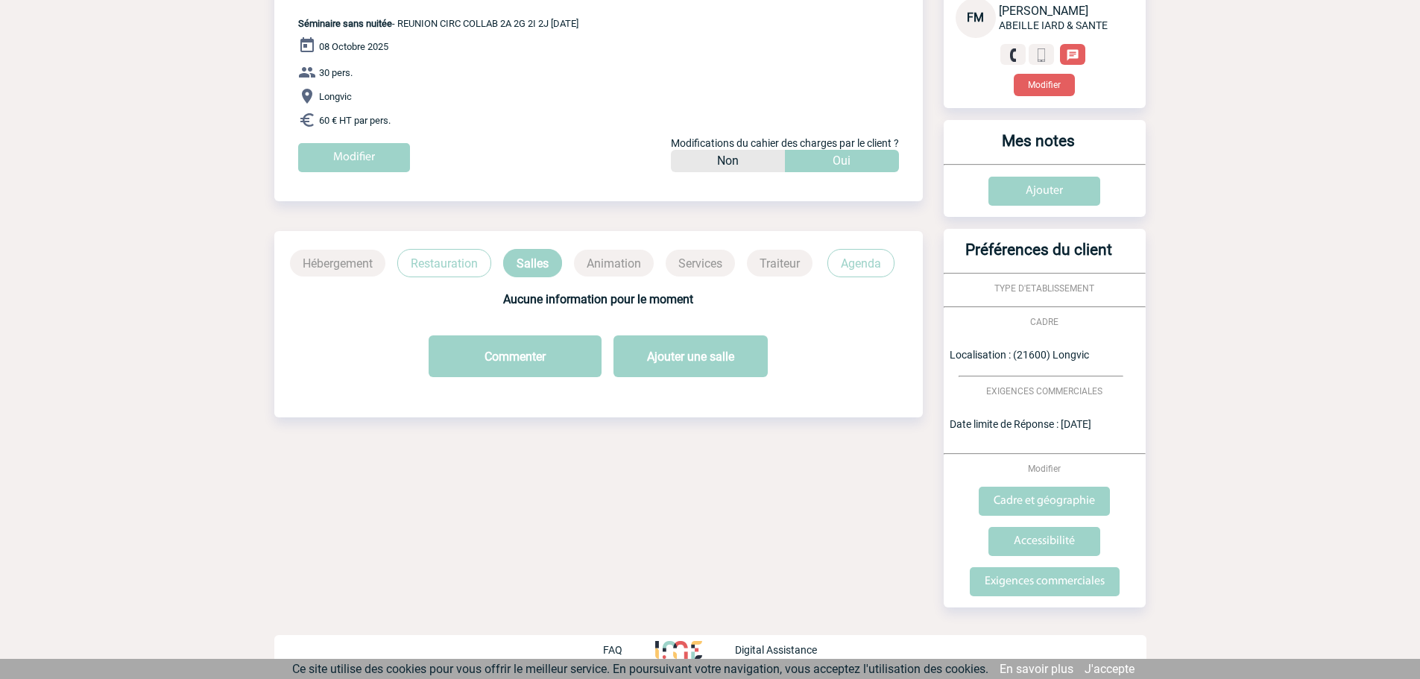
click at [866, 261] on p "Agenda" at bounding box center [861, 263] width 67 height 28
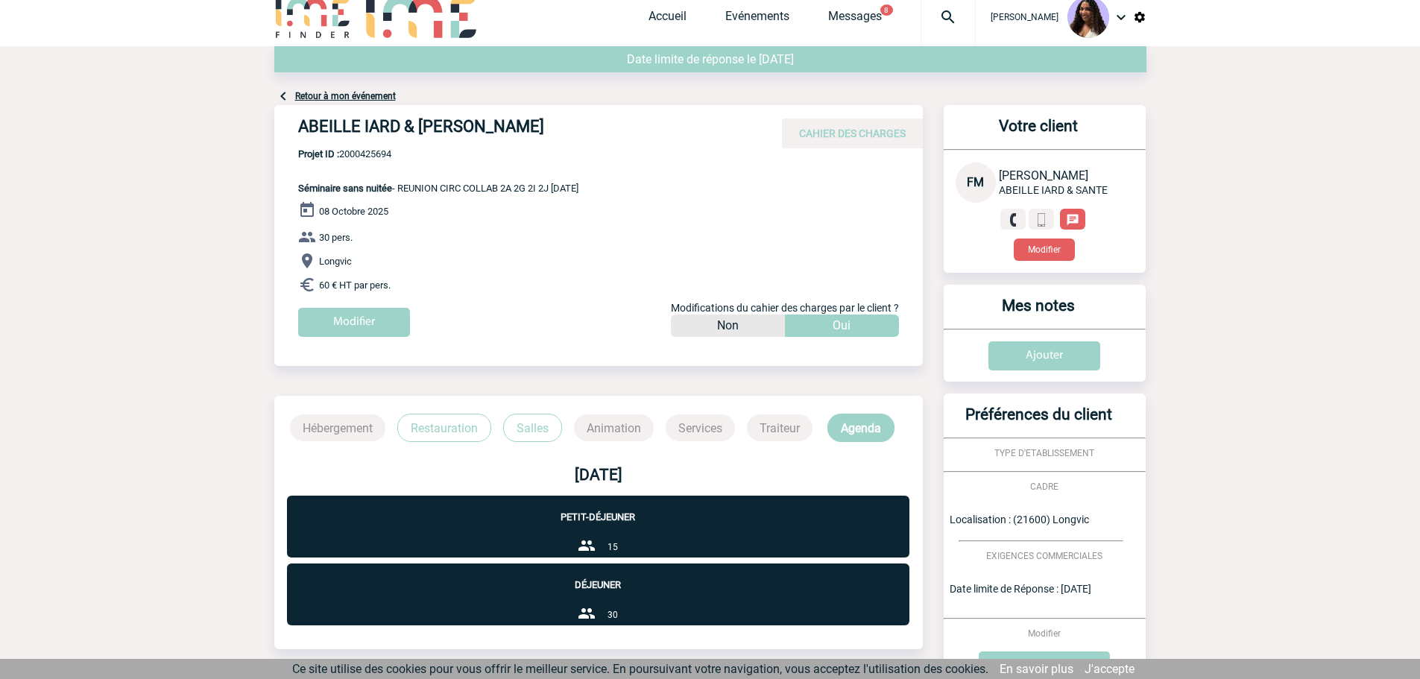
scroll to position [0, 0]
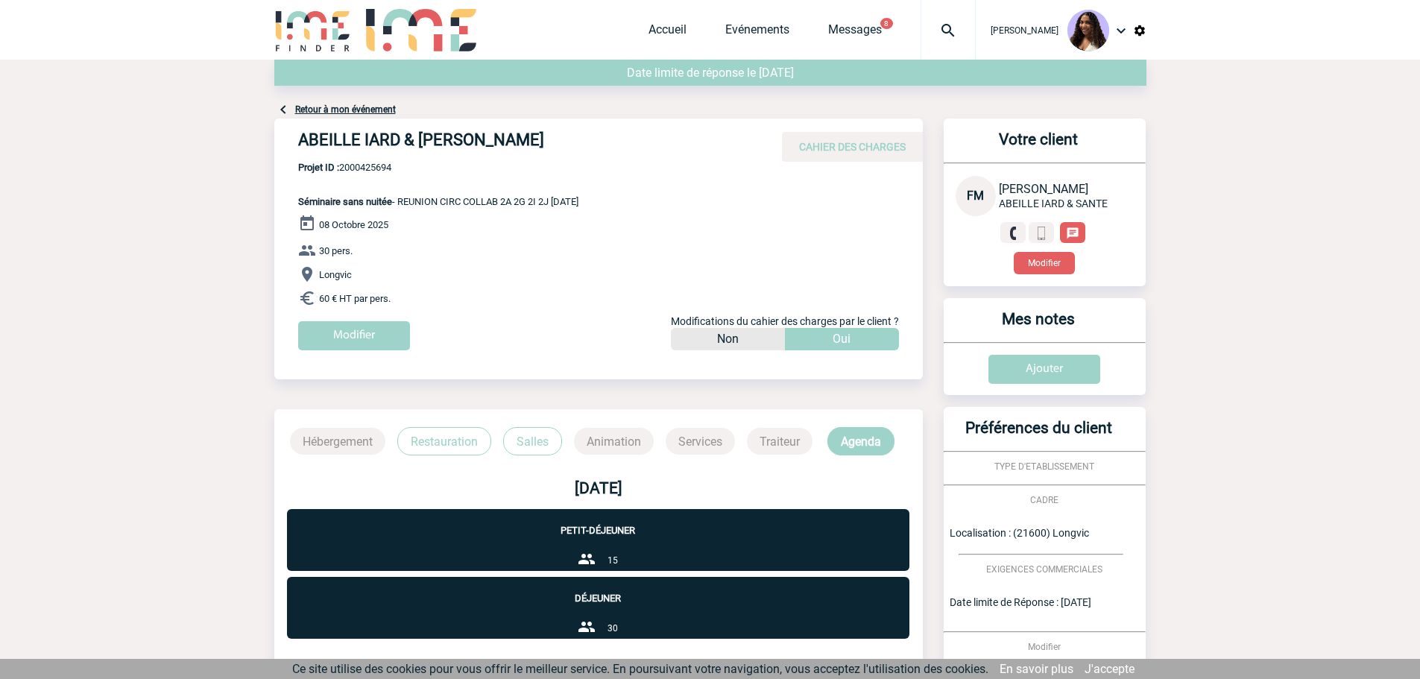
click at [865, 25] on span "Messages" at bounding box center [874, 29] width 92 height 14
click at [849, 31] on link "Messages" at bounding box center [855, 32] width 54 height 21
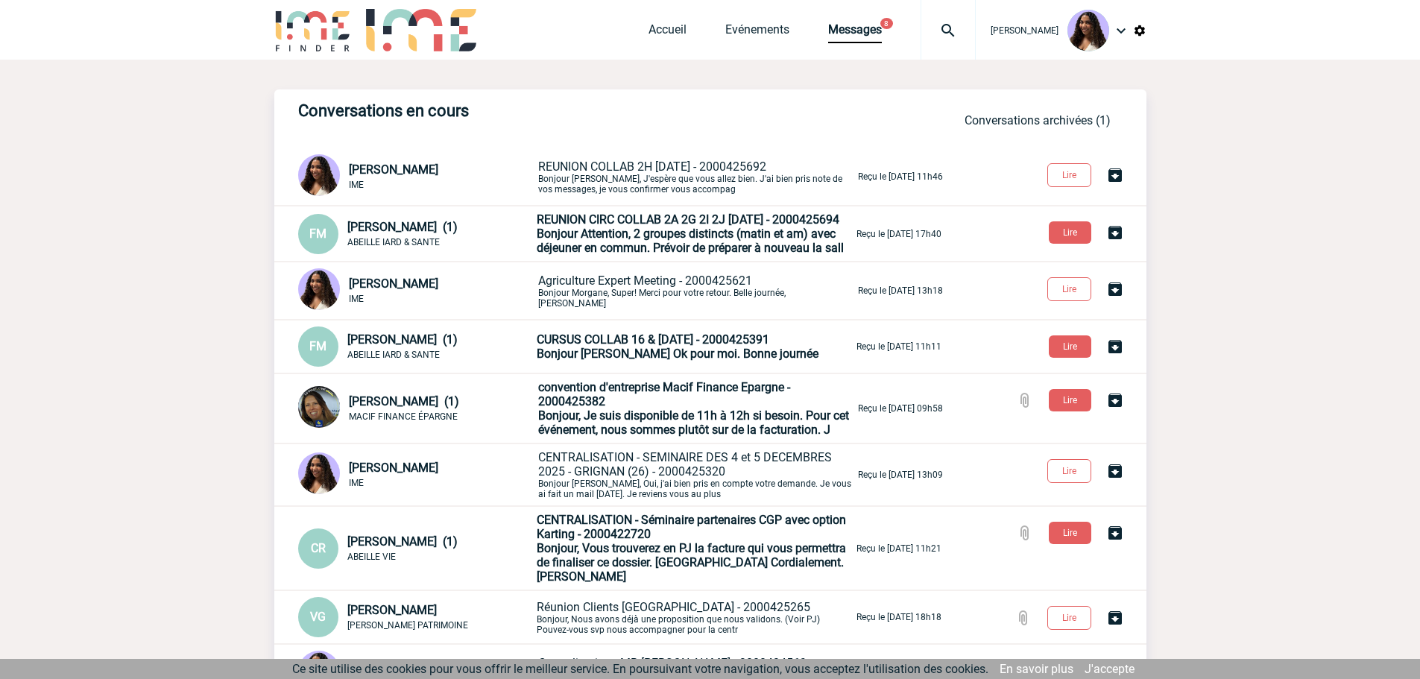
click at [742, 233] on p "REUNION CIRC COLLAB 2A 2G 2I 2J [DATE] - 2000425694 Bonjour Attention, 2 groupe…" at bounding box center [695, 234] width 317 height 43
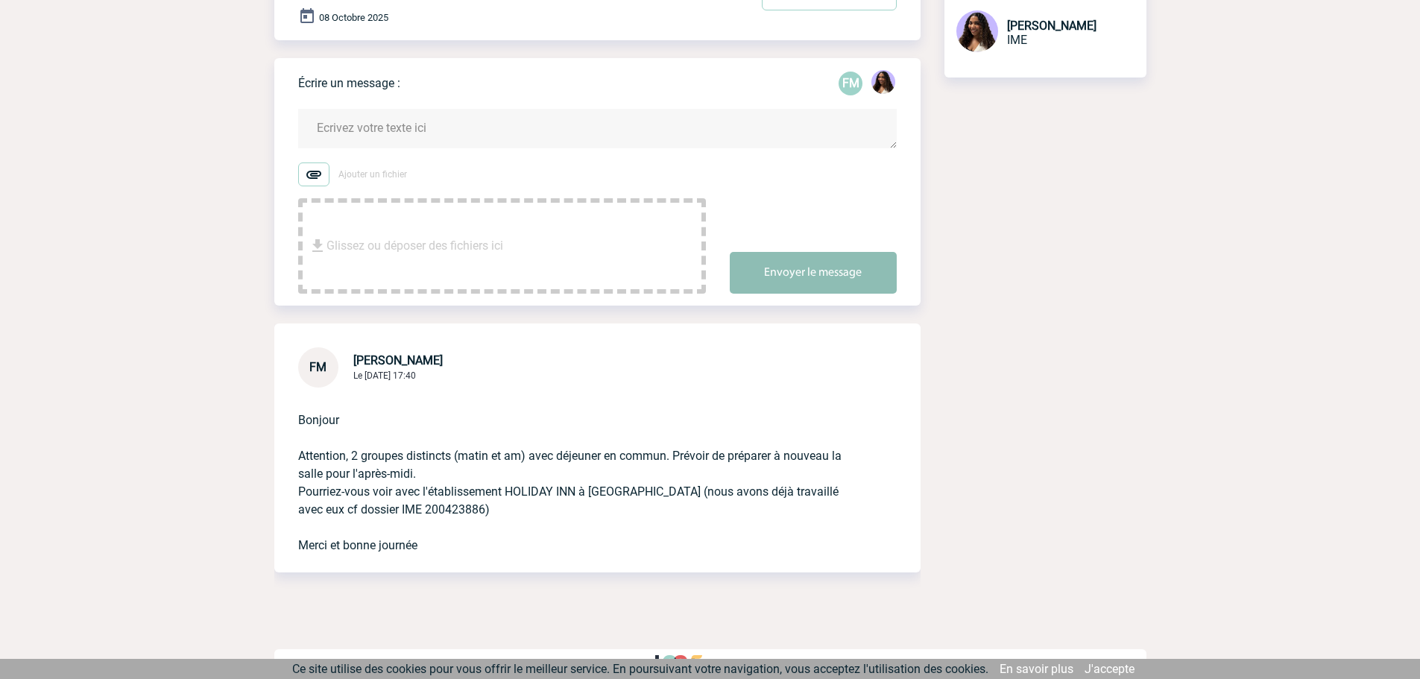
scroll to position [208, 0]
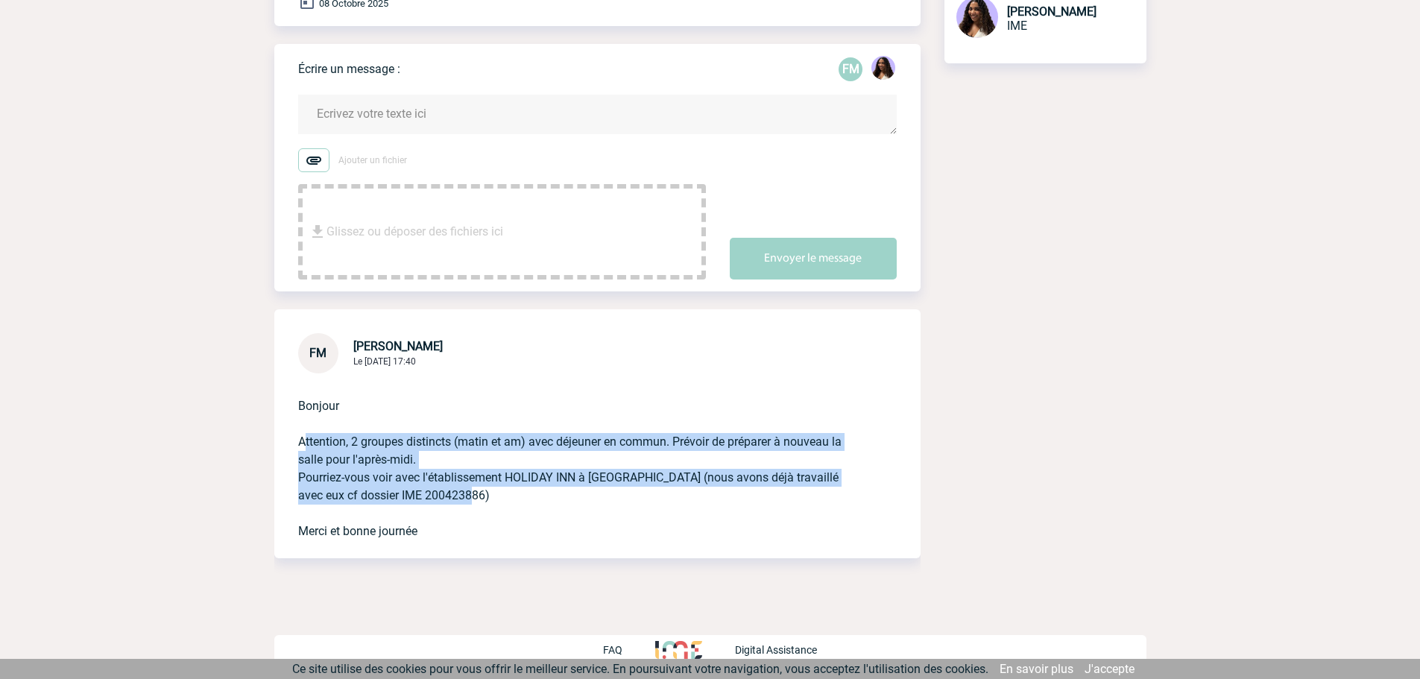
drag, startPoint x: 305, startPoint y: 441, endPoint x: 658, endPoint y: 499, distance: 357.5
click at [658, 499] on div "Bonjour Attention, 2 groupes distincts (matin et am) avec déjeuner en commun. P…" at bounding box center [597, 466] width 646 height 185
click at [656, 498] on p "Bonjour Attention, 2 groupes distincts (matin et am) avec déjeuner en commun. P…" at bounding box center [576, 457] width 557 height 167
drag, startPoint x: 296, startPoint y: 437, endPoint x: 663, endPoint y: 481, distance: 369.5
click at [663, 481] on div "Bonjour Attention, 2 groupes distincts (matin et am) avec déjeuner en commun. P…" at bounding box center [597, 466] width 646 height 185
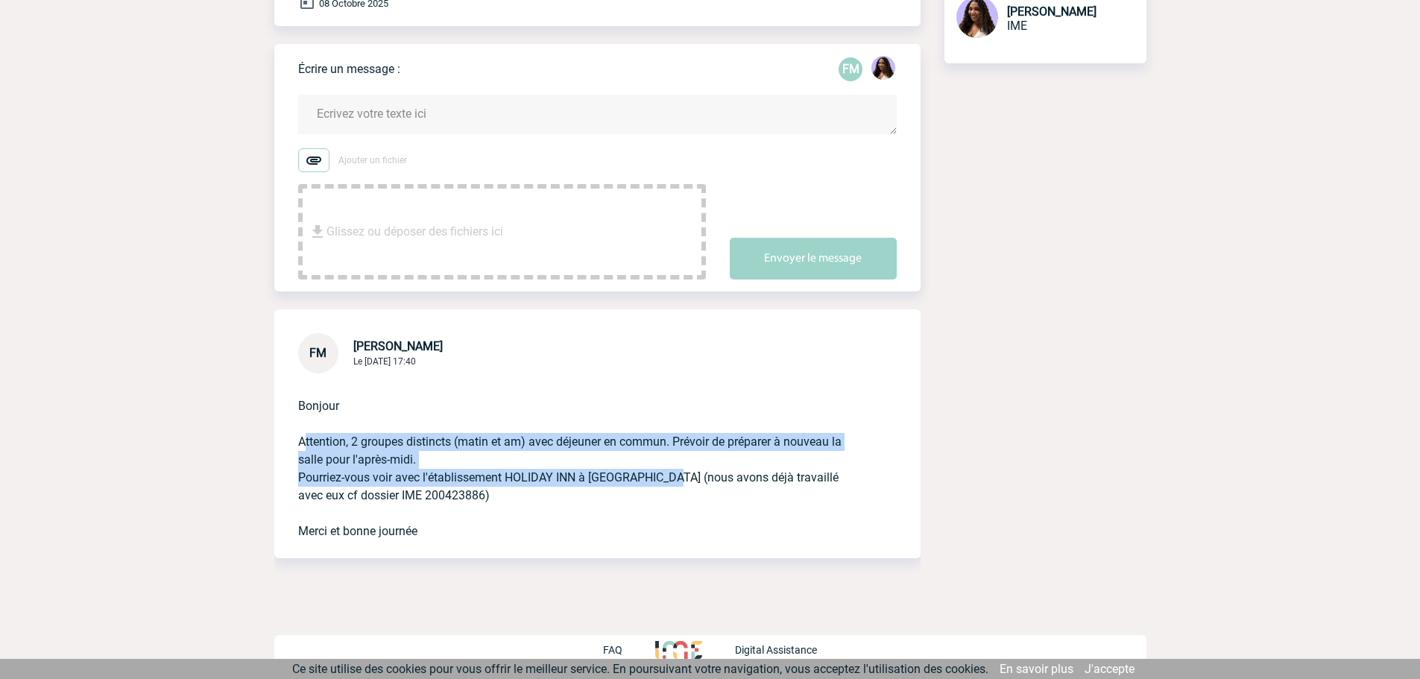
copy p "Attention, 2 groupes distincts (matin et am) avec déjeuner en commun. Prévoir d…"
click at [557, 445] on p "Bonjour Attention, 2 groupes distincts (matin et am) avec déjeuner en commun. P…" at bounding box center [576, 457] width 557 height 167
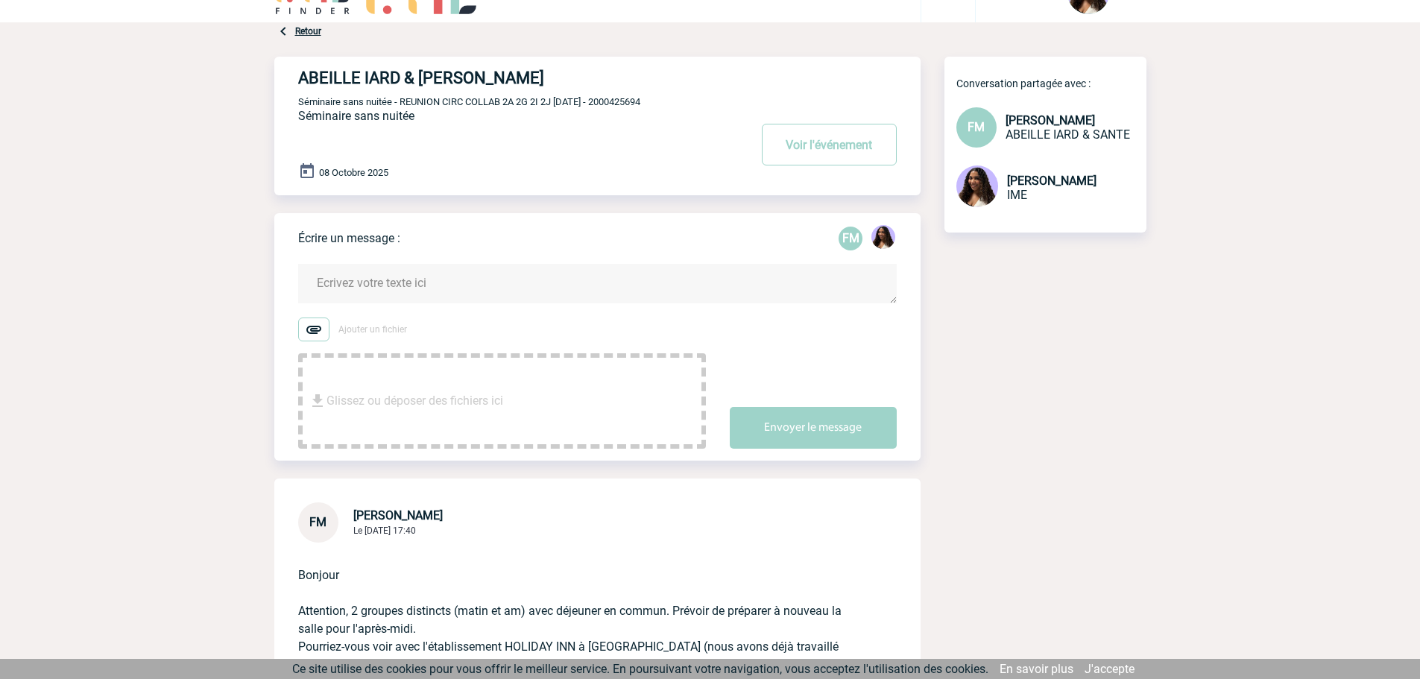
scroll to position [34, 0]
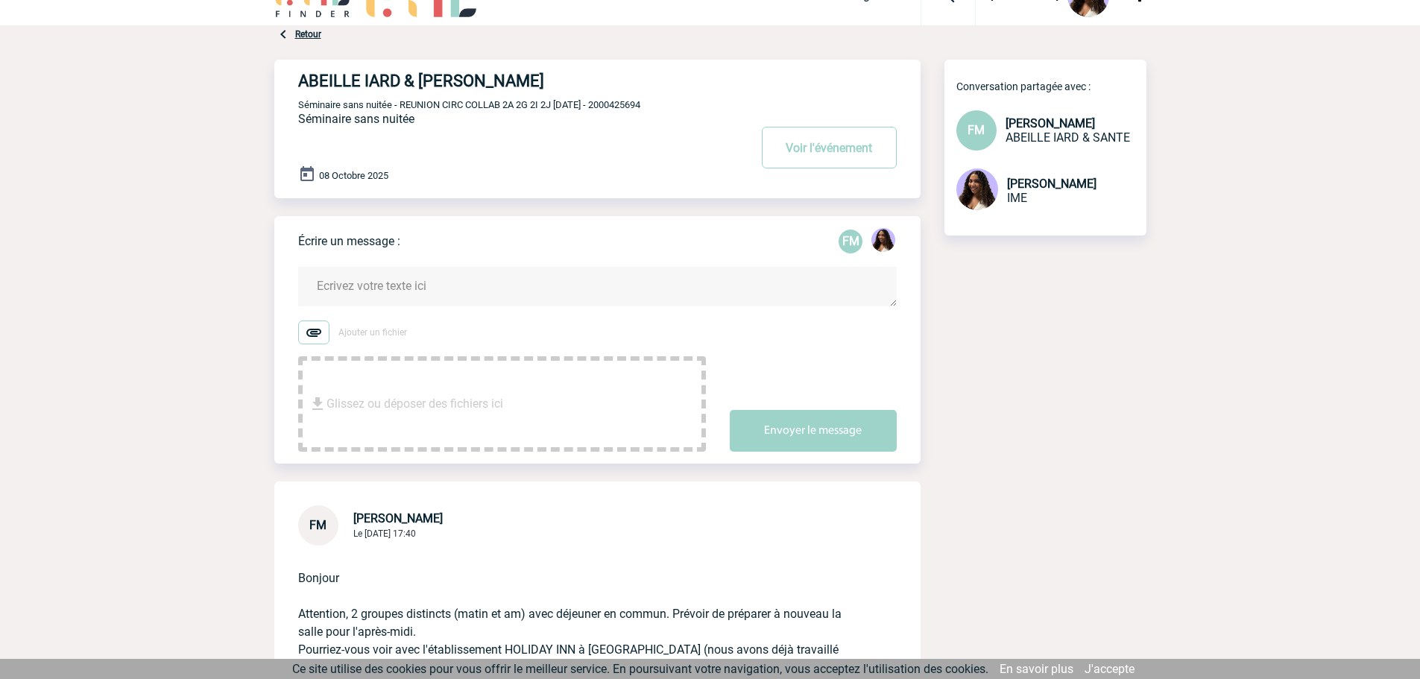
click at [560, 304] on textarea at bounding box center [597, 287] width 599 height 40
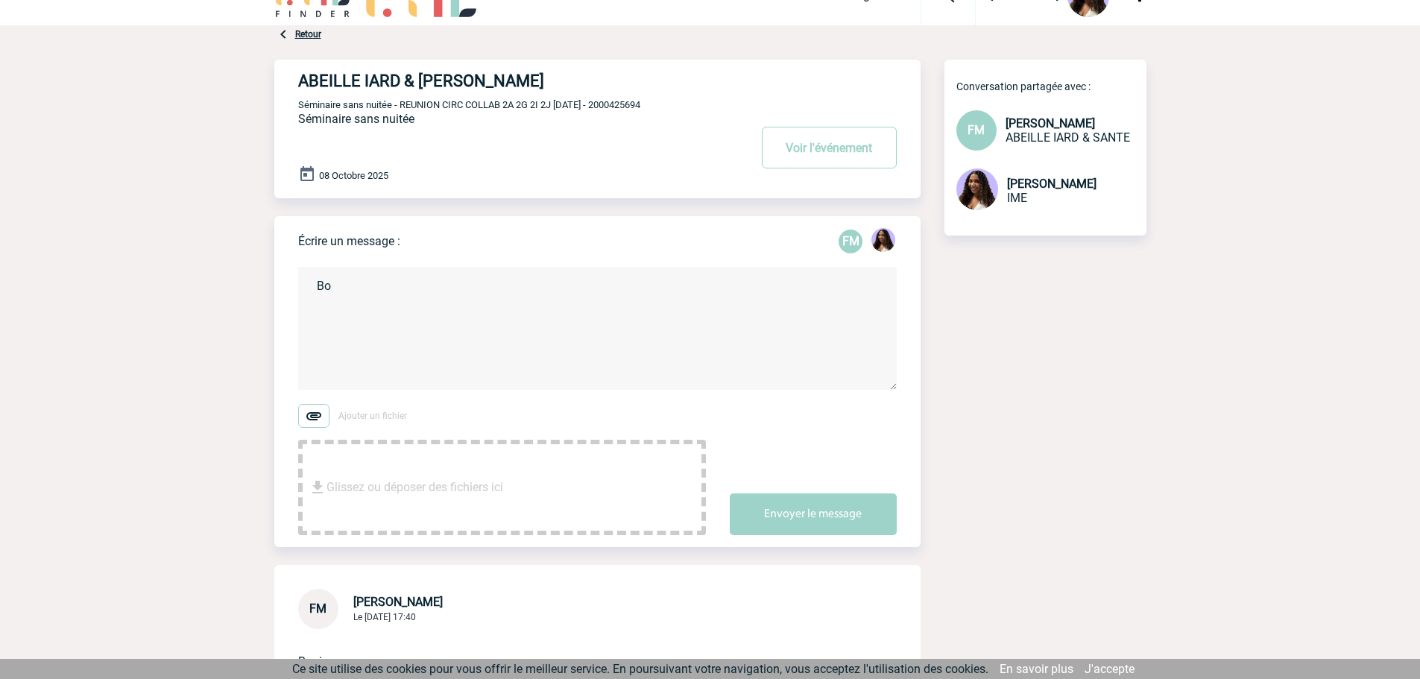
type textarea "B"
click at [407, 287] on textarea at bounding box center [597, 328] width 599 height 123
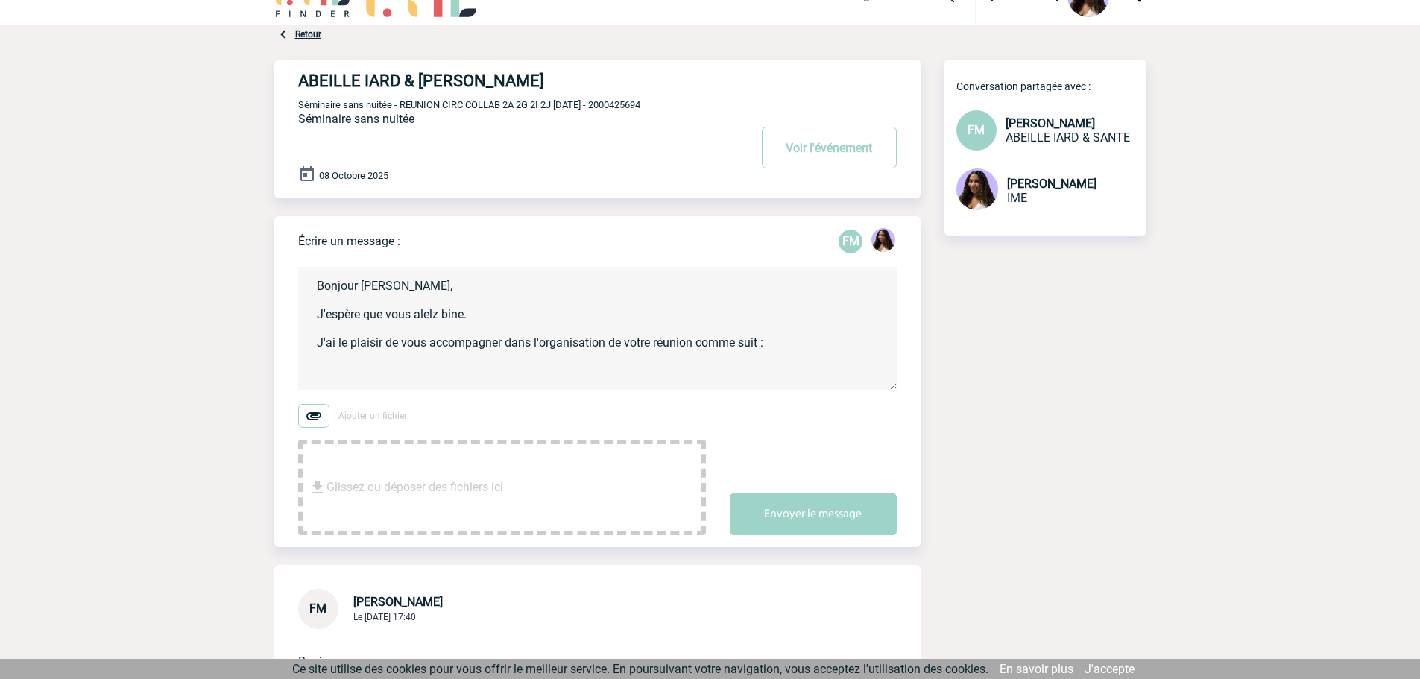
click at [430, 371] on textarea "Bonjour Florence, J'espère que vous alelz bine. J'ai le plaisir de vous accompa…" at bounding box center [597, 328] width 599 height 123
paste textarea "Cahier des Charges – Séminaire sans nuitée Événement : Réunion CIRC COLLAB 2A 2…"
click at [424, 310] on textarea at bounding box center [597, 328] width 599 height 123
drag, startPoint x: 425, startPoint y: 324, endPoint x: 429, endPoint y: 315, distance: 9.0
click at [429, 315] on textarea at bounding box center [597, 328] width 599 height 123
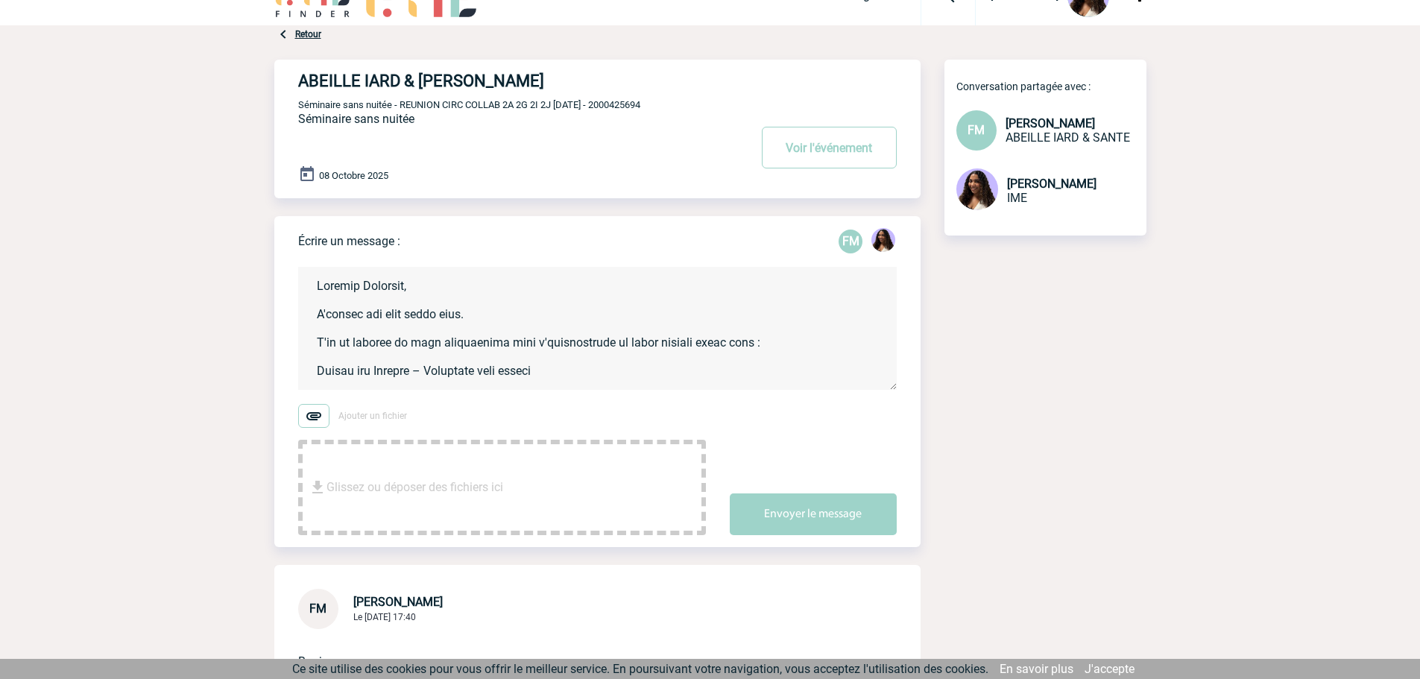
click at [456, 316] on textarea at bounding box center [597, 328] width 599 height 123
click at [530, 320] on textarea at bounding box center [597, 328] width 599 height 123
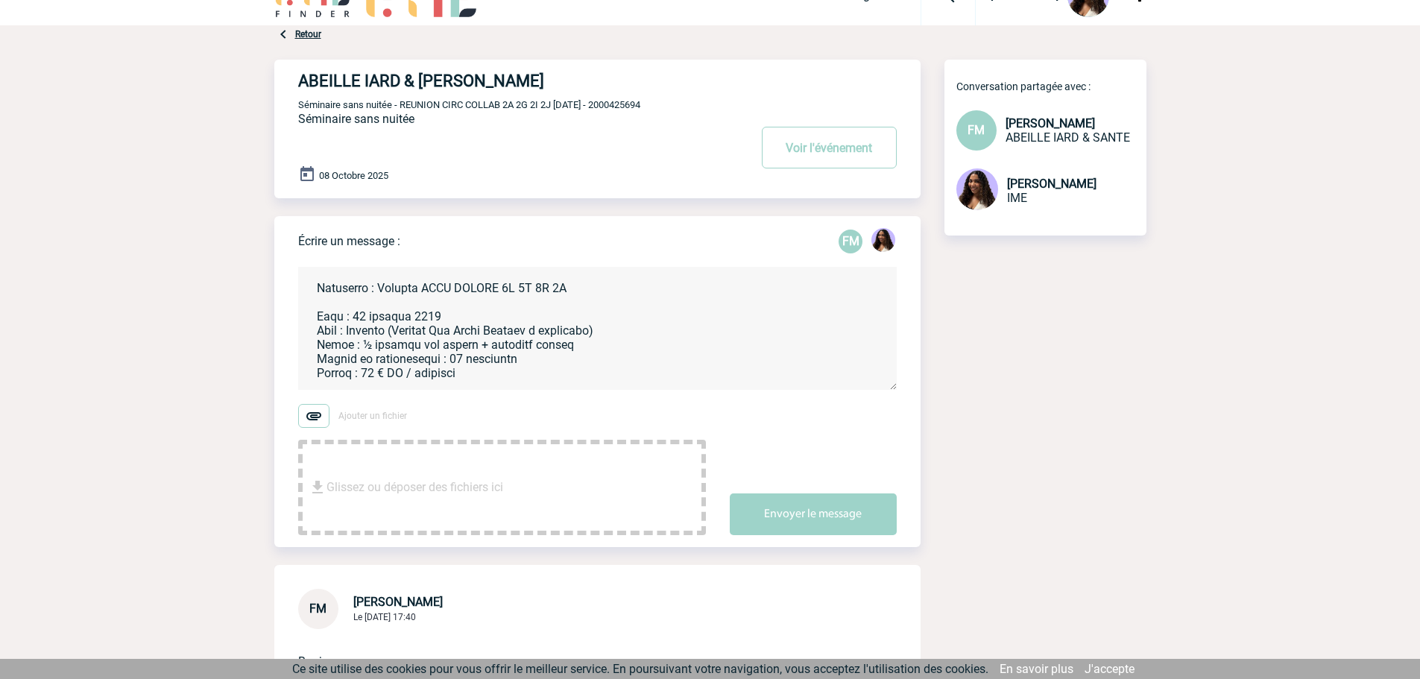
scroll to position [149, 0]
click at [534, 362] on textarea at bounding box center [597, 328] width 599 height 123
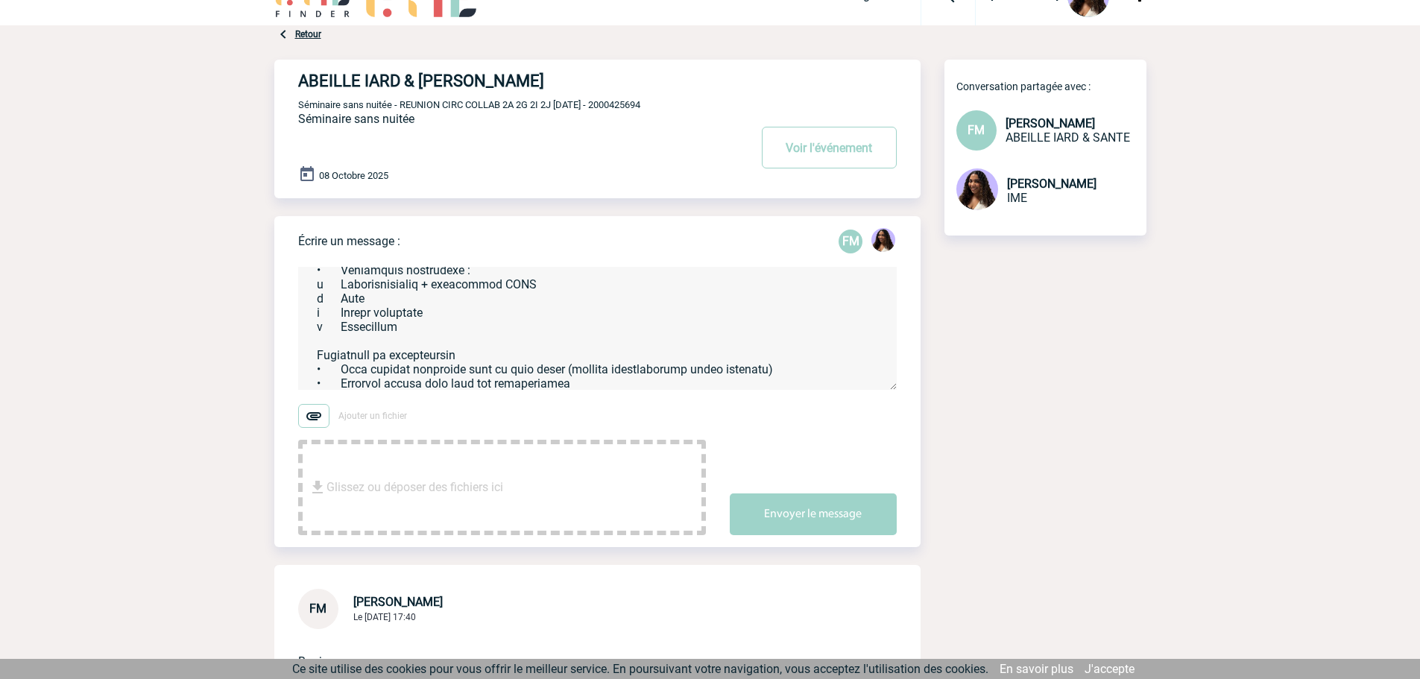
scroll to position [672, 0]
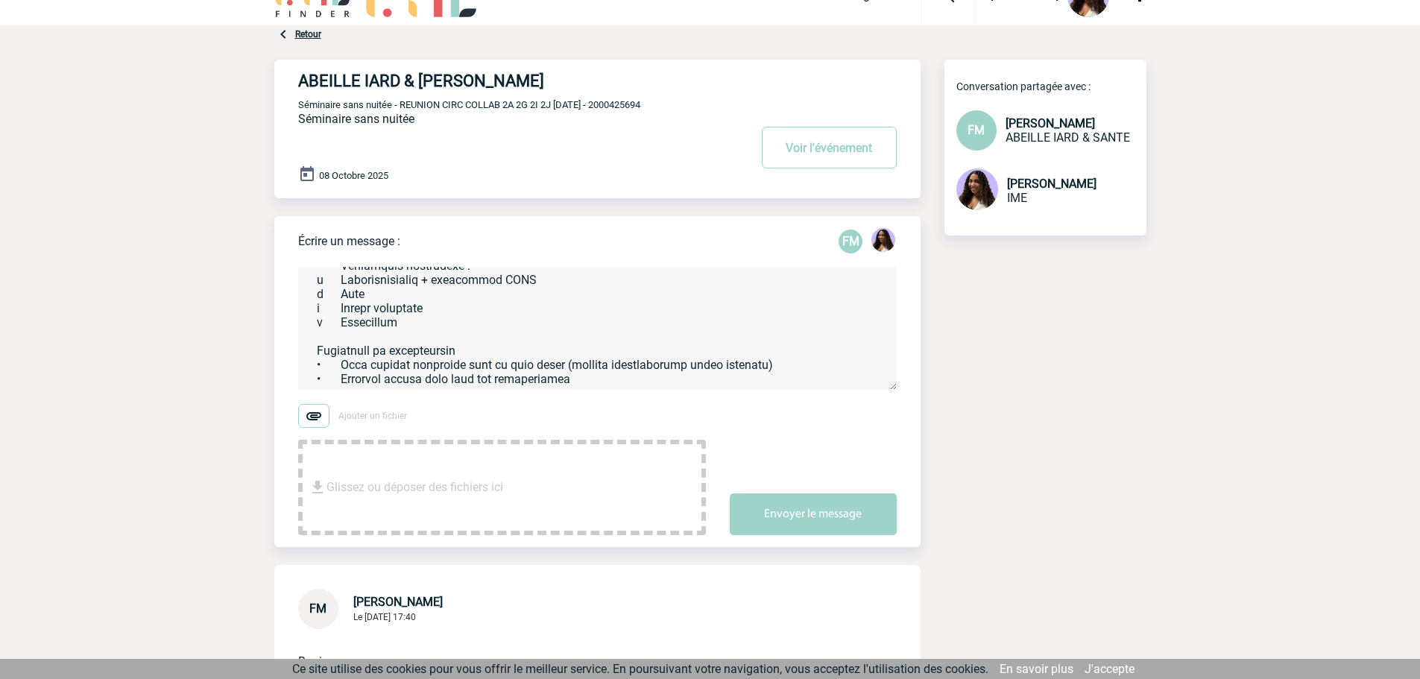
click at [439, 378] on textarea at bounding box center [597, 328] width 599 height 123
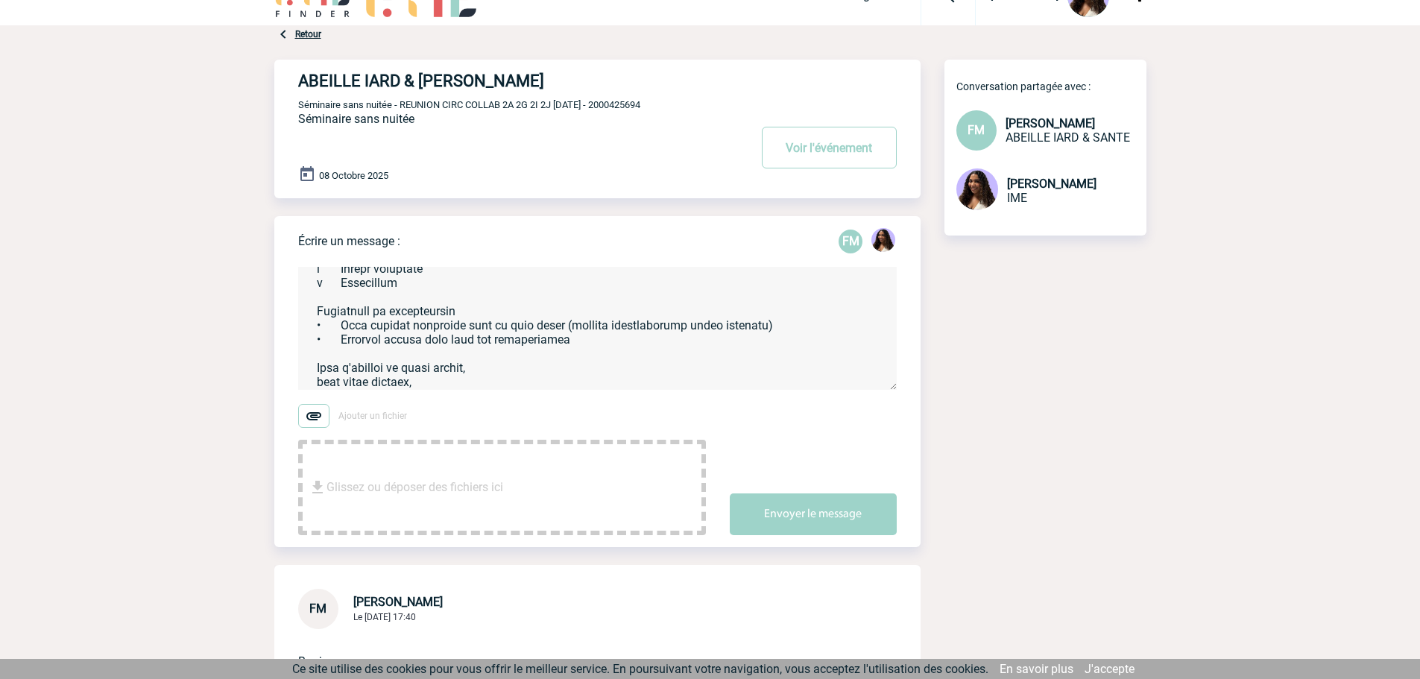
scroll to position [697, 0]
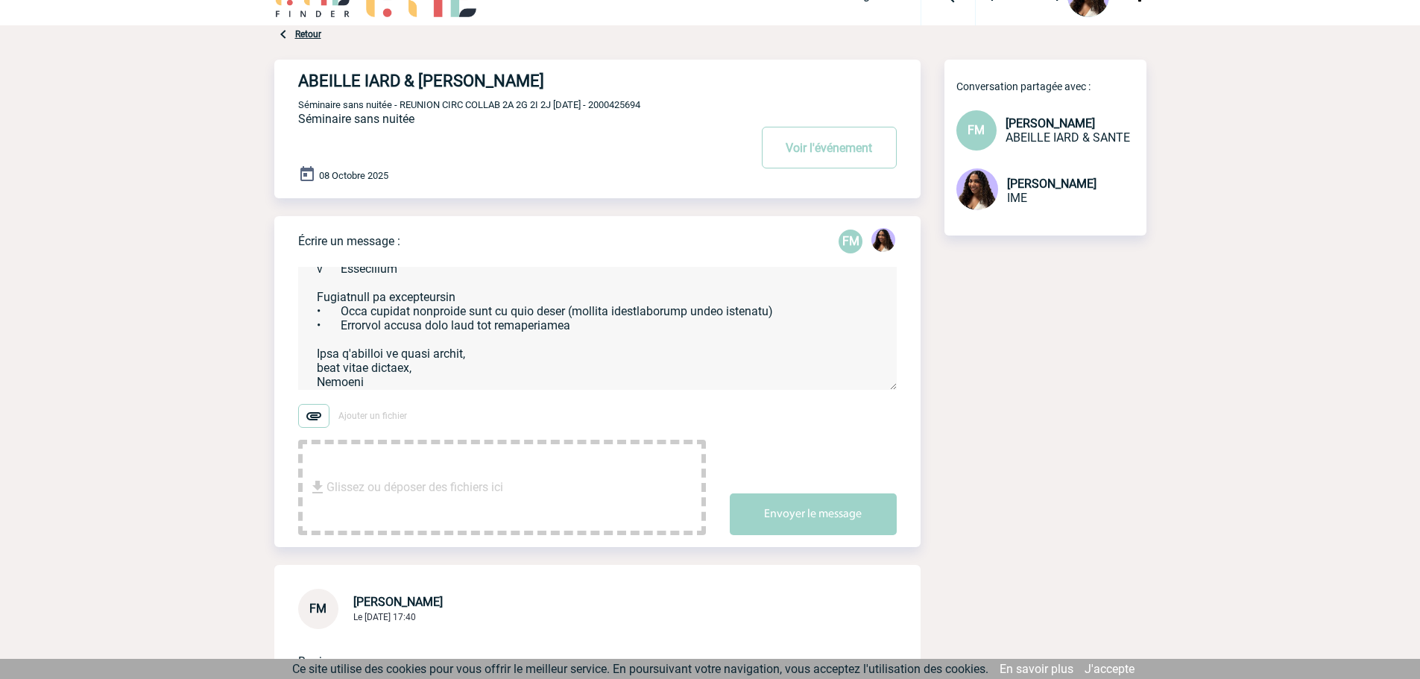
click at [320, 371] on textarea at bounding box center [597, 328] width 599 height 123
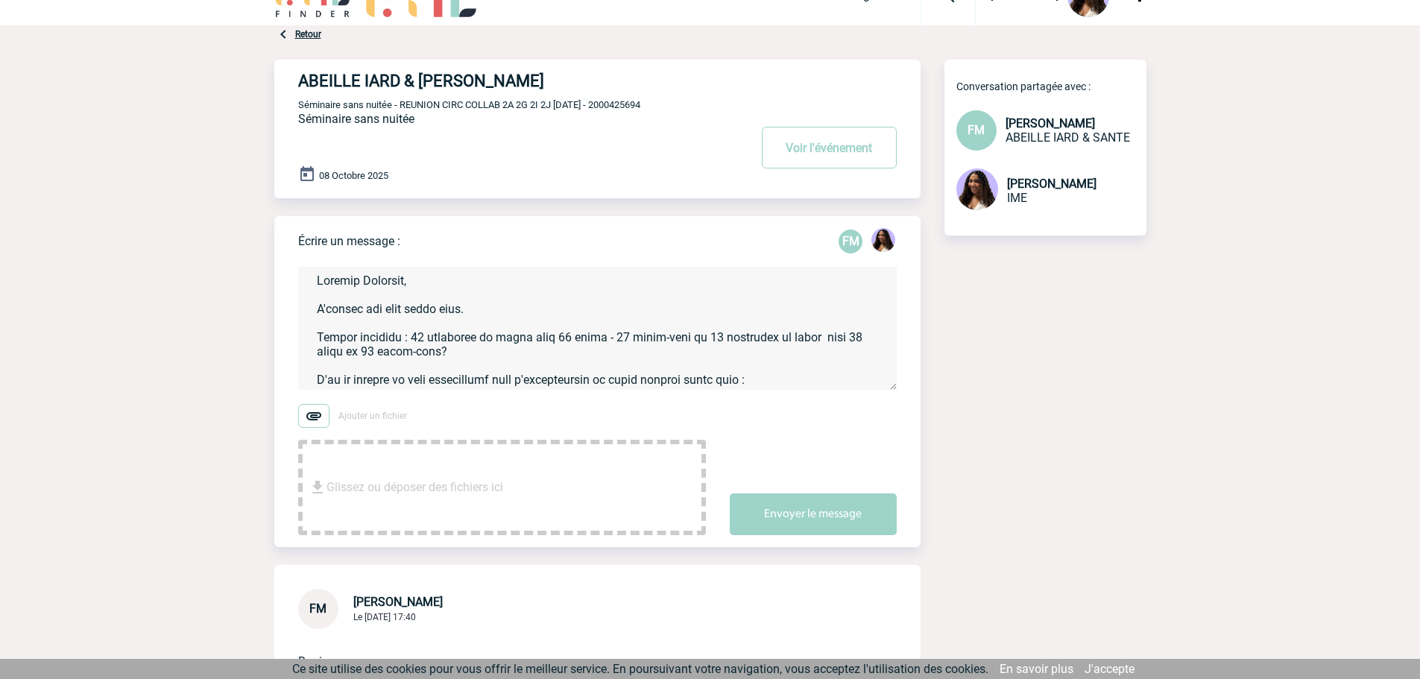
scroll to position [0, 0]
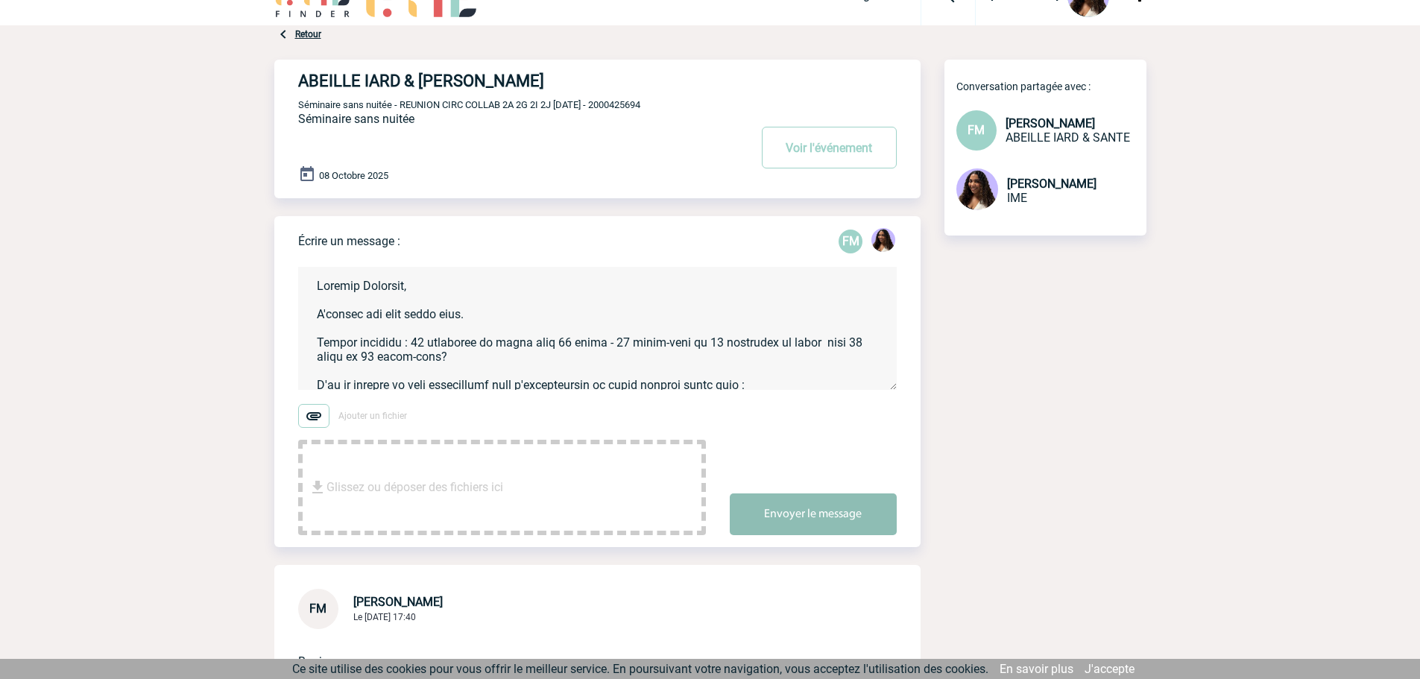
type textarea "Bonjour Florence, J'espère que vous allez bien. Petite question : 30 personnes …"
click at [780, 509] on button "Envoyer le message" at bounding box center [813, 515] width 167 height 42
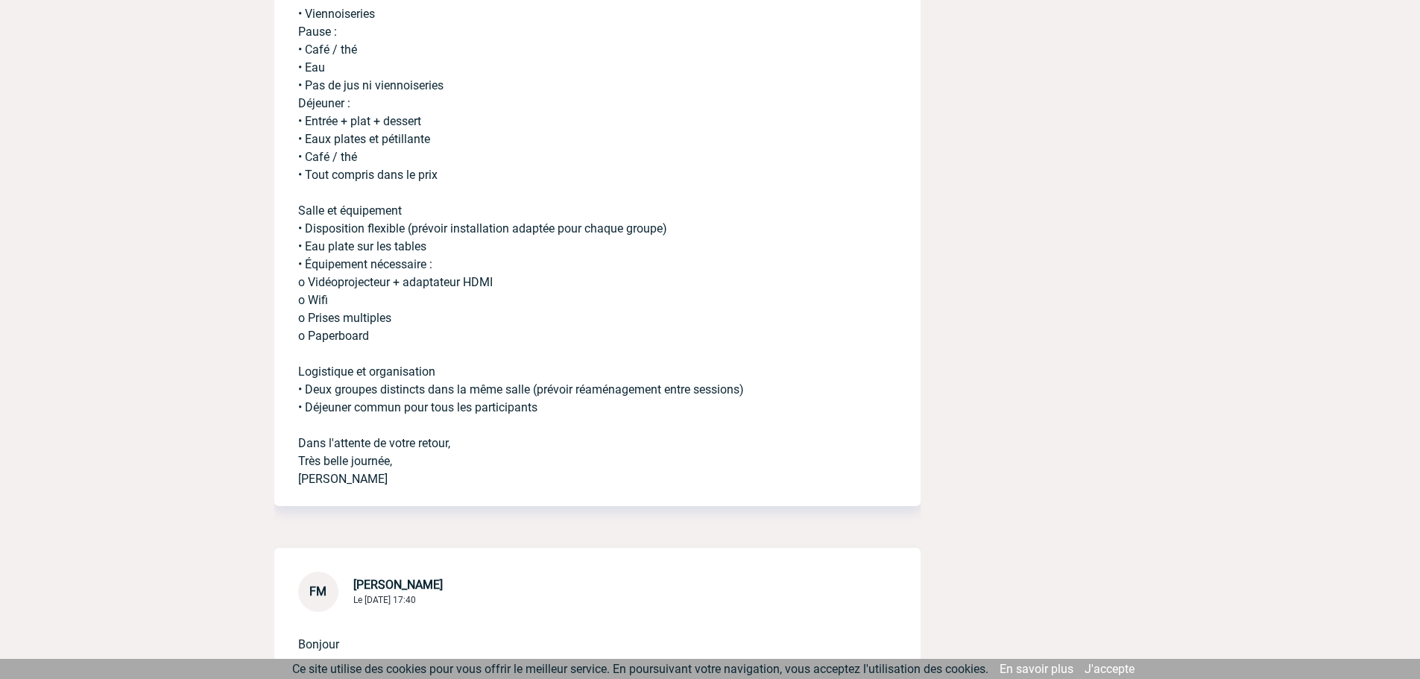
scroll to position [1227, 0]
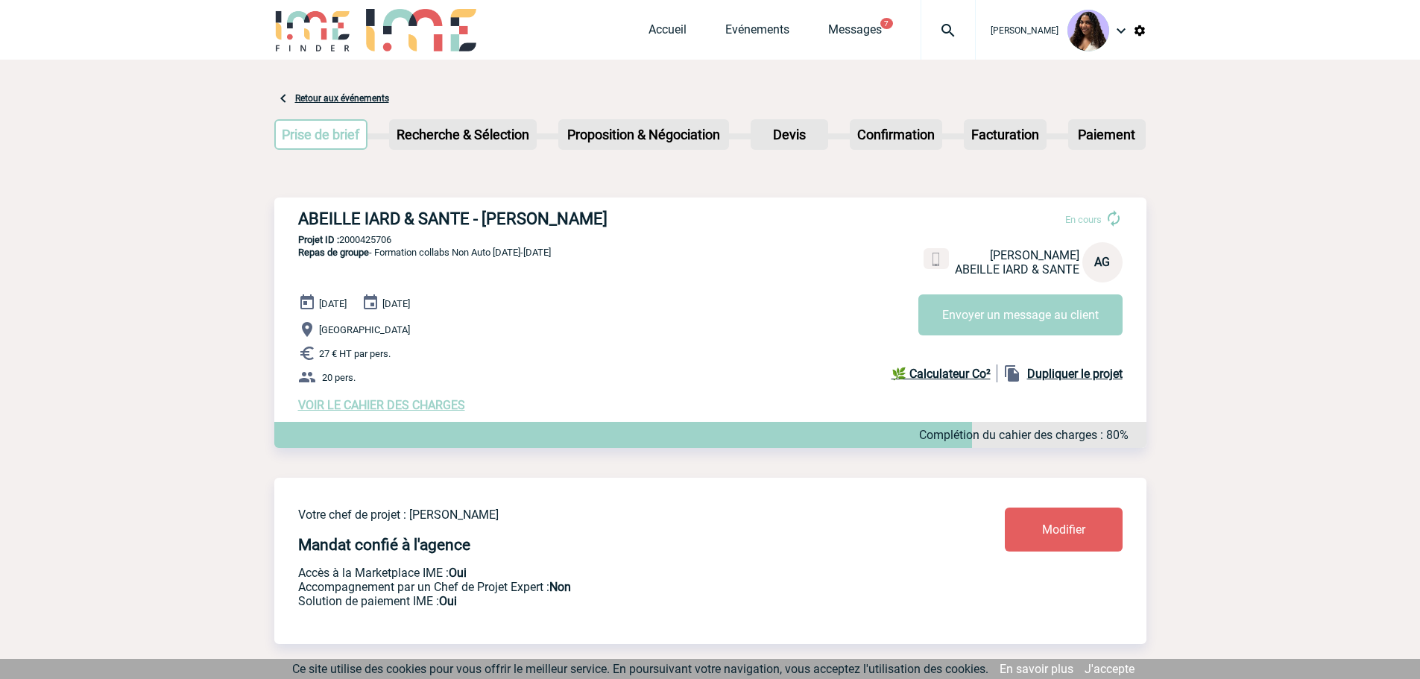
click at [292, 215] on div "ABEILLE IARD & SANTE - [PERSON_NAME] En cours [PERSON_NAME] IARD & [PERSON_NAME…" at bounding box center [710, 311] width 872 height 227
drag, startPoint x: 295, startPoint y: 221, endPoint x: 598, endPoint y: 227, distance: 303.6
click at [598, 227] on div "ABEILLE IARD & SANTE - [PERSON_NAME] En cours [PERSON_NAME] IARD & [PERSON_NAME…" at bounding box center [710, 311] width 872 height 227
copy h3 "ABEILLE IARD & SANTE - [PERSON_NAME]"
drag, startPoint x: 401, startPoint y: 242, endPoint x: 344, endPoint y: 241, distance: 56.7
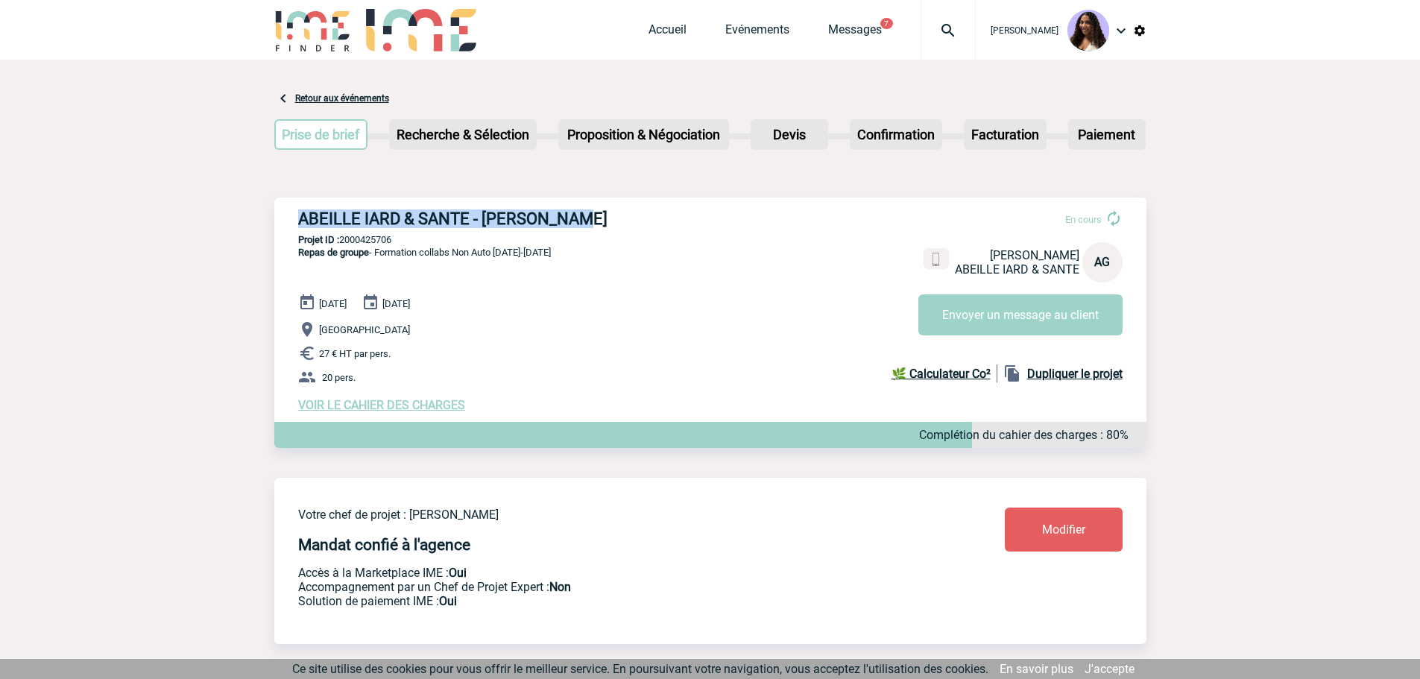
click at [344, 241] on p "Projet ID : 2000425706" at bounding box center [710, 239] width 872 height 11
copy p "2000425706"
drag, startPoint x: 427, startPoint y: 243, endPoint x: 400, endPoint y: 240, distance: 27.8
click at [429, 243] on p "Projet ID : 2000425706" at bounding box center [710, 239] width 872 height 11
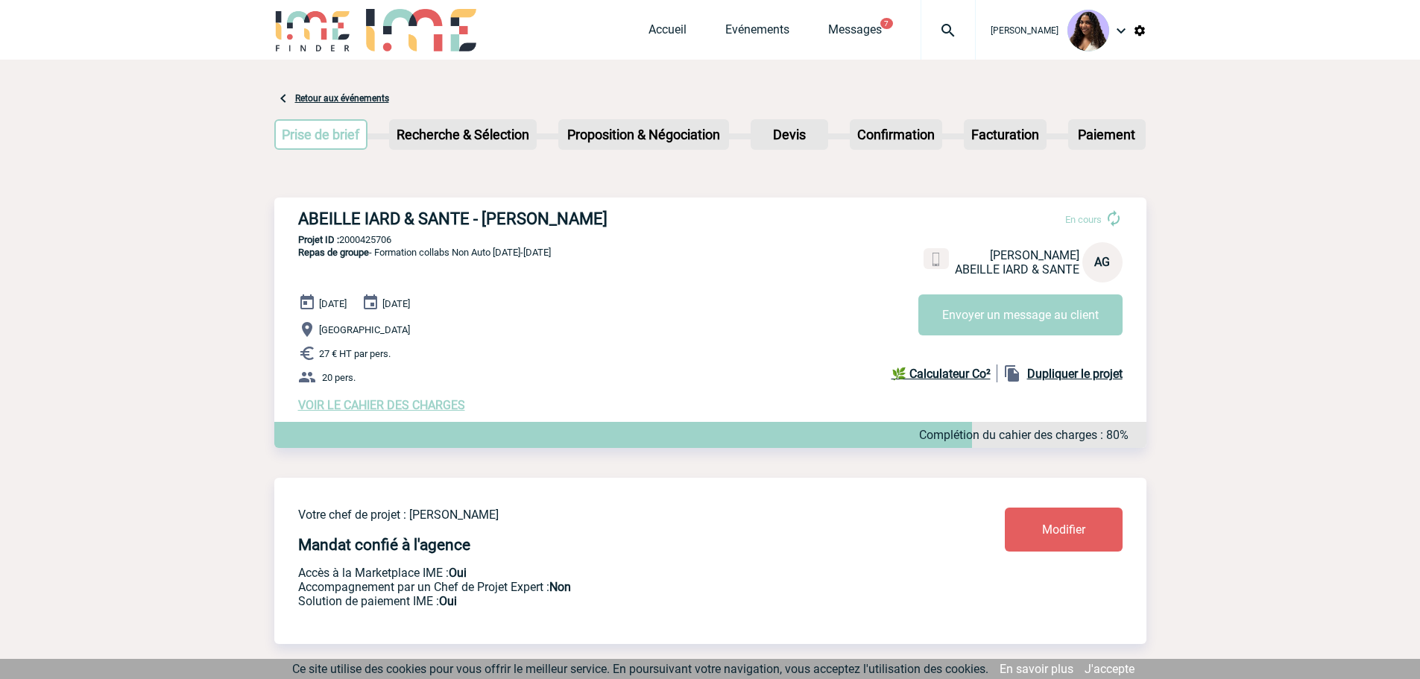
click at [285, 249] on div "ABEILLE IARD & SANTE - Amélie GHIO En cours Amélie GHIO ABEILLE IARD & SANTE AG…" at bounding box center [710, 311] width 872 height 227
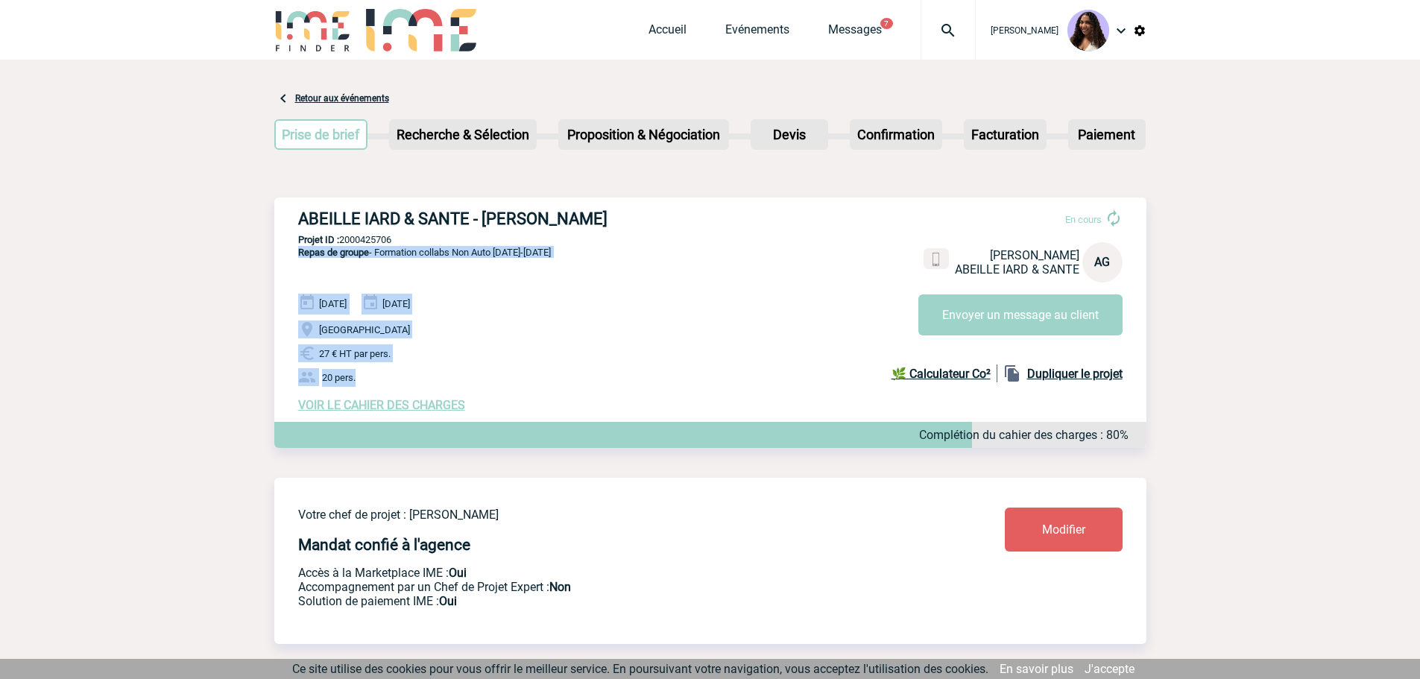
drag, startPoint x: 290, startPoint y: 252, endPoint x: 462, endPoint y: 362, distance: 204.6
click at [464, 368] on div "ABEILLE IARD & SANTE - Amélie GHIO En cours Amélie GHIO ABEILLE IARD & SANTE AG…" at bounding box center [710, 311] width 872 height 227
copy div "Repas de groupe - Formation collabs Non Auto 20-23 Octobre 20 Octobre 2025 23 O…"
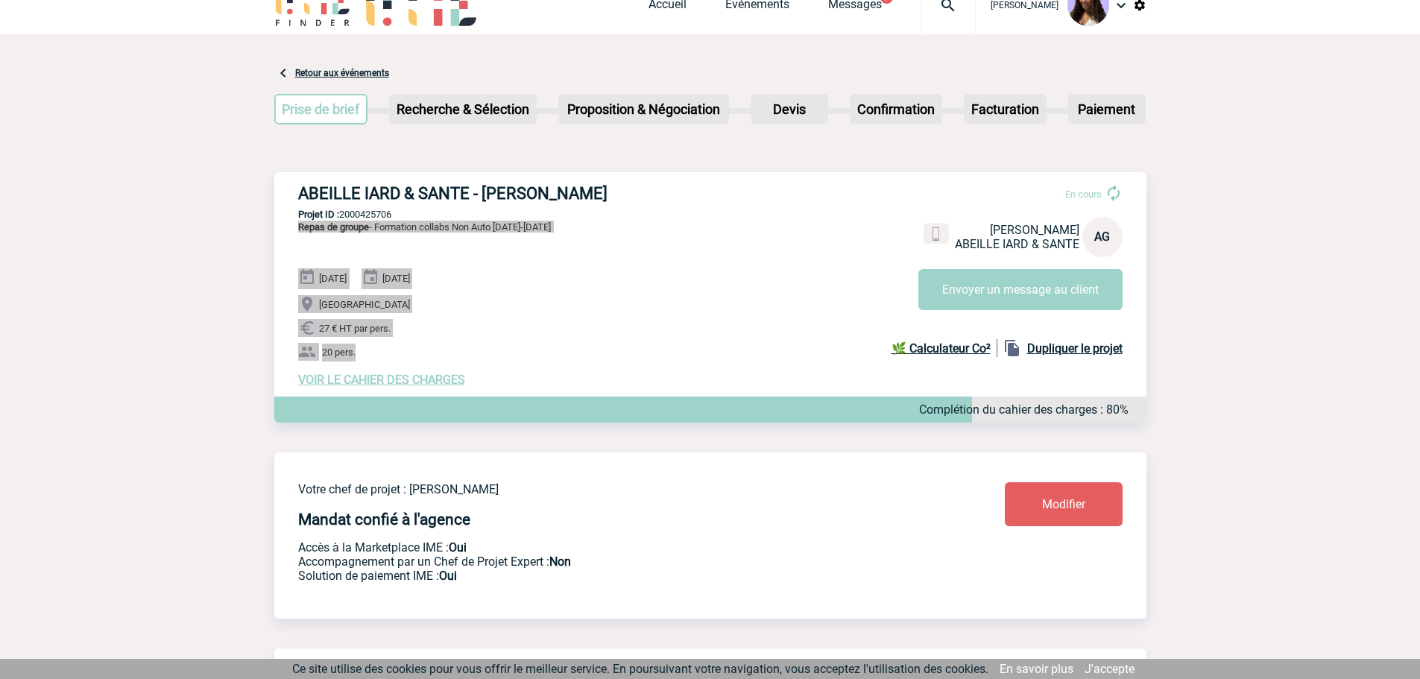
scroll to position [25, 0]
click at [419, 388] on span "VOIR LE CAHIER DES CHARGES" at bounding box center [381, 381] width 167 height 14
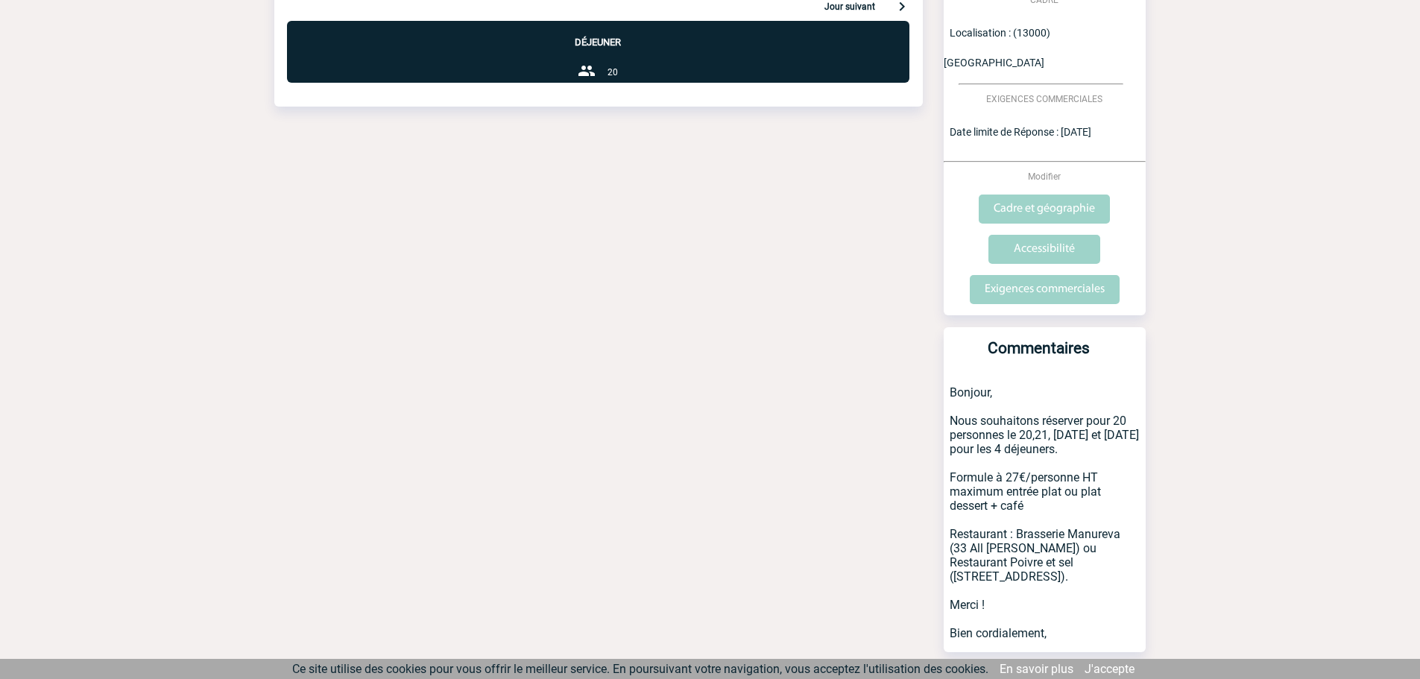
scroll to position [501, 0]
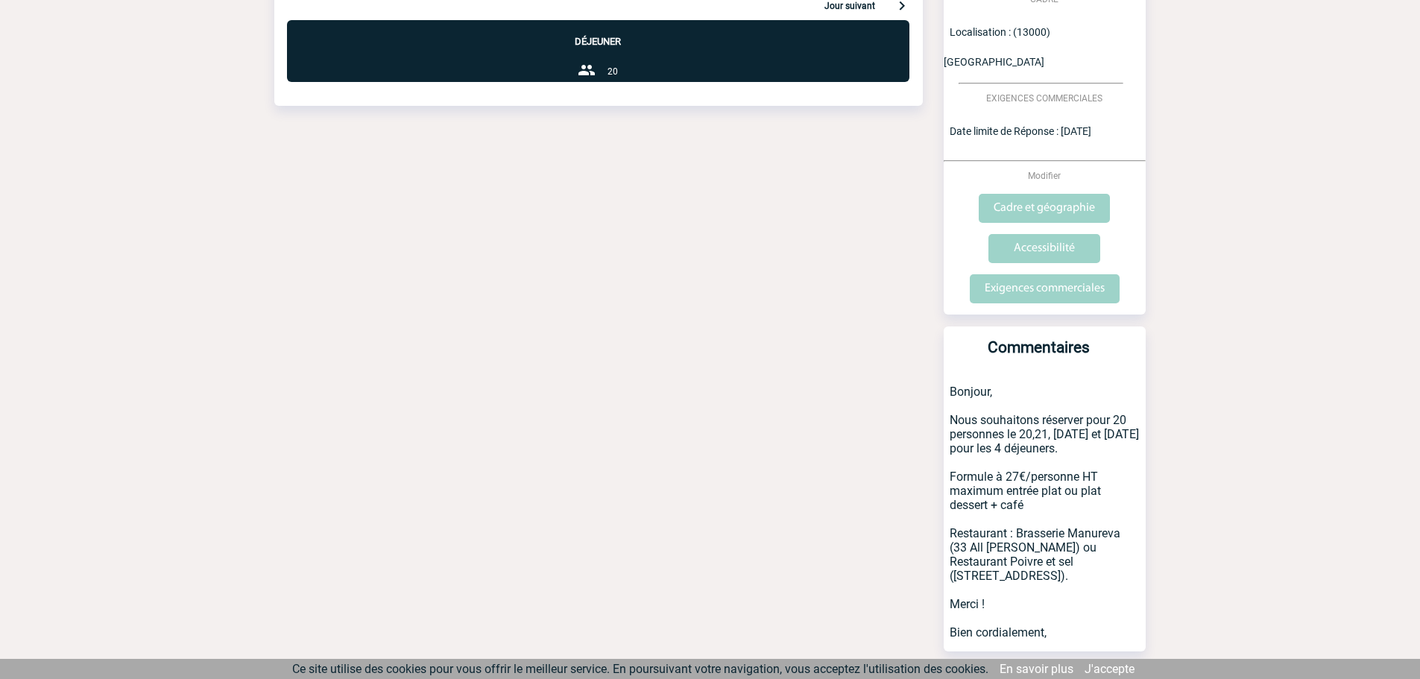
click at [954, 386] on p "Bonjour, Nous souhaitons réserver pour 20 personnes le 20,21, [DATE] et [DATE] …" at bounding box center [1045, 511] width 202 height 281
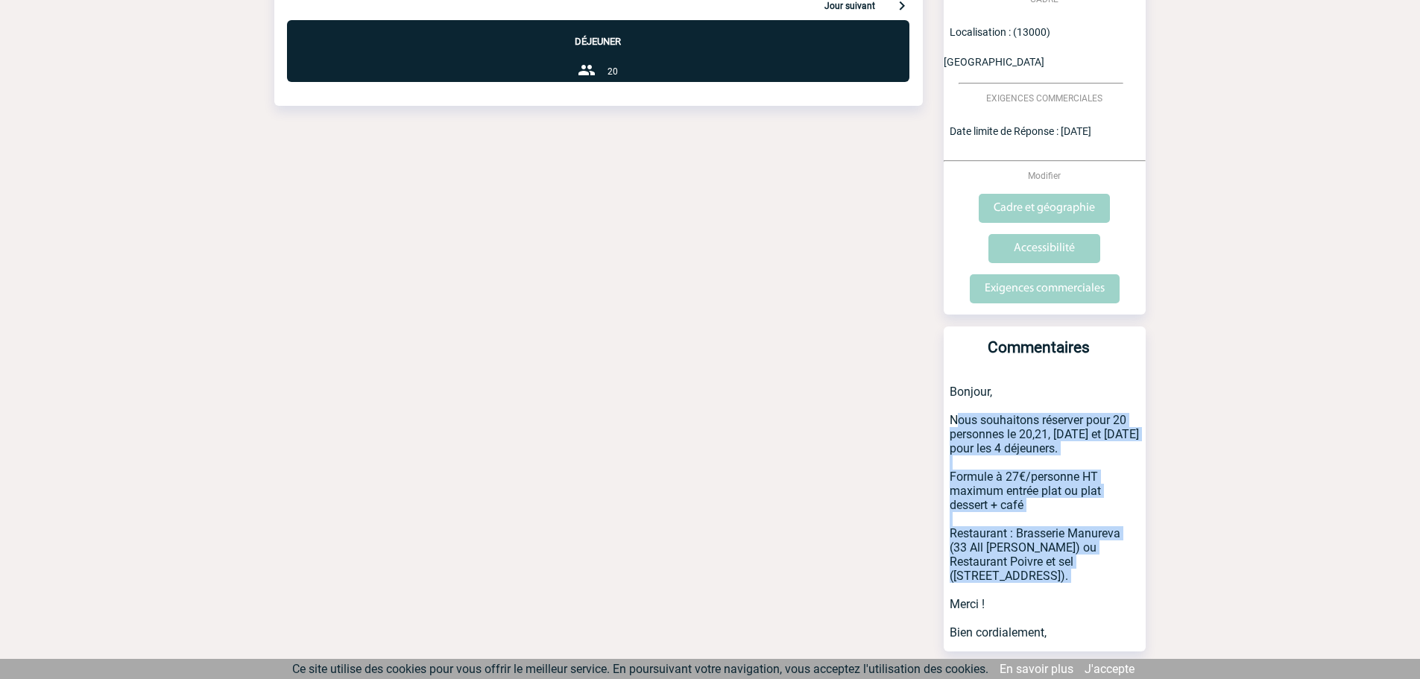
drag, startPoint x: 950, startPoint y: 387, endPoint x: 1124, endPoint y: 540, distance: 231.4
click at [1124, 540] on p "Bonjour, Nous souhaitons réserver pour 20 personnes le 20,21, [DATE] et [DATE] …" at bounding box center [1045, 511] width 202 height 281
copy p "Nous souhaitons réserver pour 20 personnes le 20,21, [DATE] et [DATE] pour les …"
